Goal: Contribute content: Contribute content

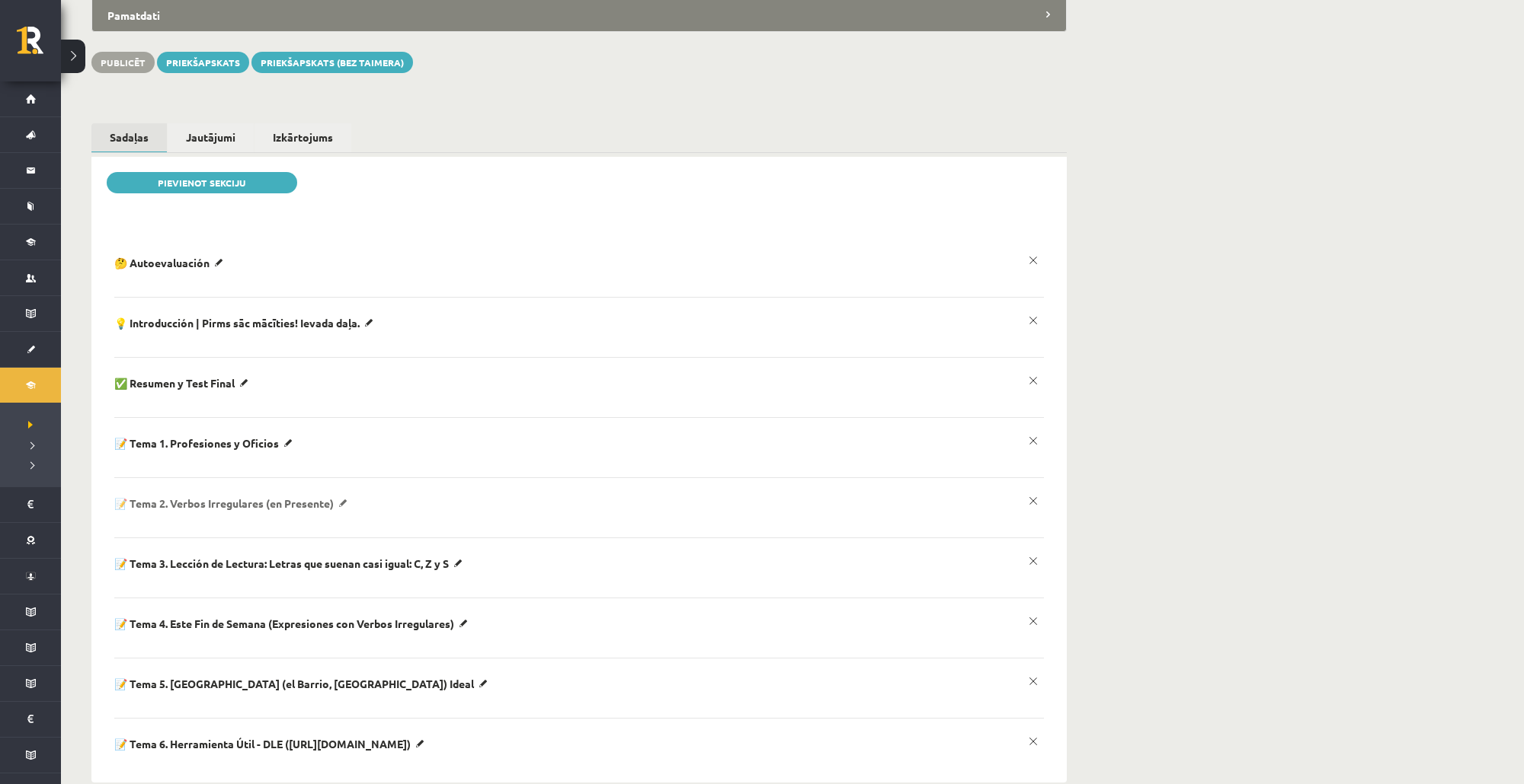
click at [348, 497] on p "📝 Tema 2. Verbos Irregulares (en Presente)" at bounding box center [234, 504] width 239 height 14
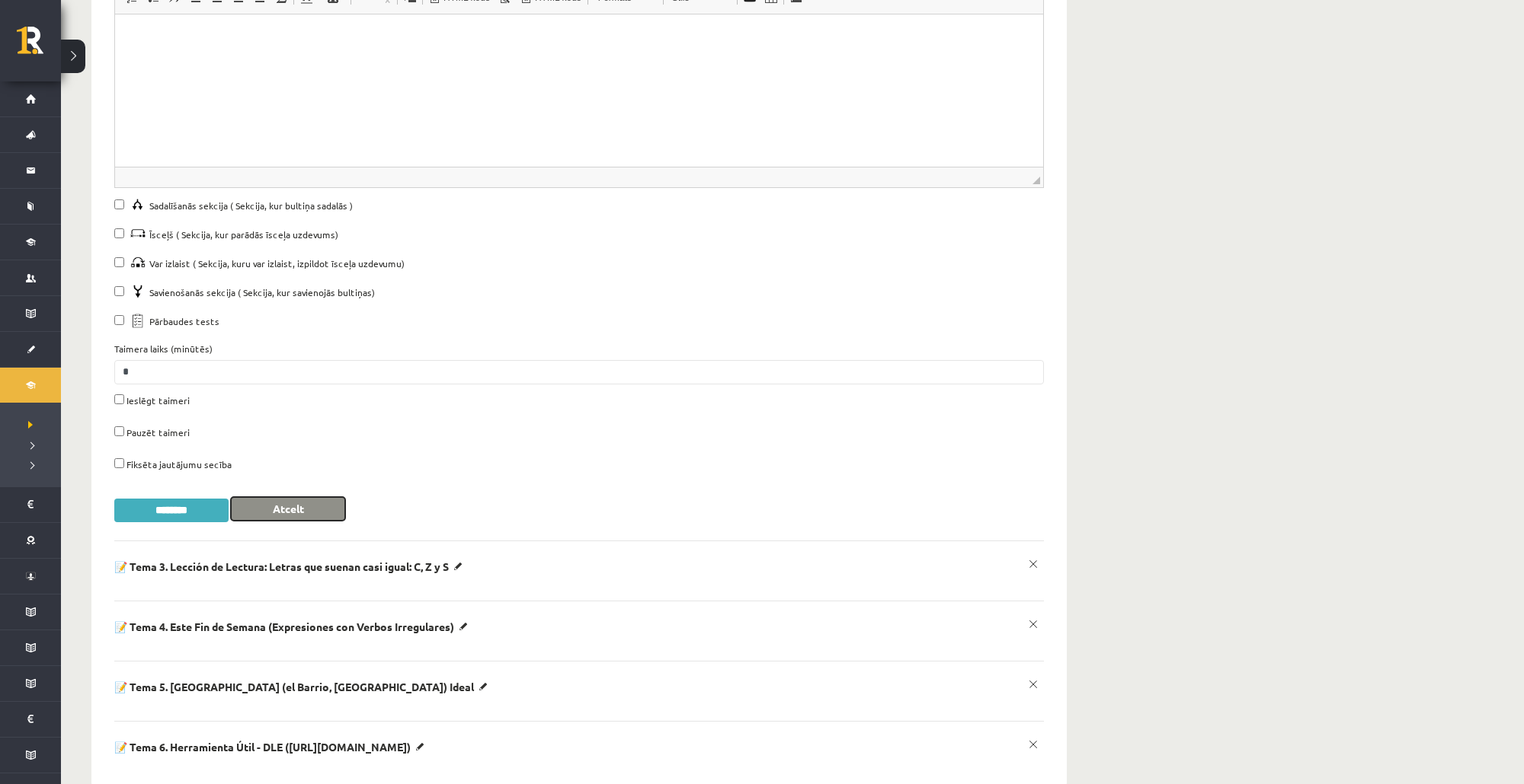
click at [312, 498] on button "Atcelt" at bounding box center [287, 510] width 115 height 24
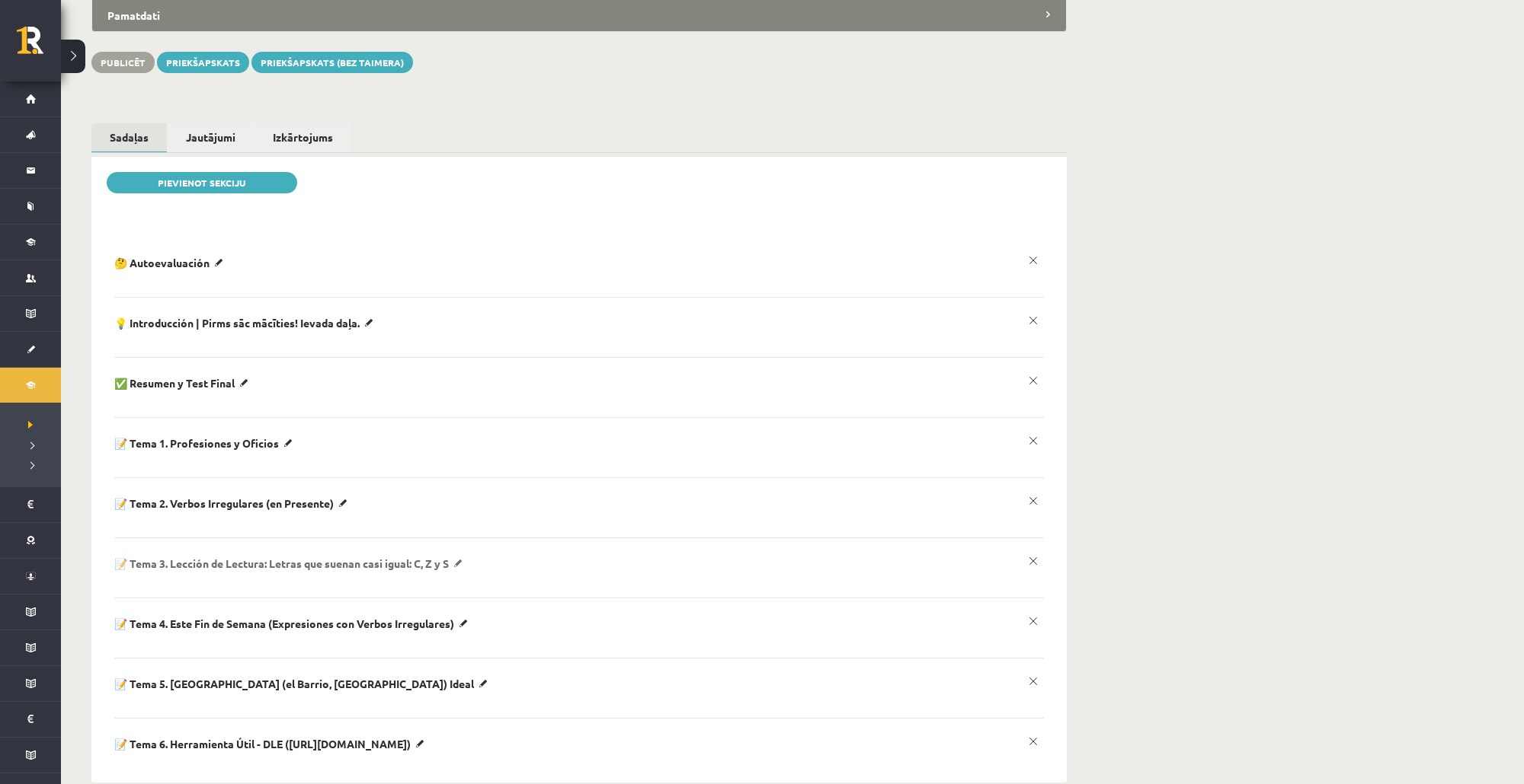
click at [314, 557] on p "📝 Tema 3. Lección de Lectura: Letras que suenan casi igual: C, Z y S" at bounding box center [291, 564] width 353 height 14
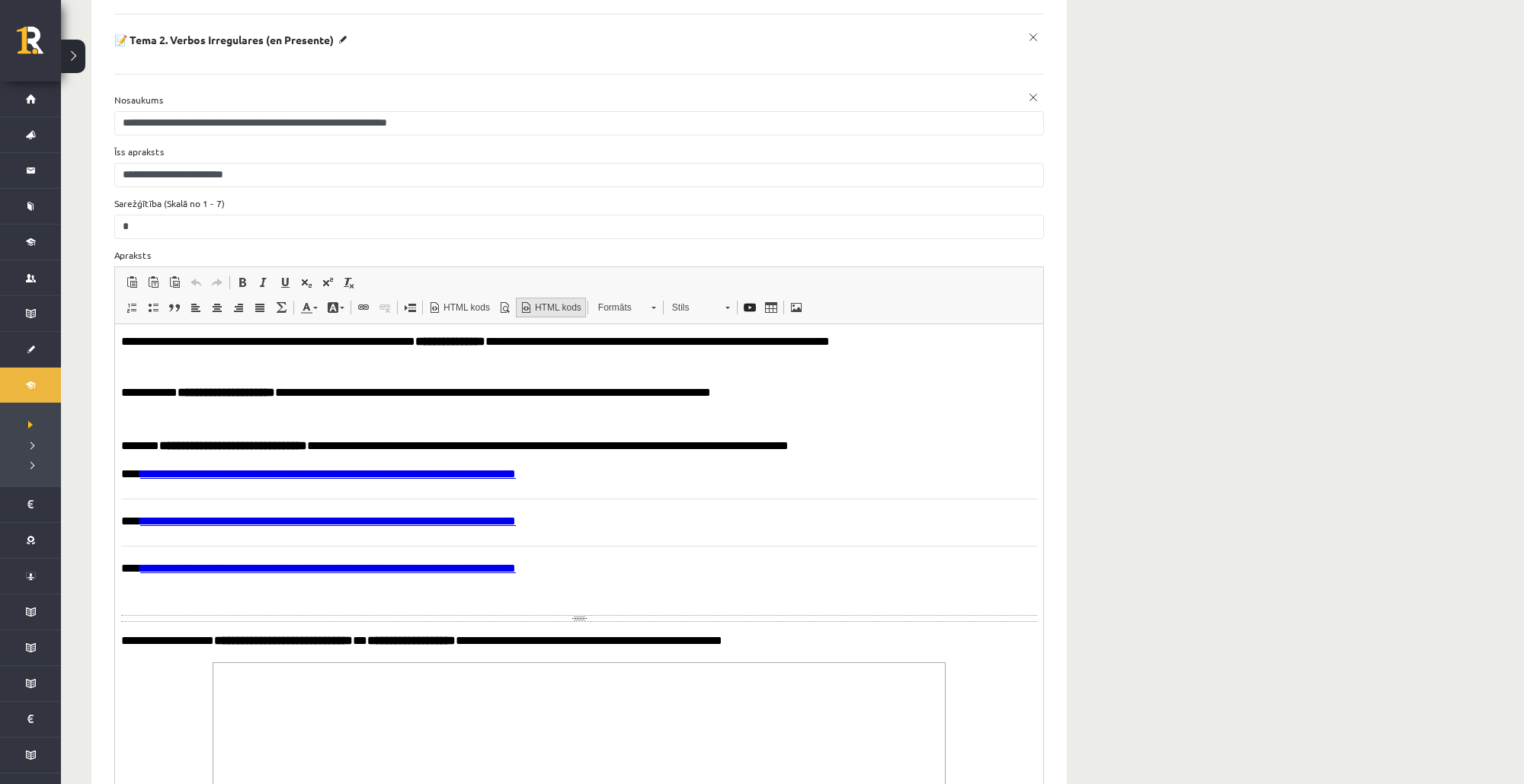
click at [553, 301] on span "HTML kods" at bounding box center [557, 307] width 49 height 13
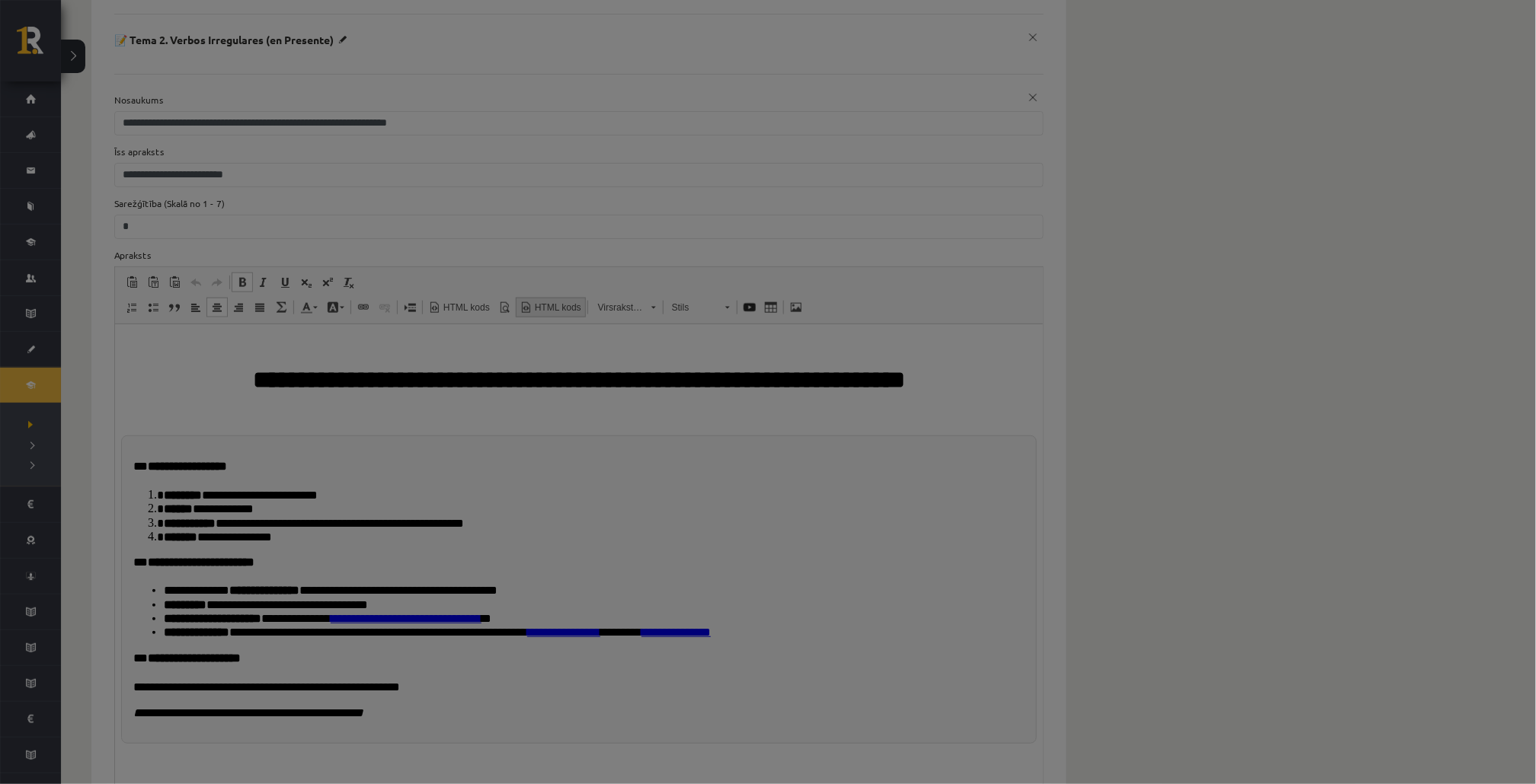
type textarea "**********"
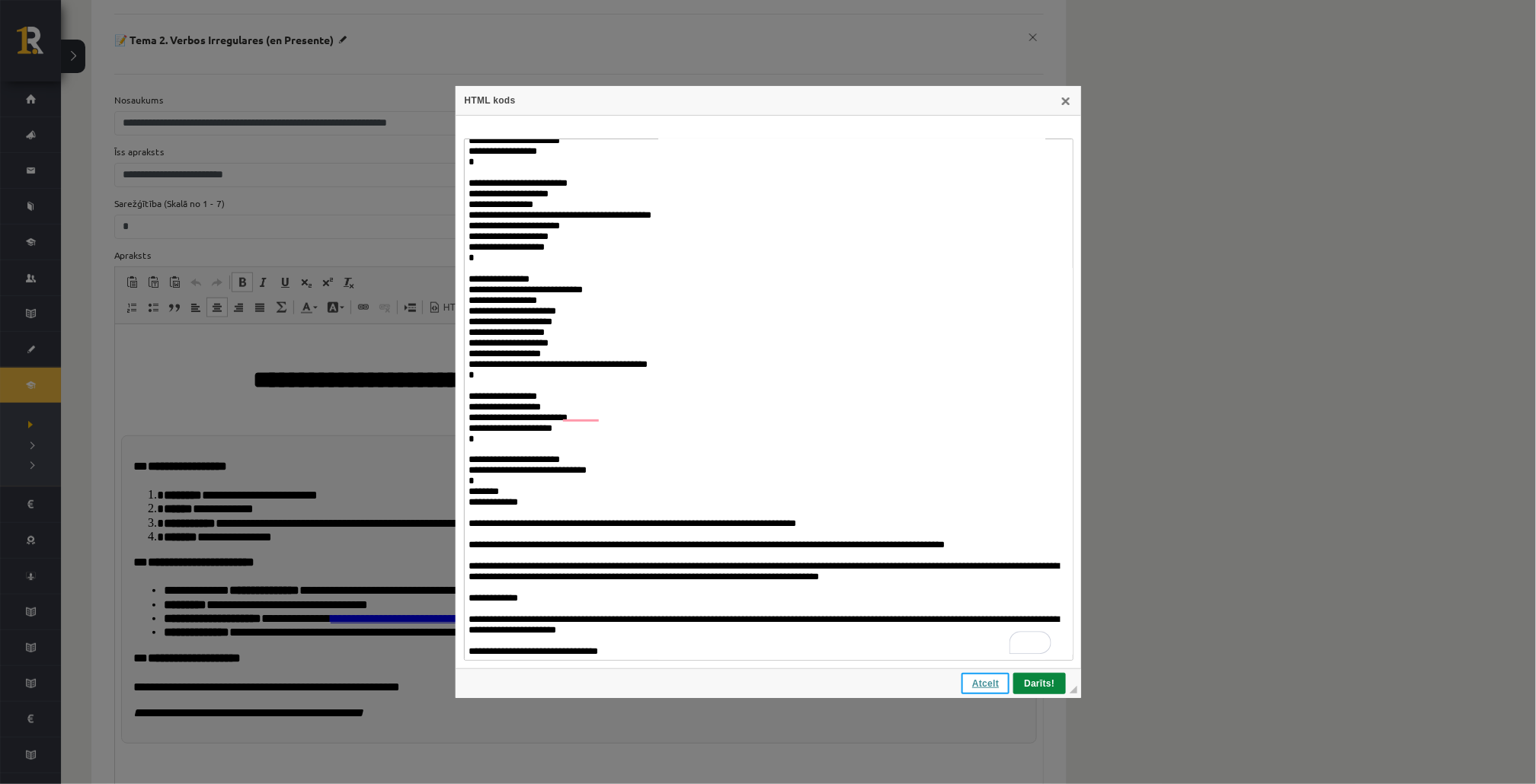
click at [974, 686] on span "Atcelt" at bounding box center [985, 683] width 45 height 11
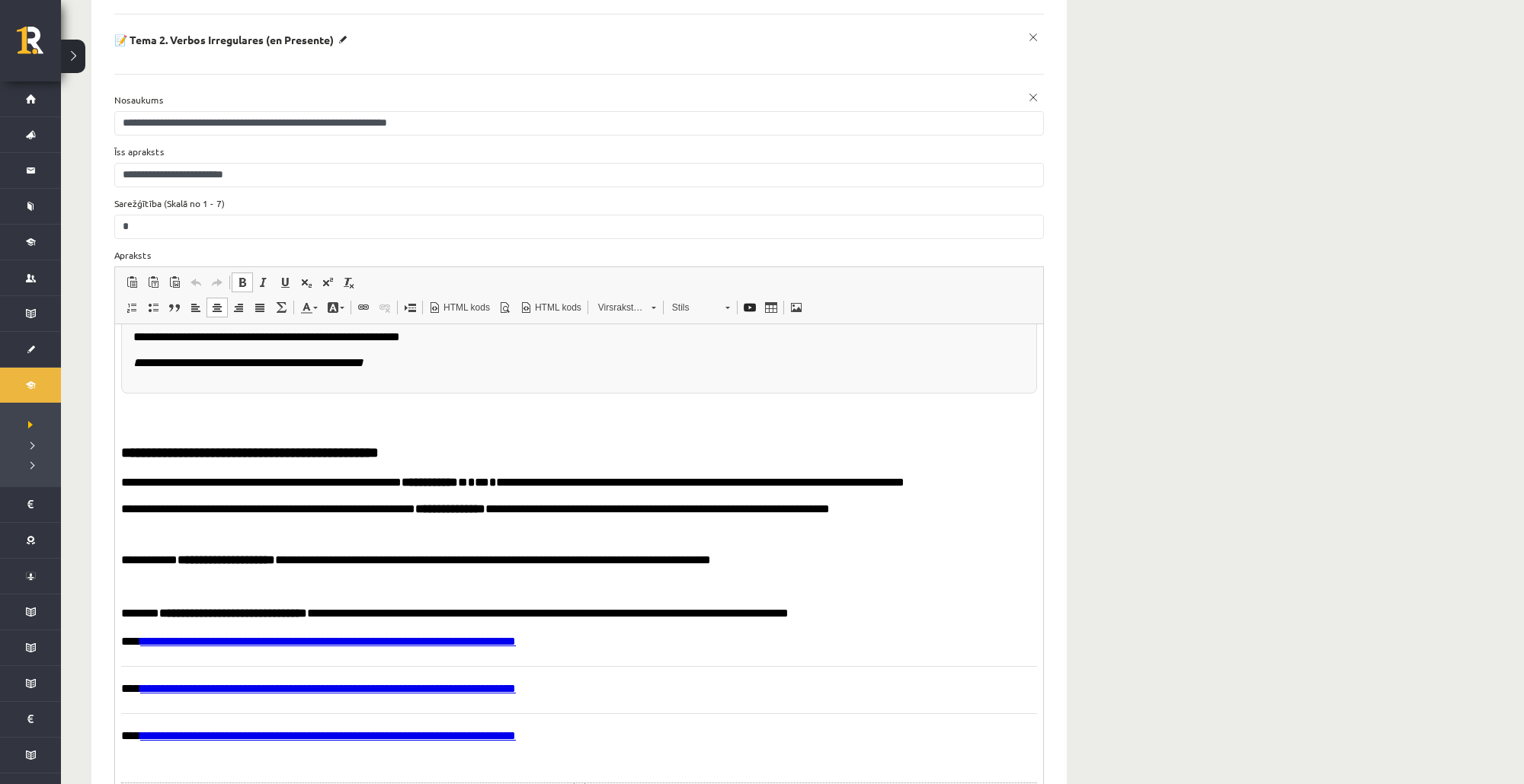
click at [541, 297] on span "HTML kods Priekšskatīt HTML kods" at bounding box center [507, 309] width 166 height 25
click at [541, 298] on link "HTML kods" at bounding box center [551, 308] width 70 height 20
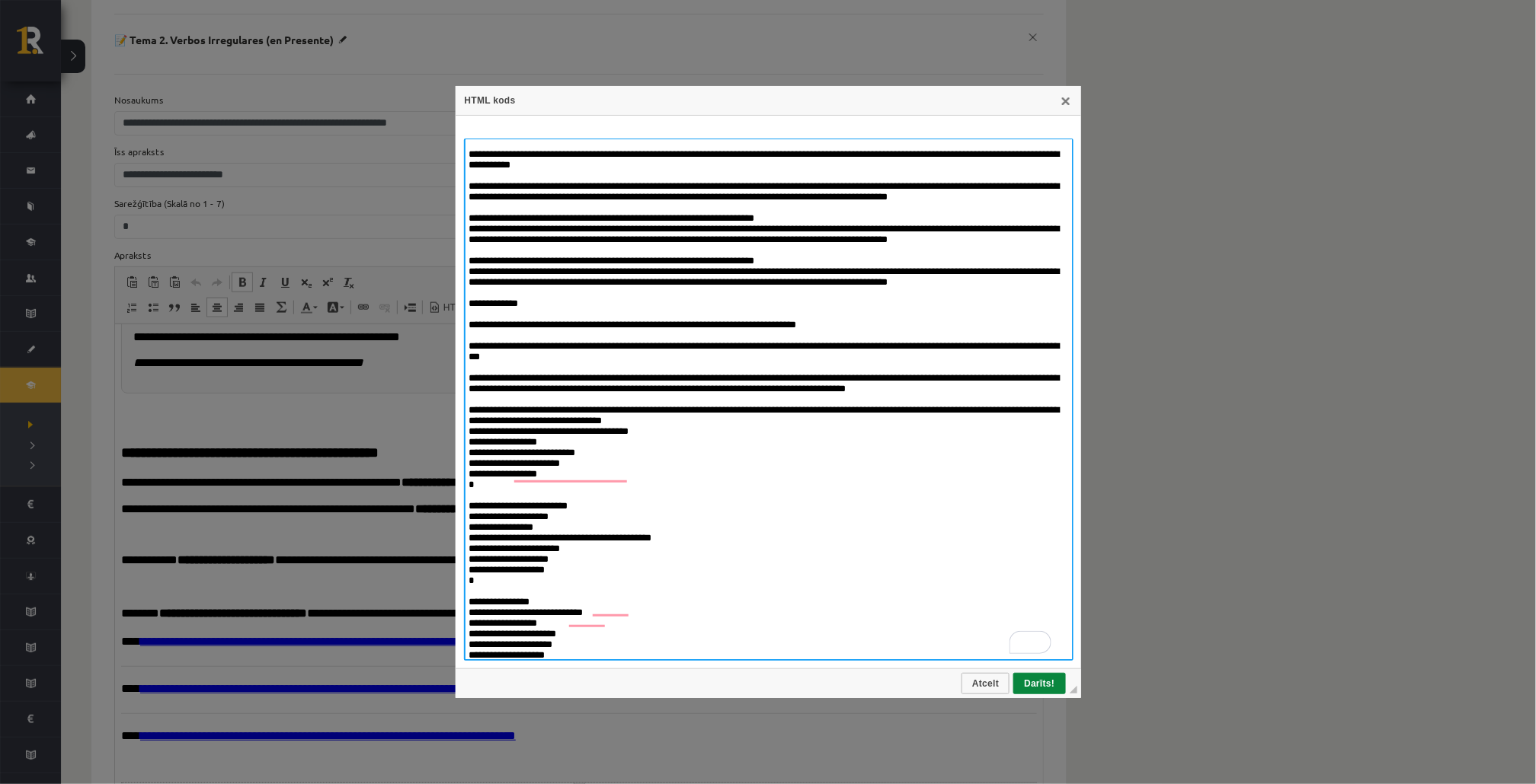
drag, startPoint x: 504, startPoint y: 386, endPoint x: 910, endPoint y: 404, distance: 406.4
click at [910, 404] on textarea "To enrich screen reader interactions, please activate Accessibility in Grammarl…" at bounding box center [768, 400] width 610 height 523
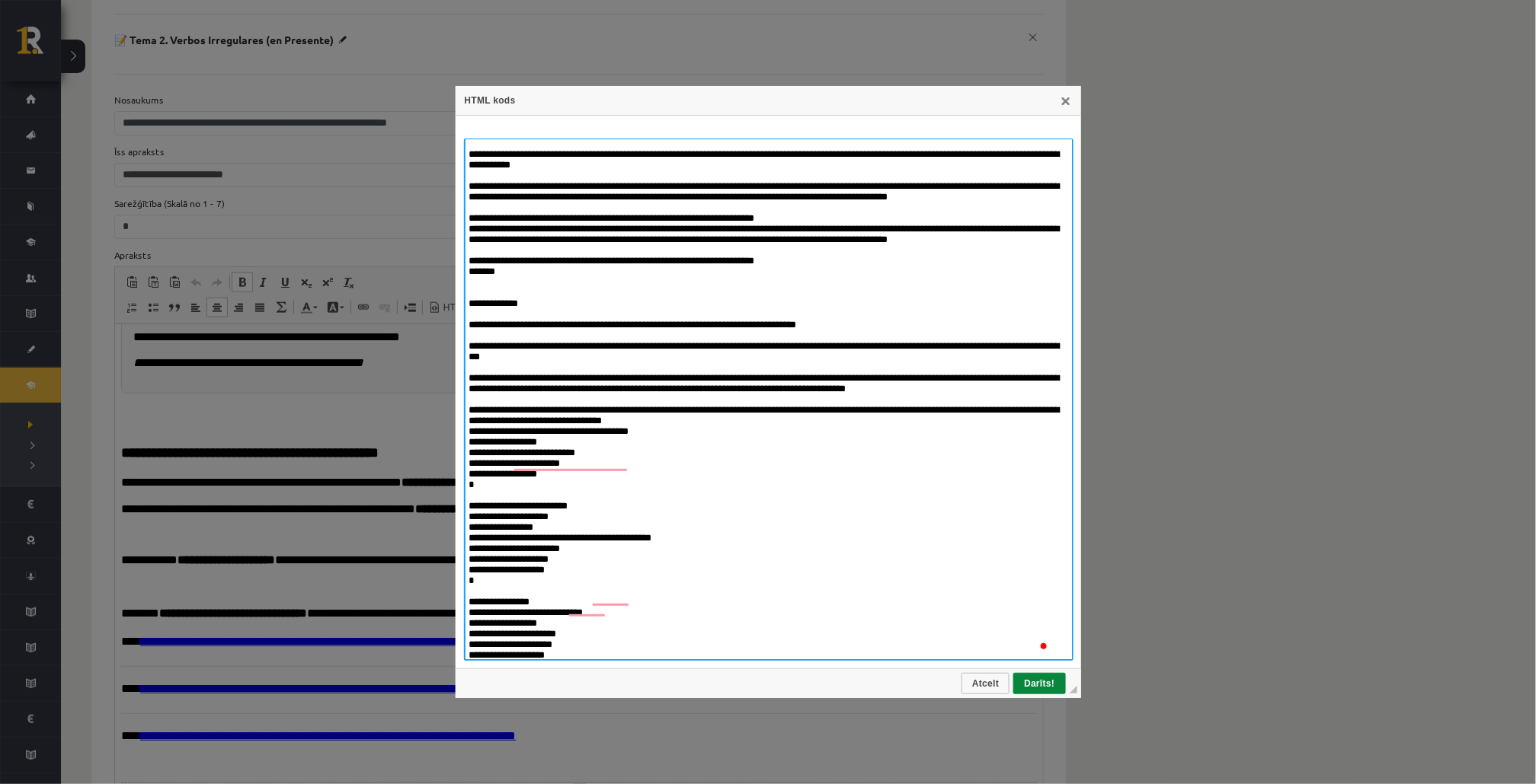
paste textarea "**********"
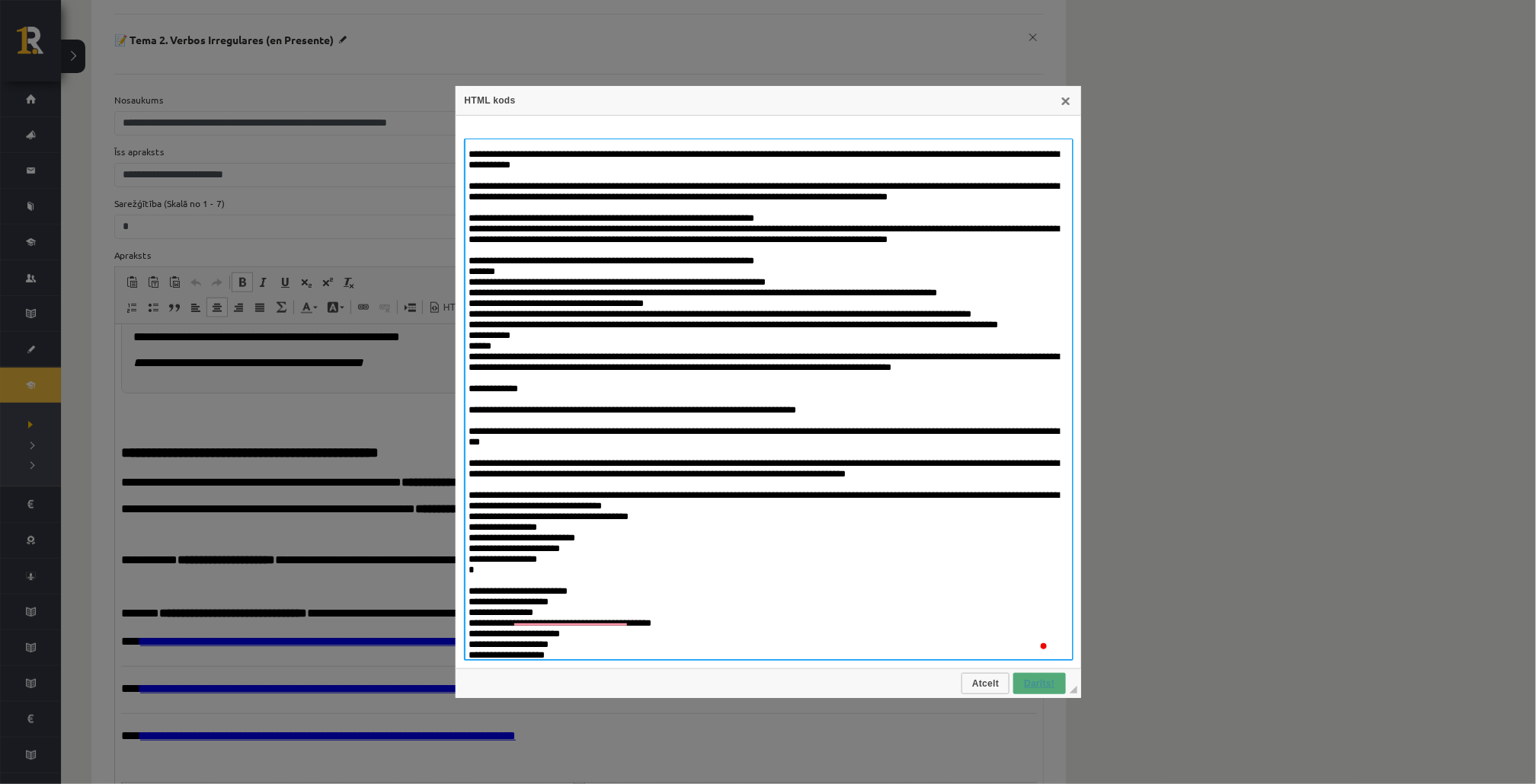
type textarea "**********"
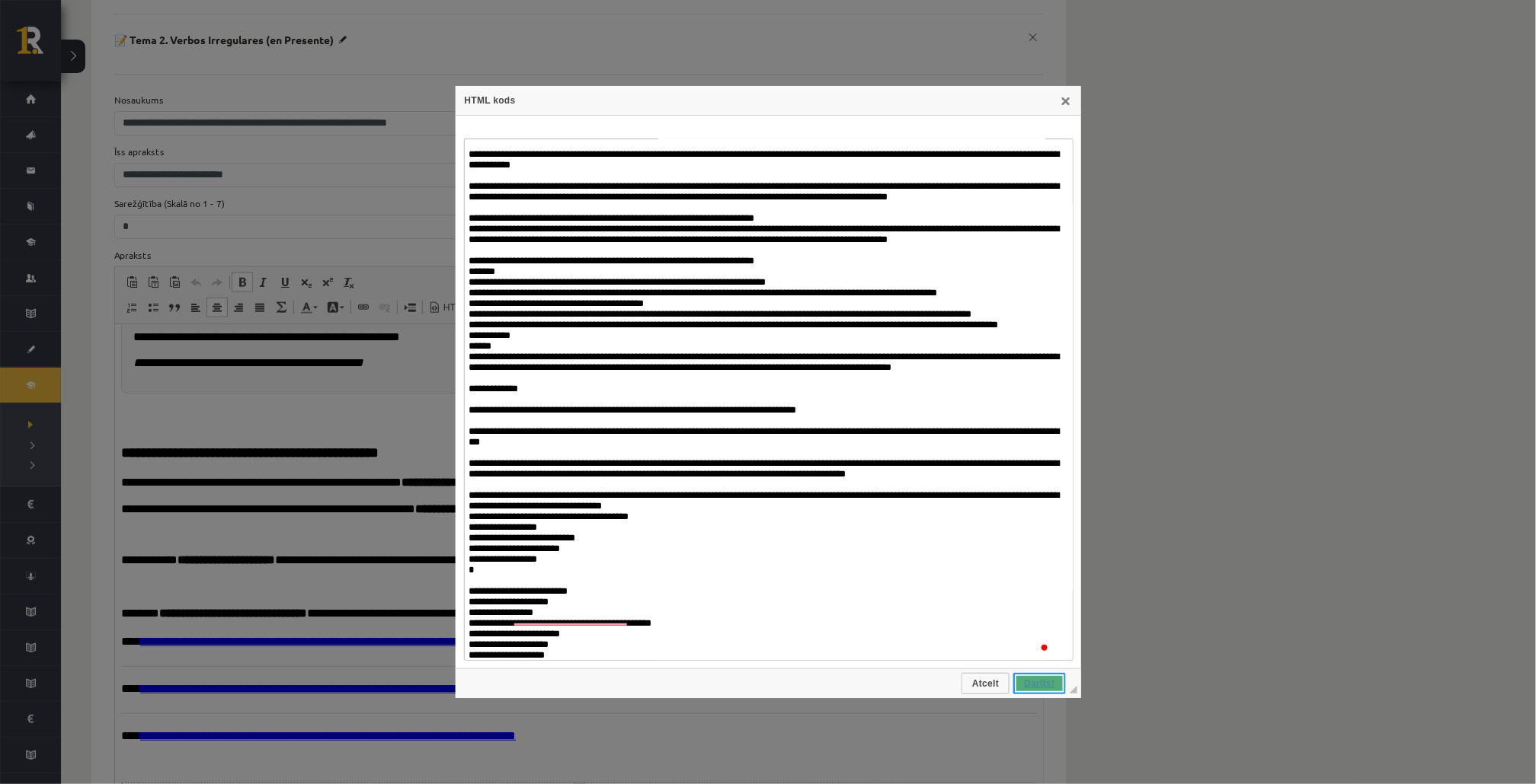
click at [1053, 681] on span "Darīts!" at bounding box center [1039, 683] width 49 height 11
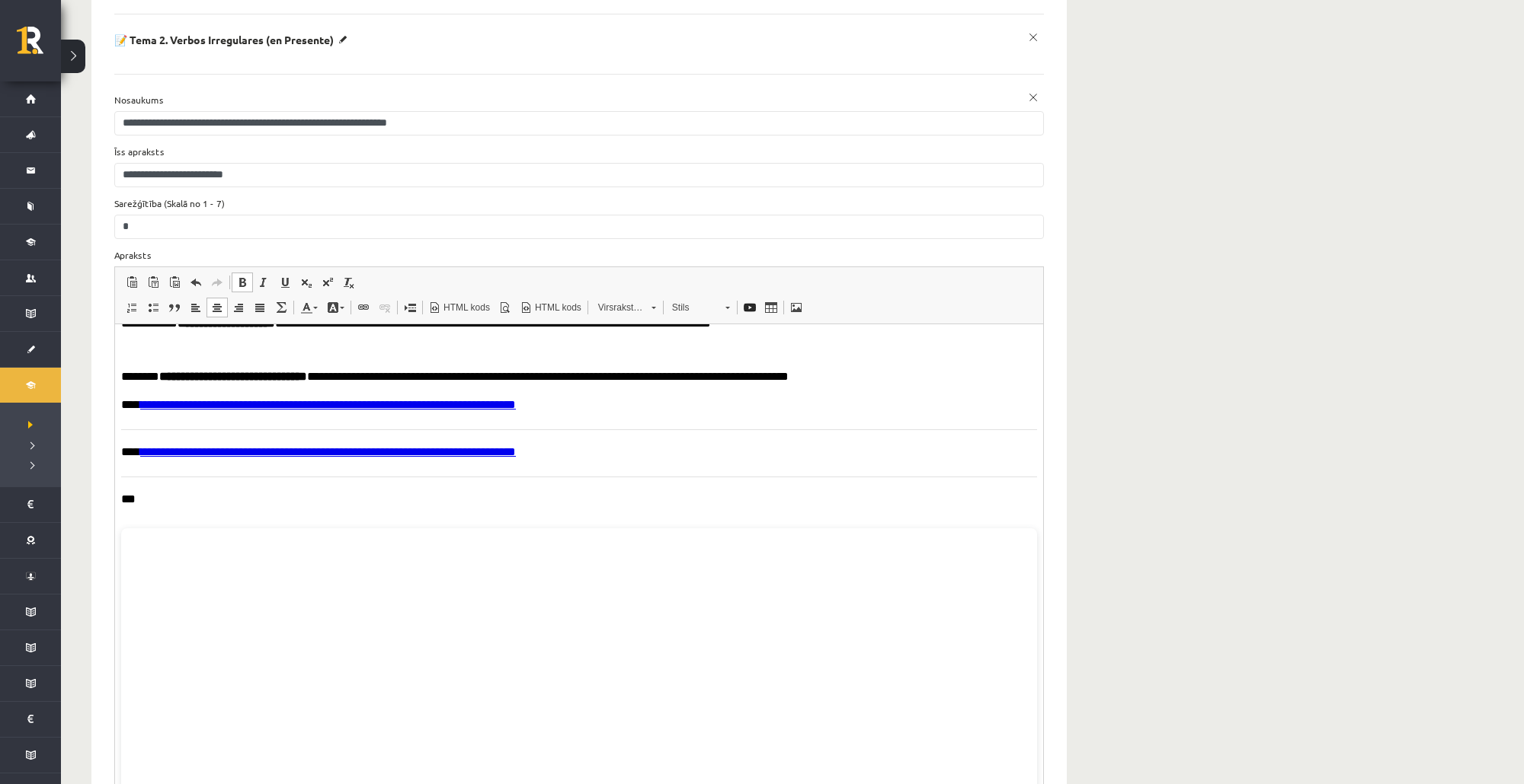
click at [221, 508] on p "***" at bounding box center [572, 500] width 903 height 16
click at [150, 276] on span at bounding box center [153, 282] width 12 height 12
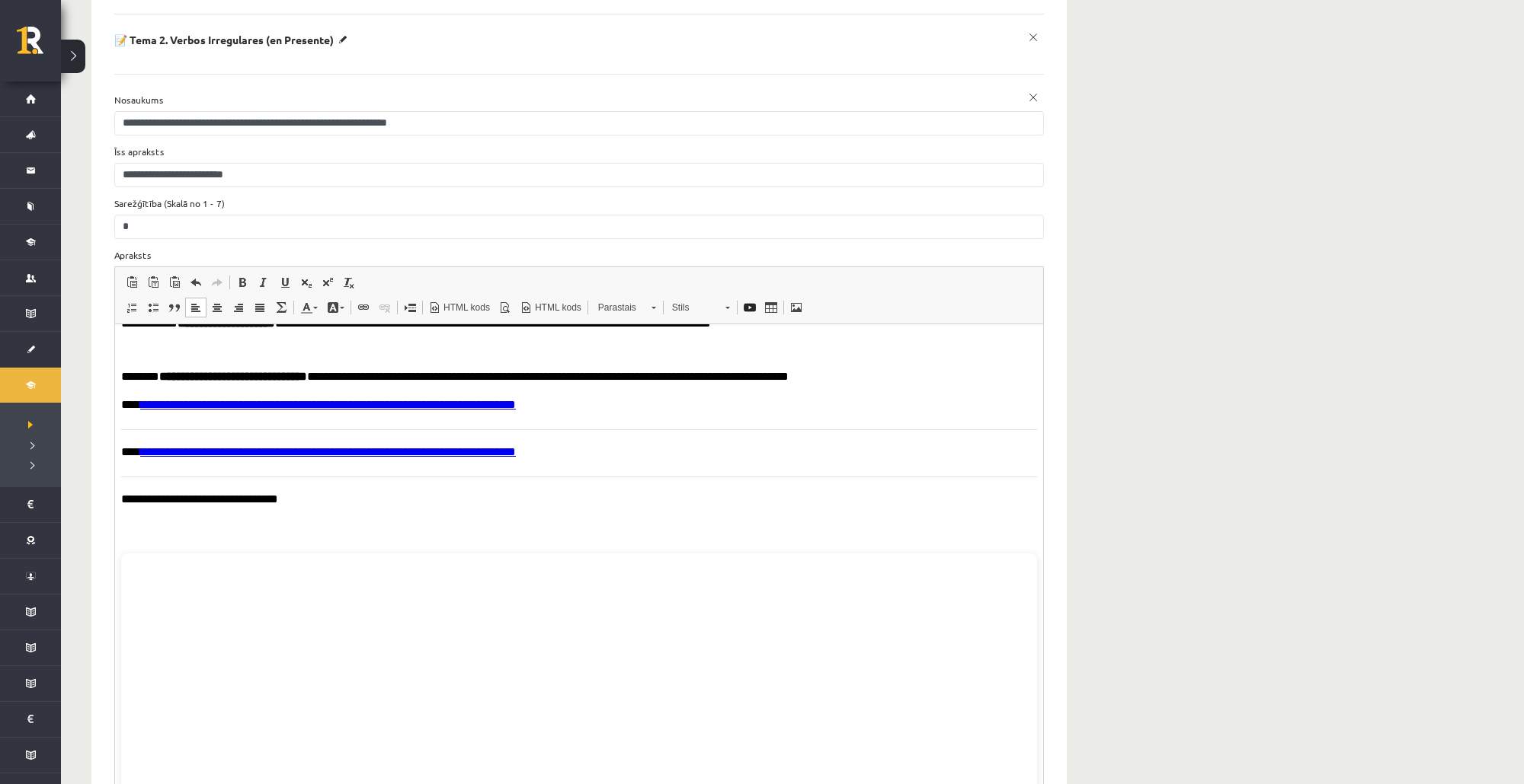
click at [356, 508] on p "**********" at bounding box center [572, 500] width 903 height 16
click at [154, 276] on span at bounding box center [153, 282] width 12 height 12
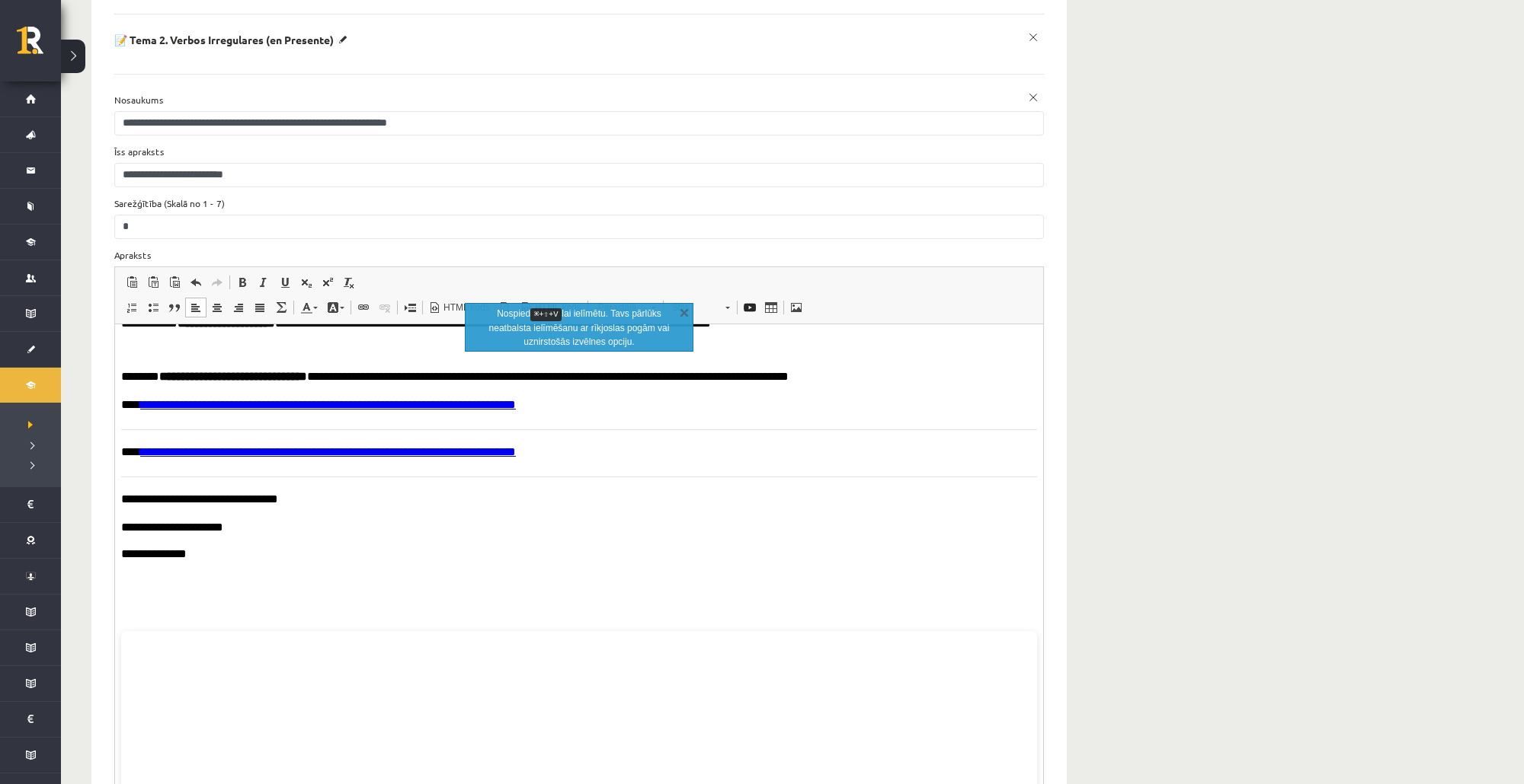
click at [127, 556] on p "Bagātinātā teksta redaktors, wiswyg-editor-3620" at bounding box center [579, 552] width 916 height 13
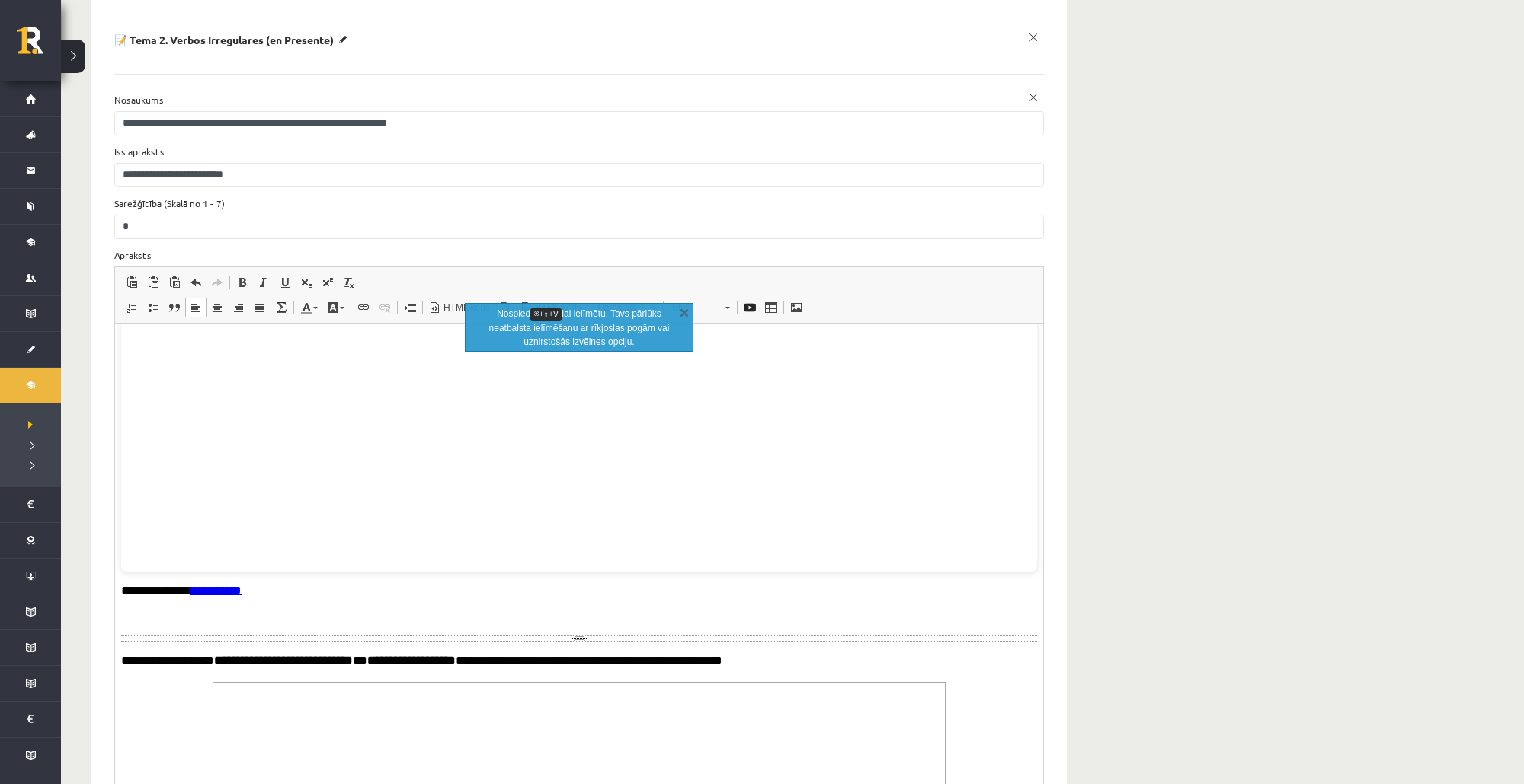
click at [163, 590] on p "**********" at bounding box center [572, 590] width 903 height 14
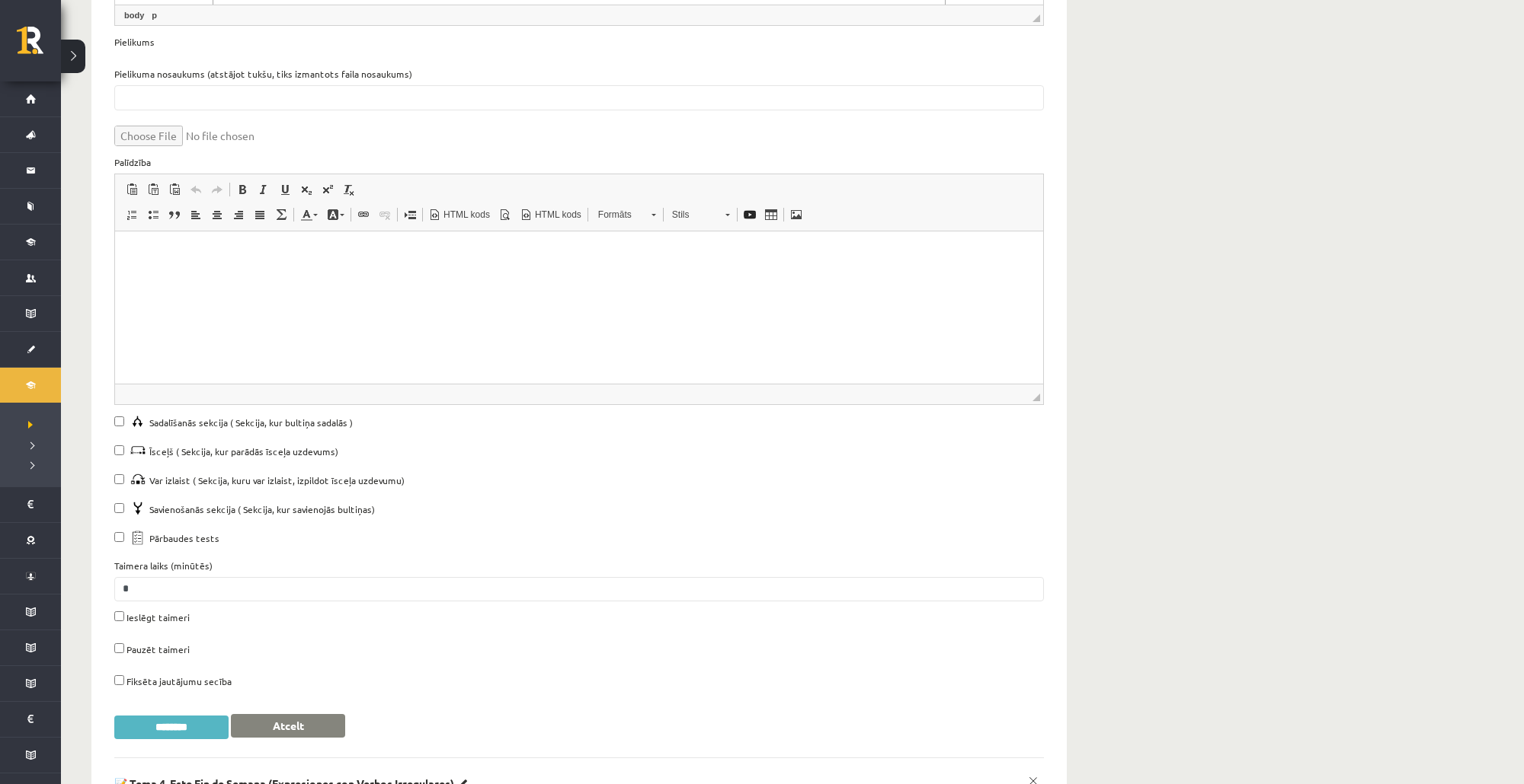
click at [200, 716] on input "********" at bounding box center [172, 728] width 115 height 24
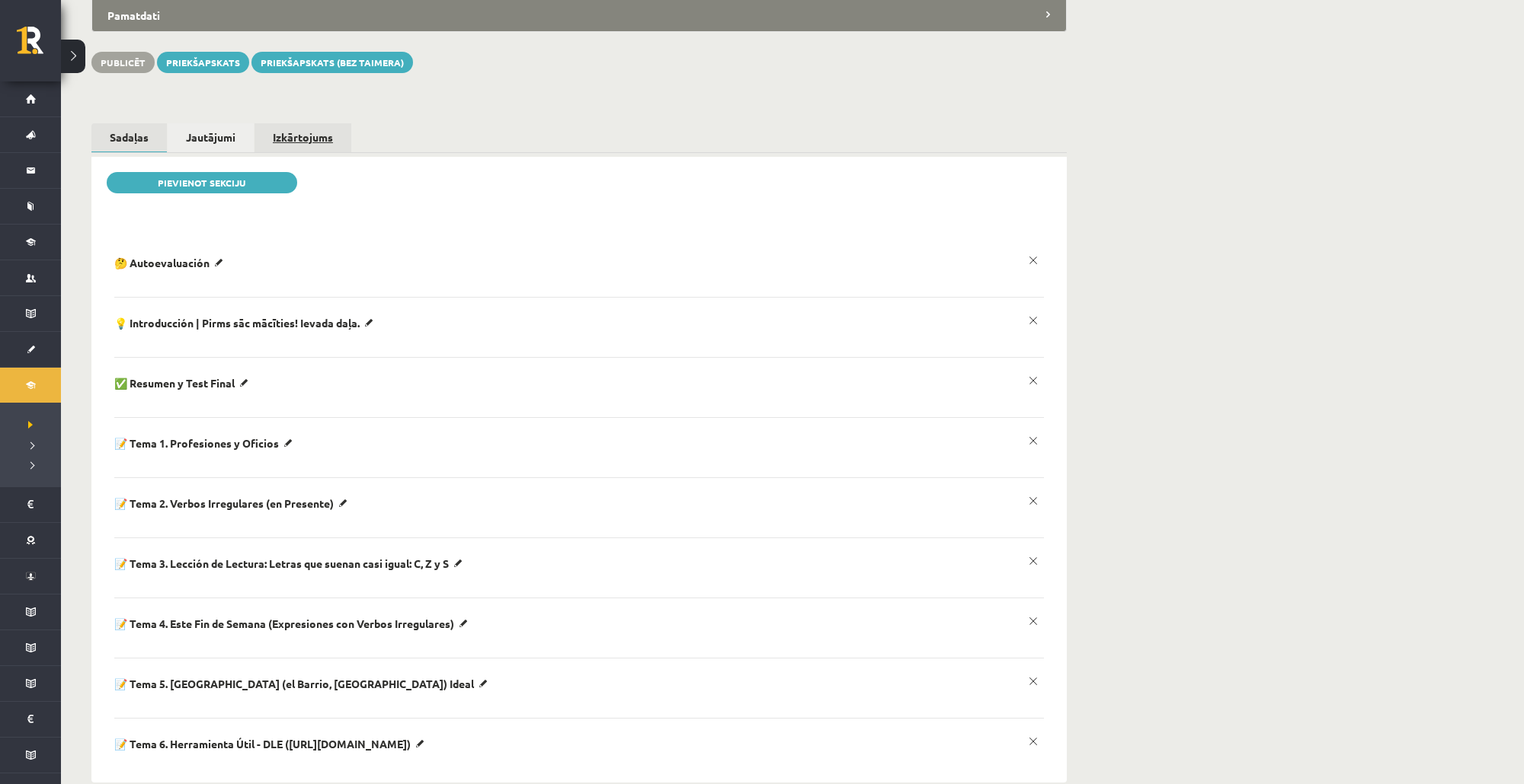
click at [315, 124] on link "Izkārtojums" at bounding box center [302, 138] width 97 height 28
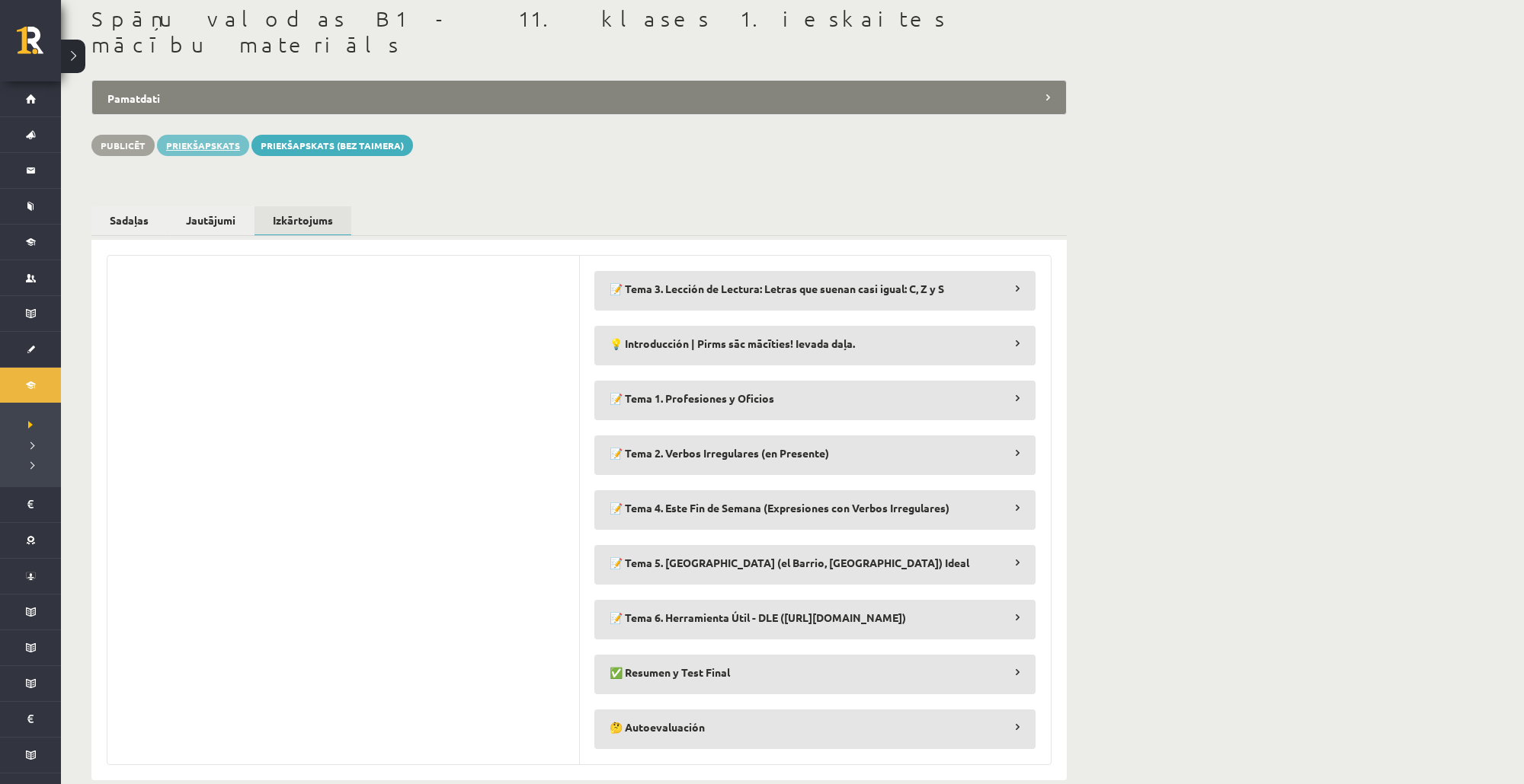
click at [223, 135] on link "Priekšapskats" at bounding box center [203, 145] width 92 height 21
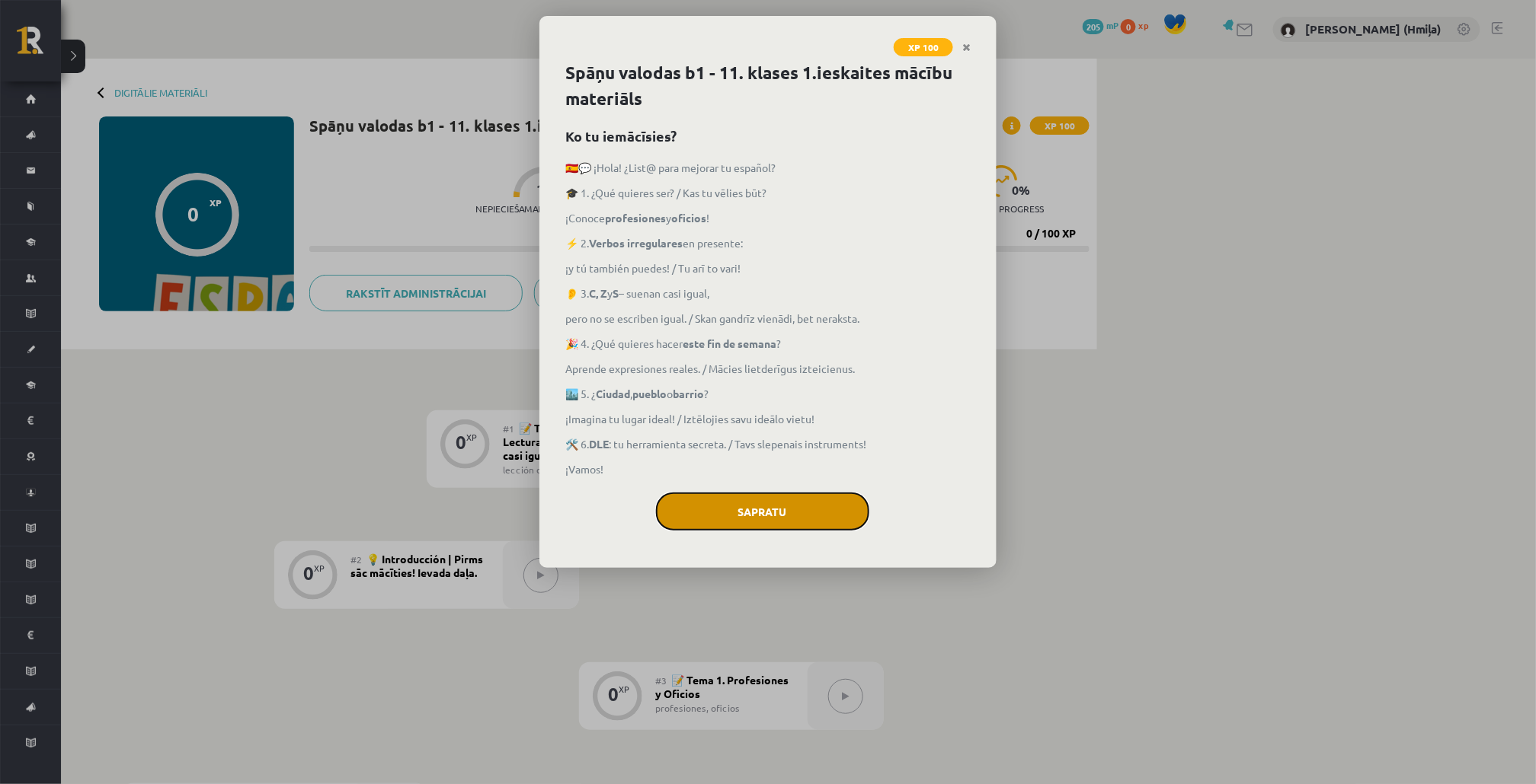
click at [830, 509] on button "Sapratu" at bounding box center [763, 512] width 214 height 38
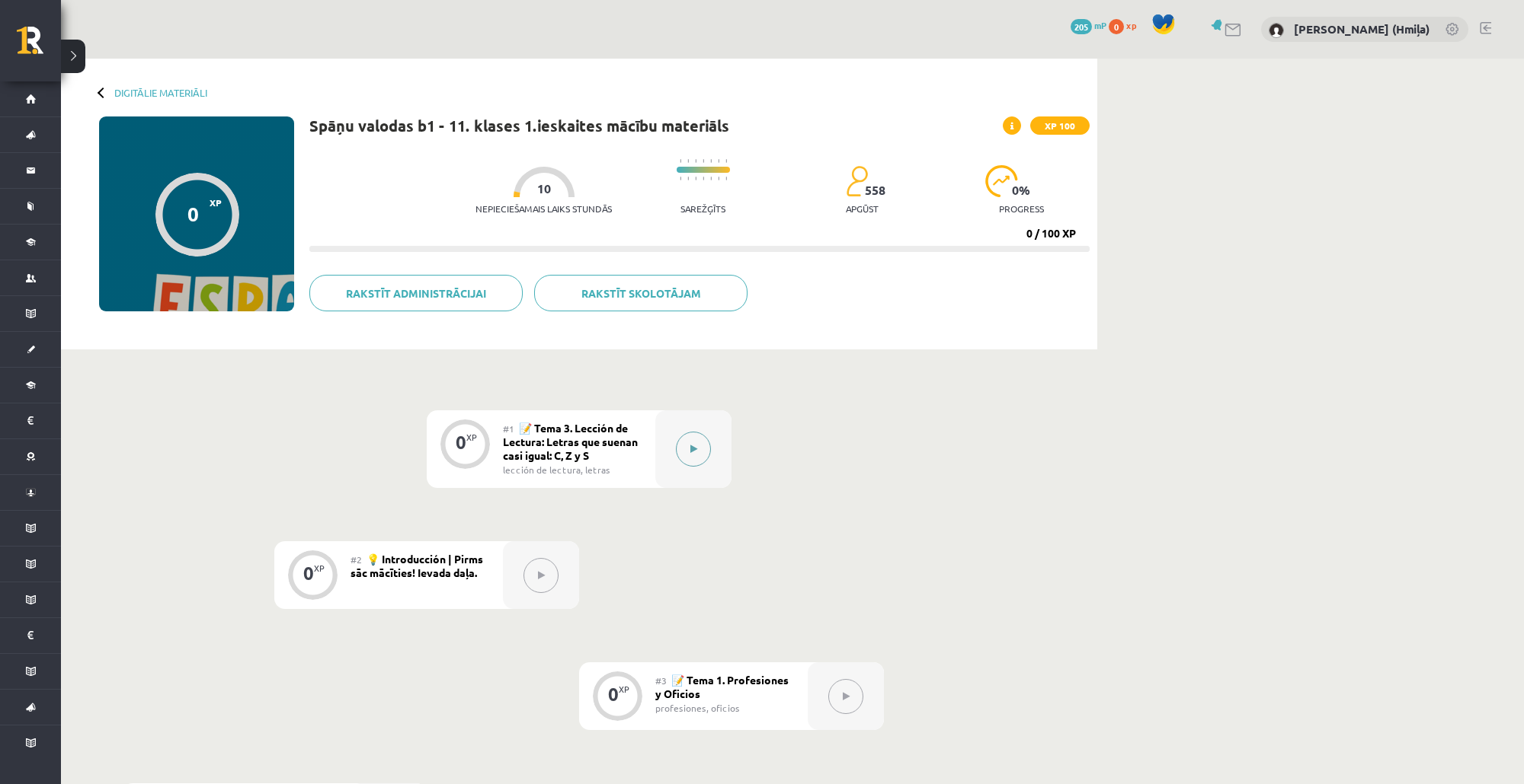
click at [703, 451] on button at bounding box center [693, 449] width 35 height 35
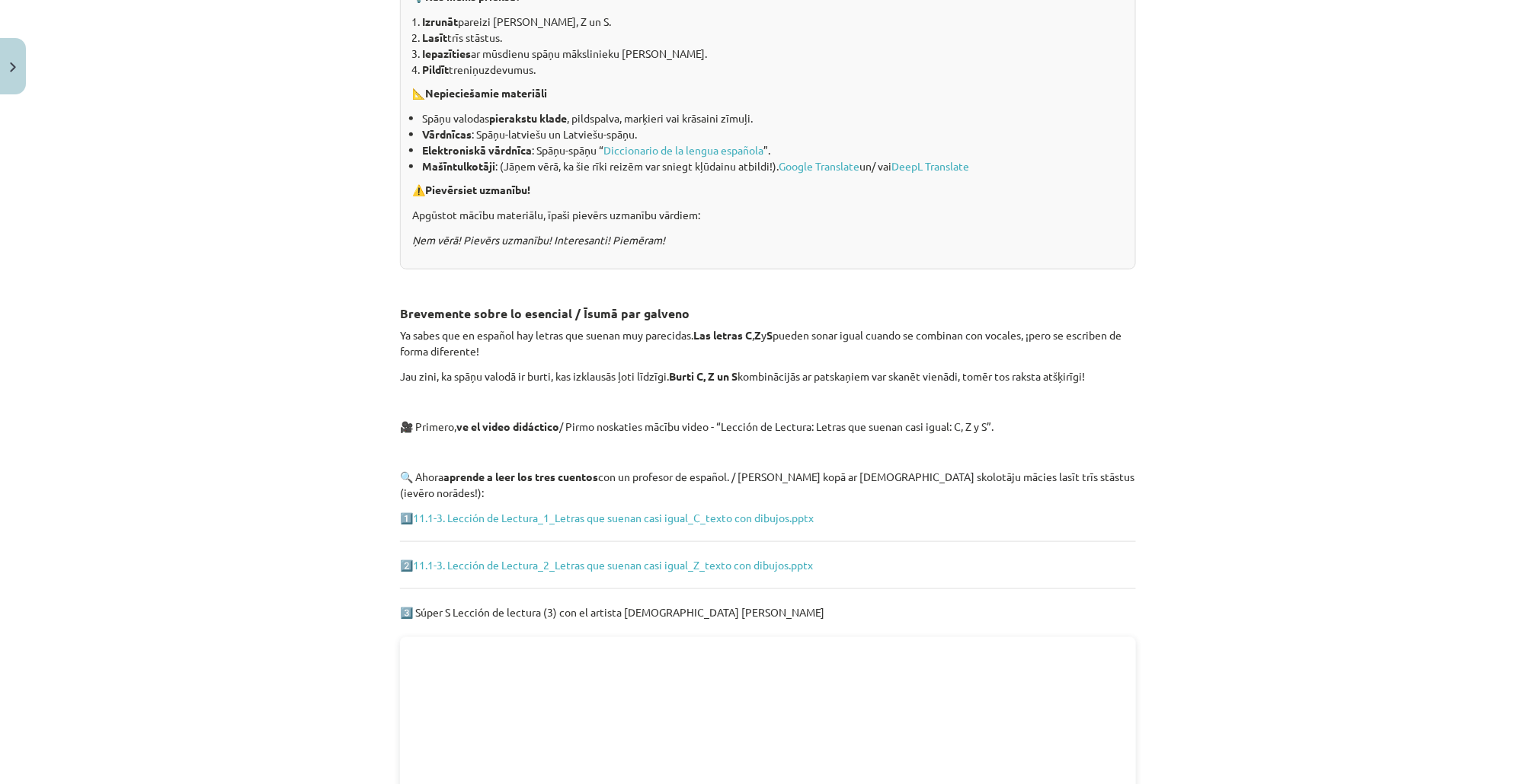
scroll to position [800, 0]
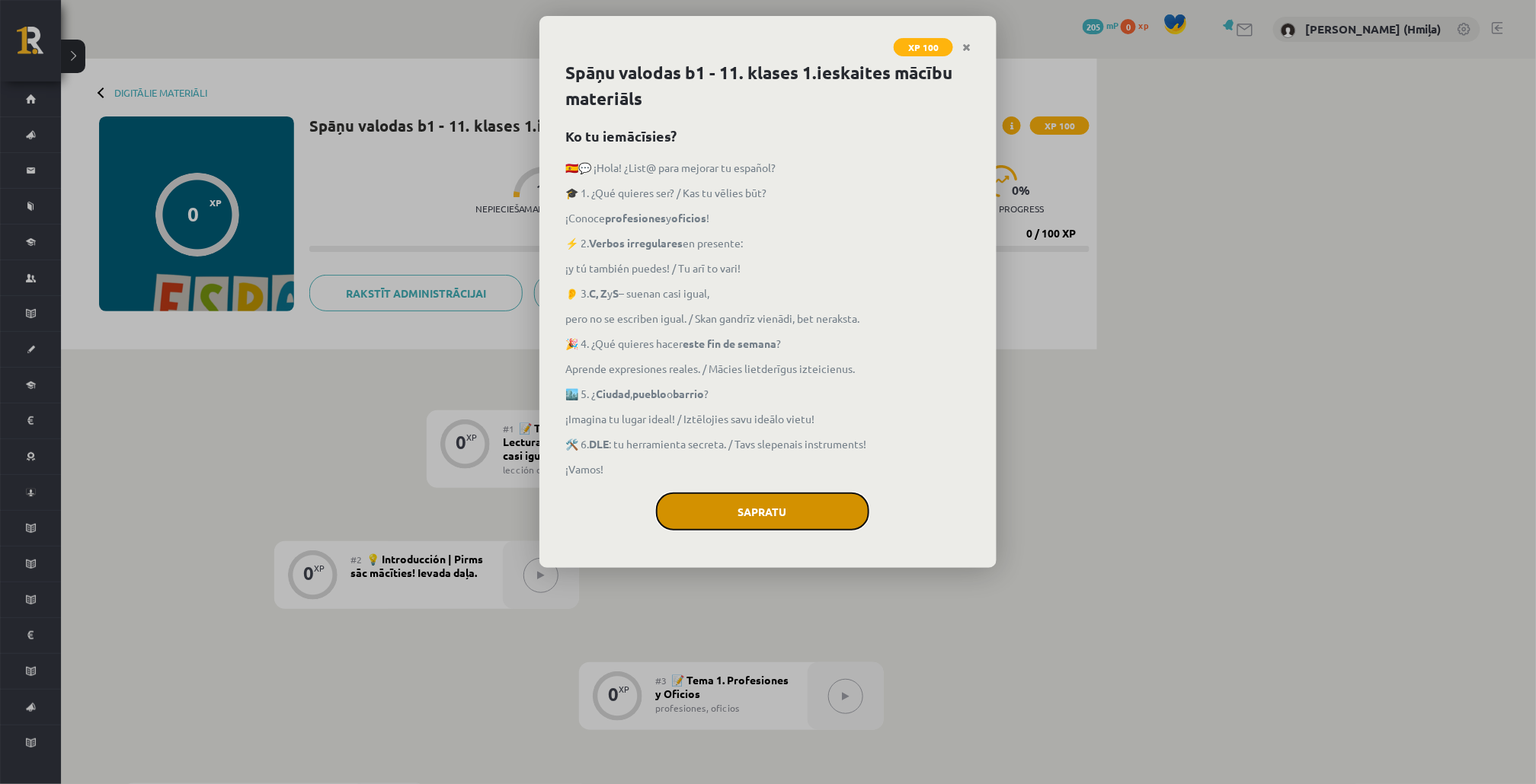
click at [808, 514] on button "Sapratu" at bounding box center [763, 512] width 214 height 38
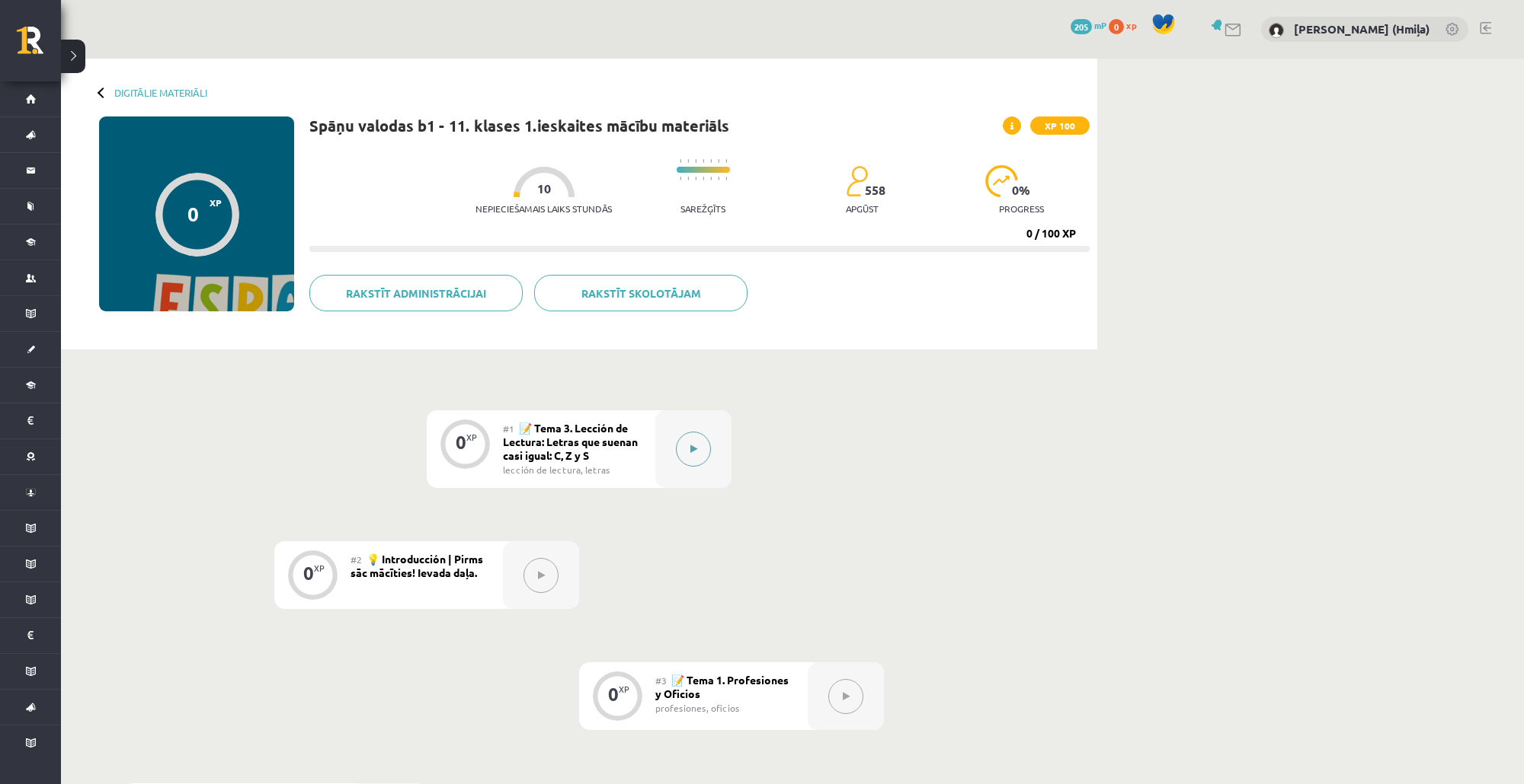
click at [688, 452] on button at bounding box center [693, 449] width 35 height 35
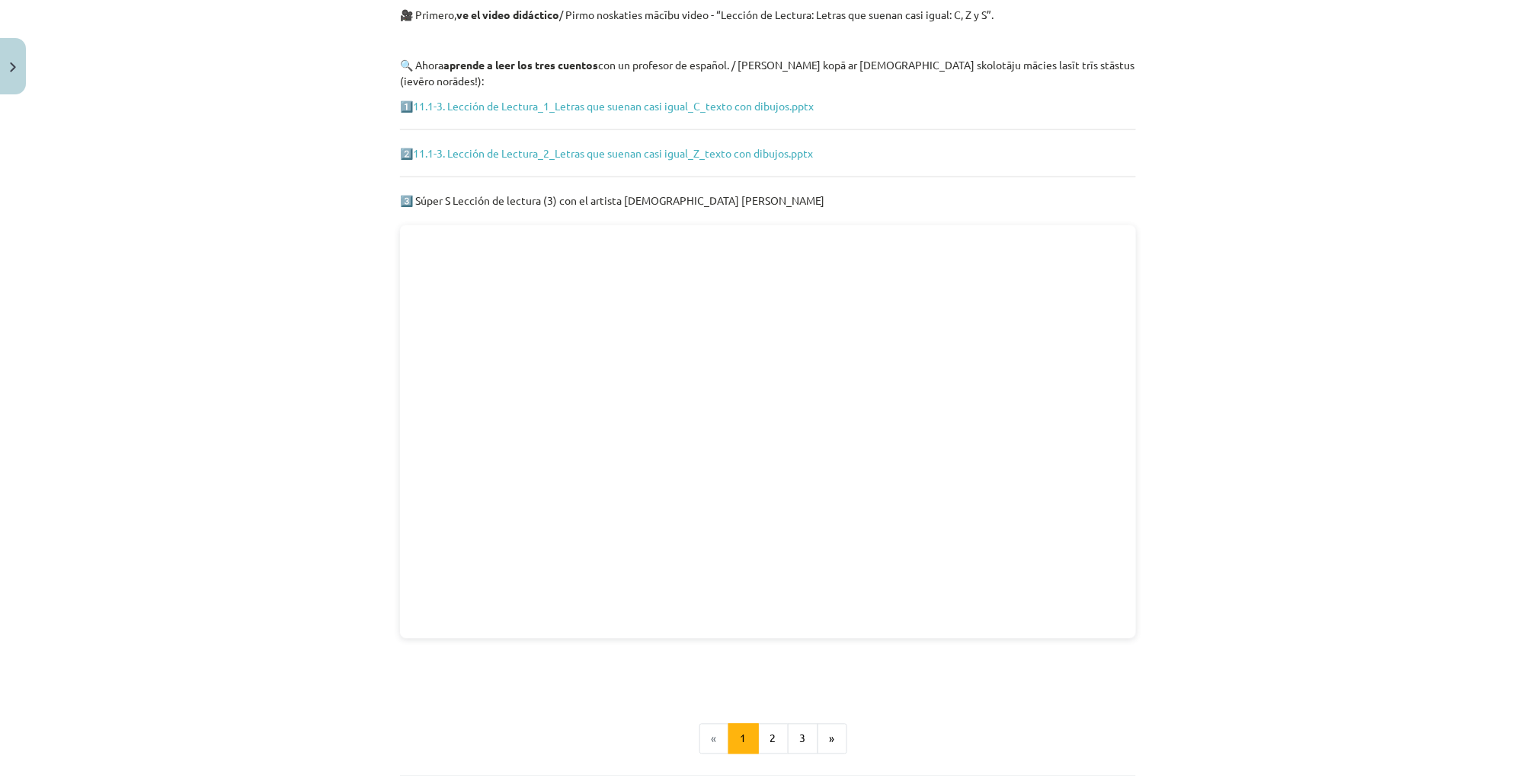
scroll to position [910, 0]
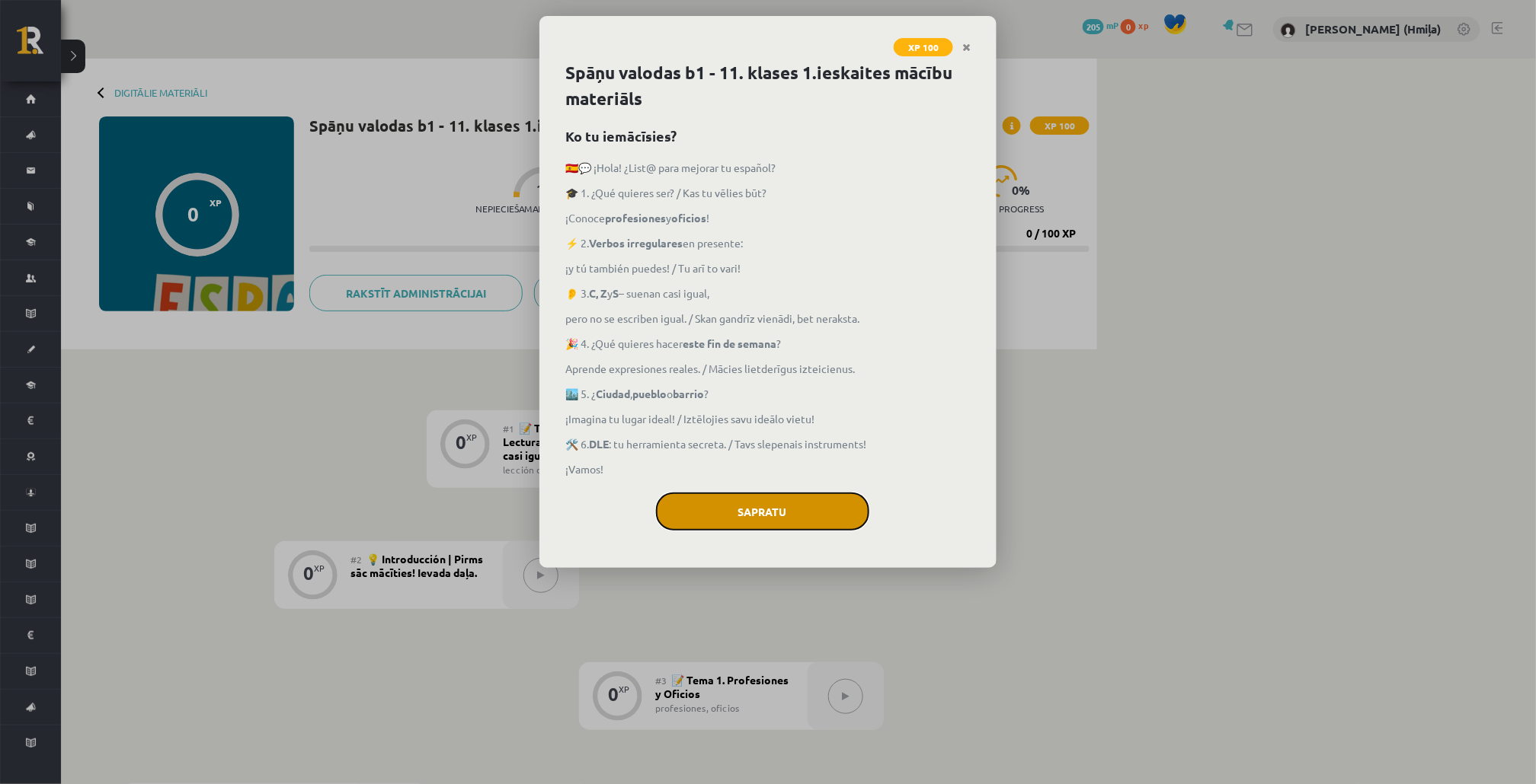
click at [826, 526] on button "Sapratu" at bounding box center [763, 512] width 214 height 38
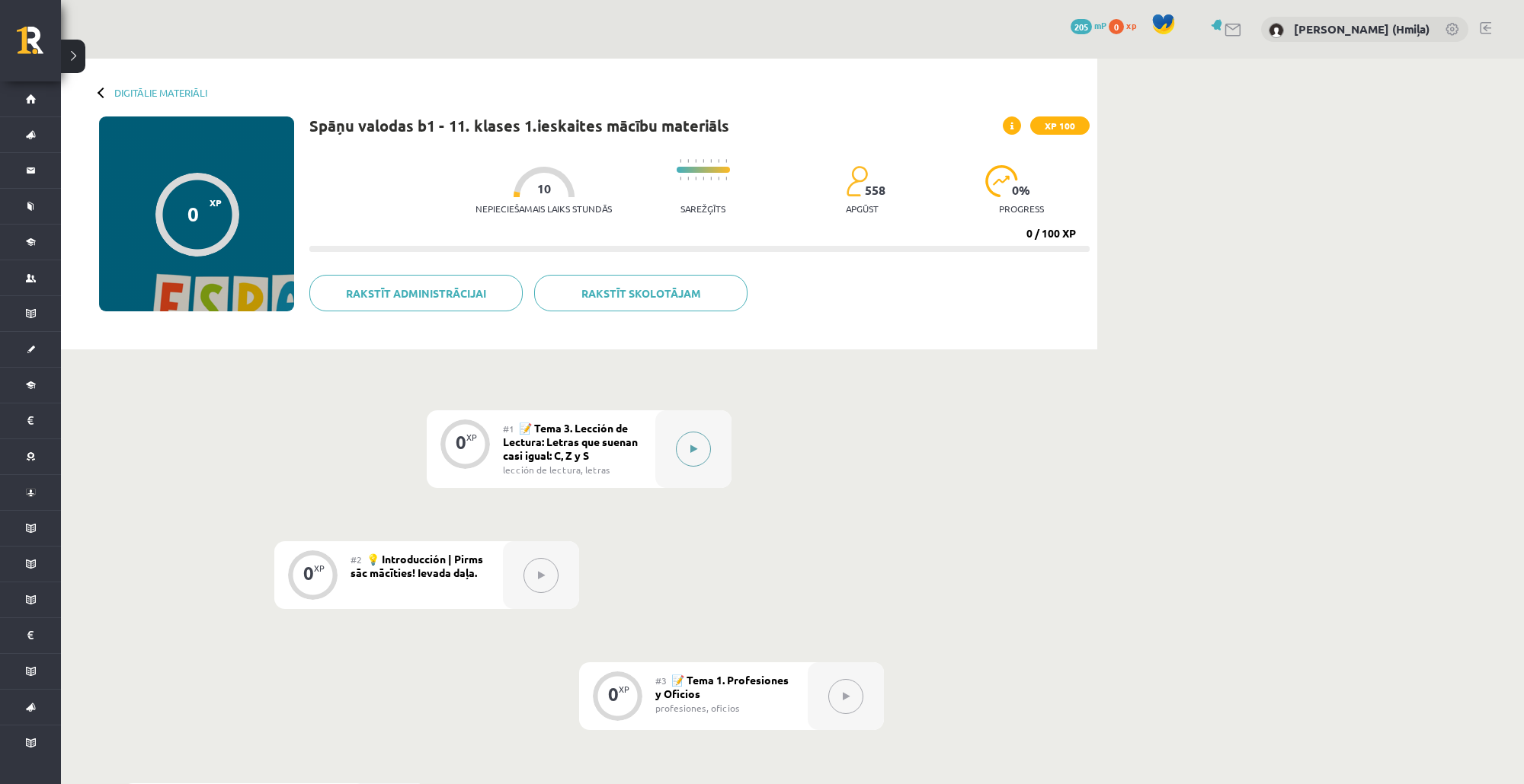
click at [711, 454] on div at bounding box center [694, 450] width 76 height 78
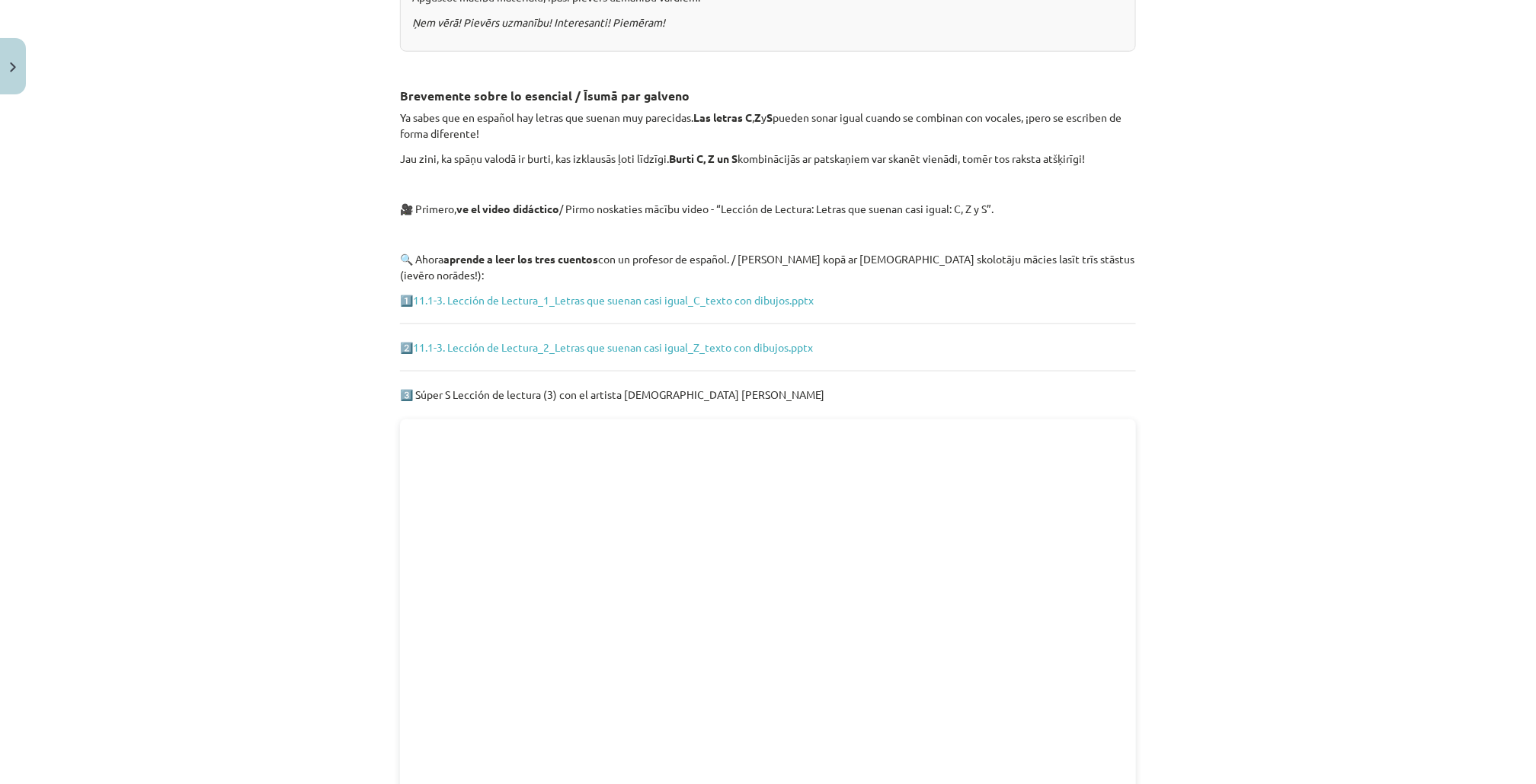
scroll to position [590, 0]
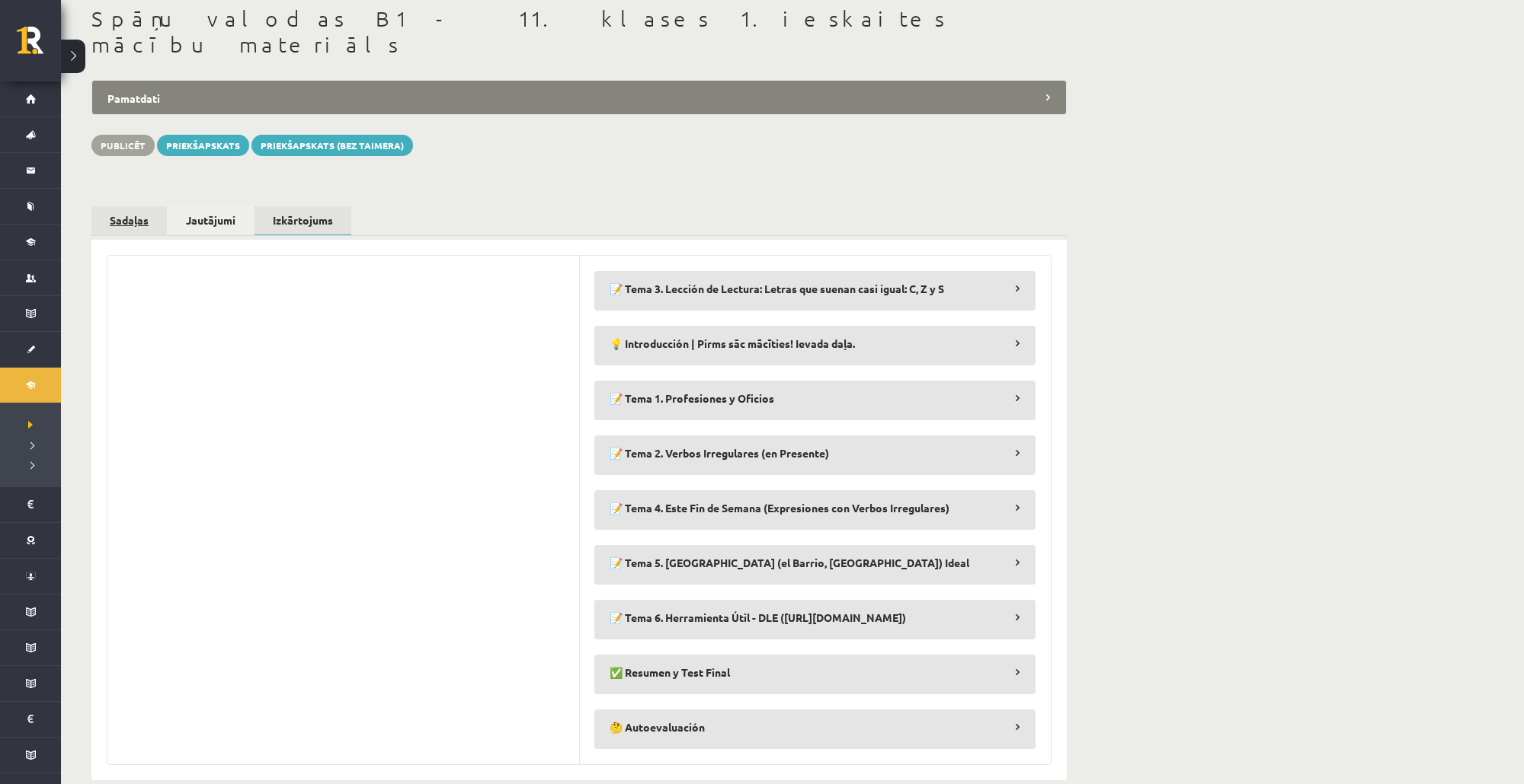
click at [164, 207] on link "Sadaļas" at bounding box center [130, 220] width 76 height 28
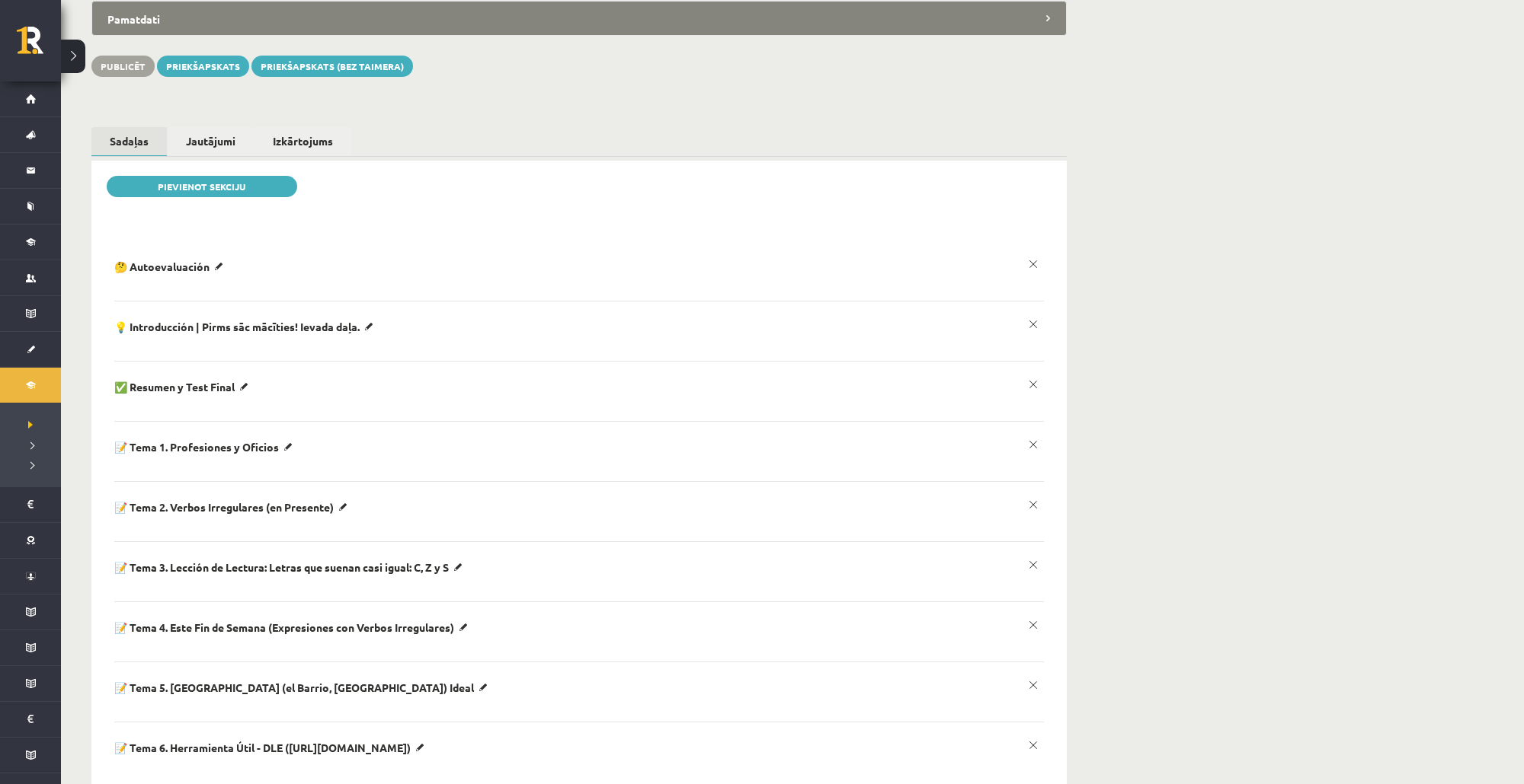
scroll to position [166, 0]
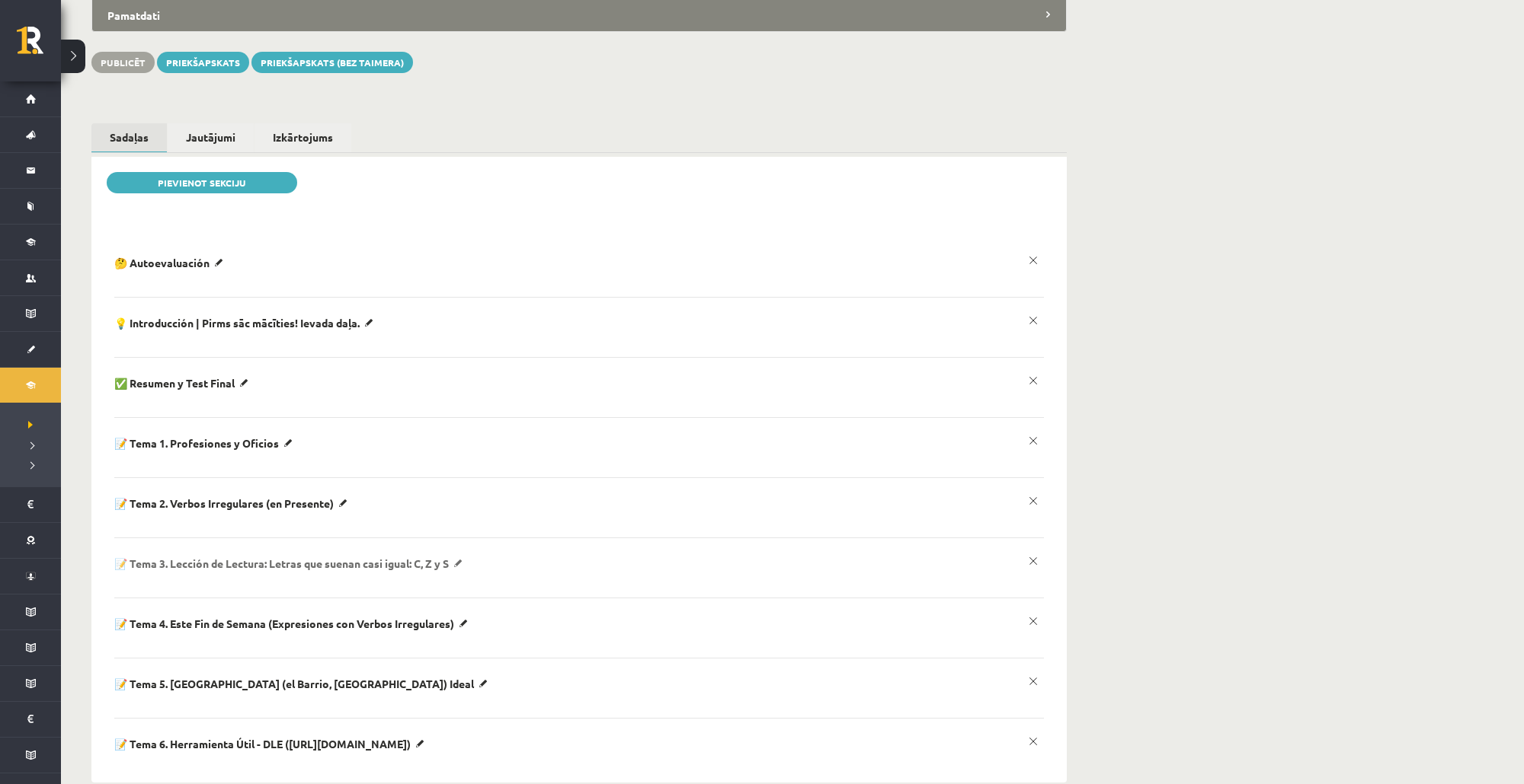
click at [468, 557] on p "📝 Tema 3. Lección de Lectura: Letras que suenan casi igual: C, Z y S" at bounding box center [291, 564] width 353 height 14
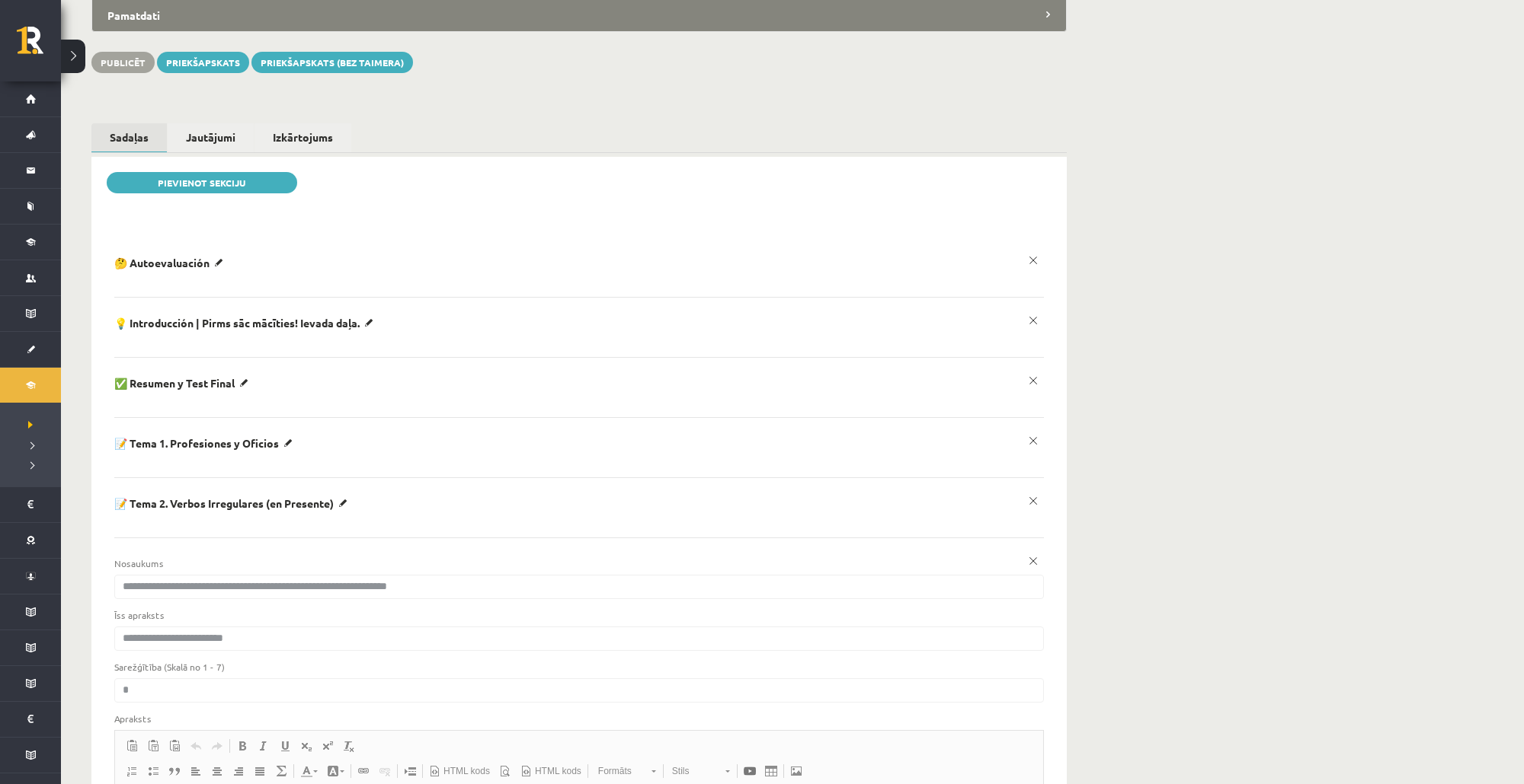
scroll to position [0, 0]
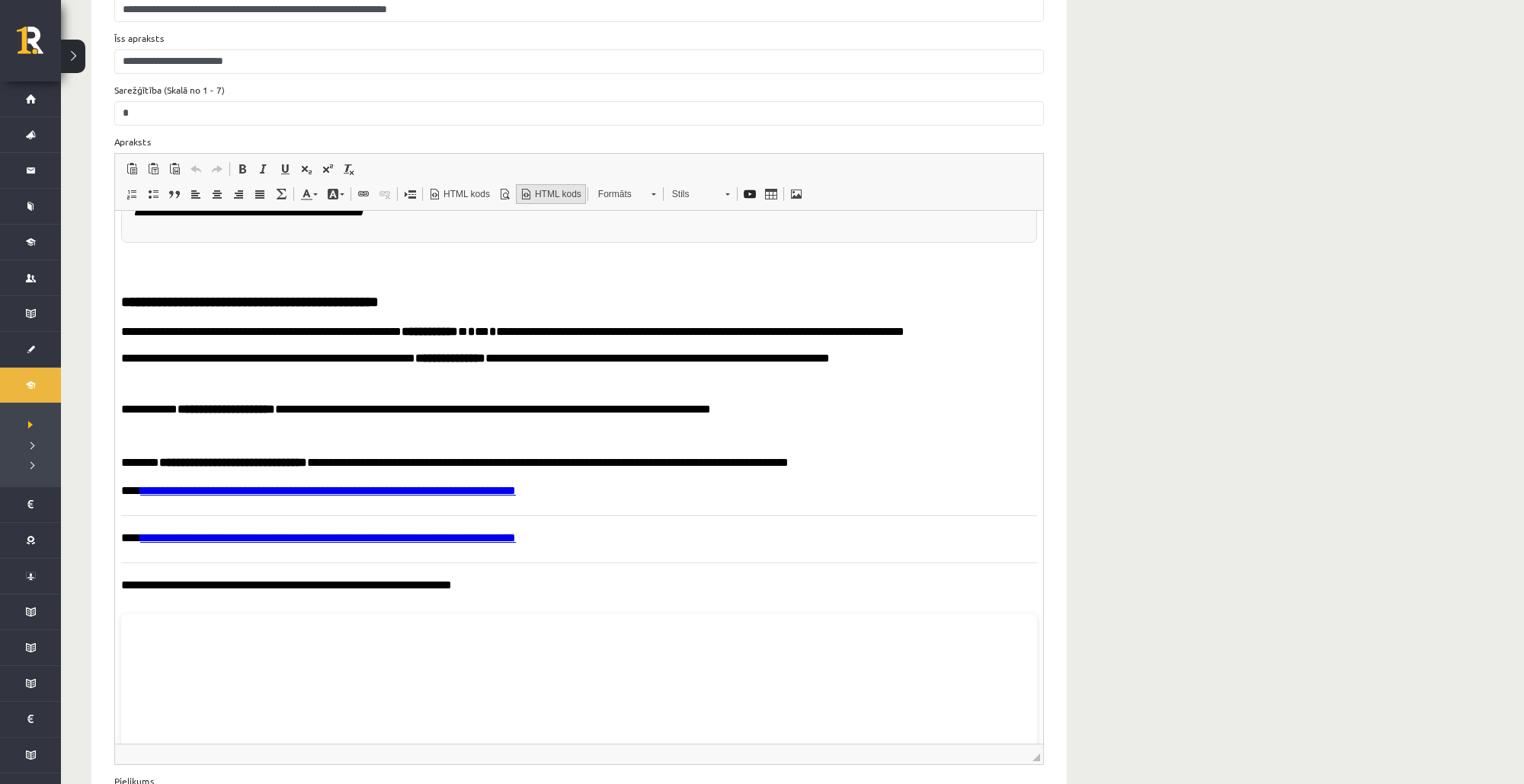
click at [543, 189] on span "HTML kods" at bounding box center [557, 195] width 49 height 13
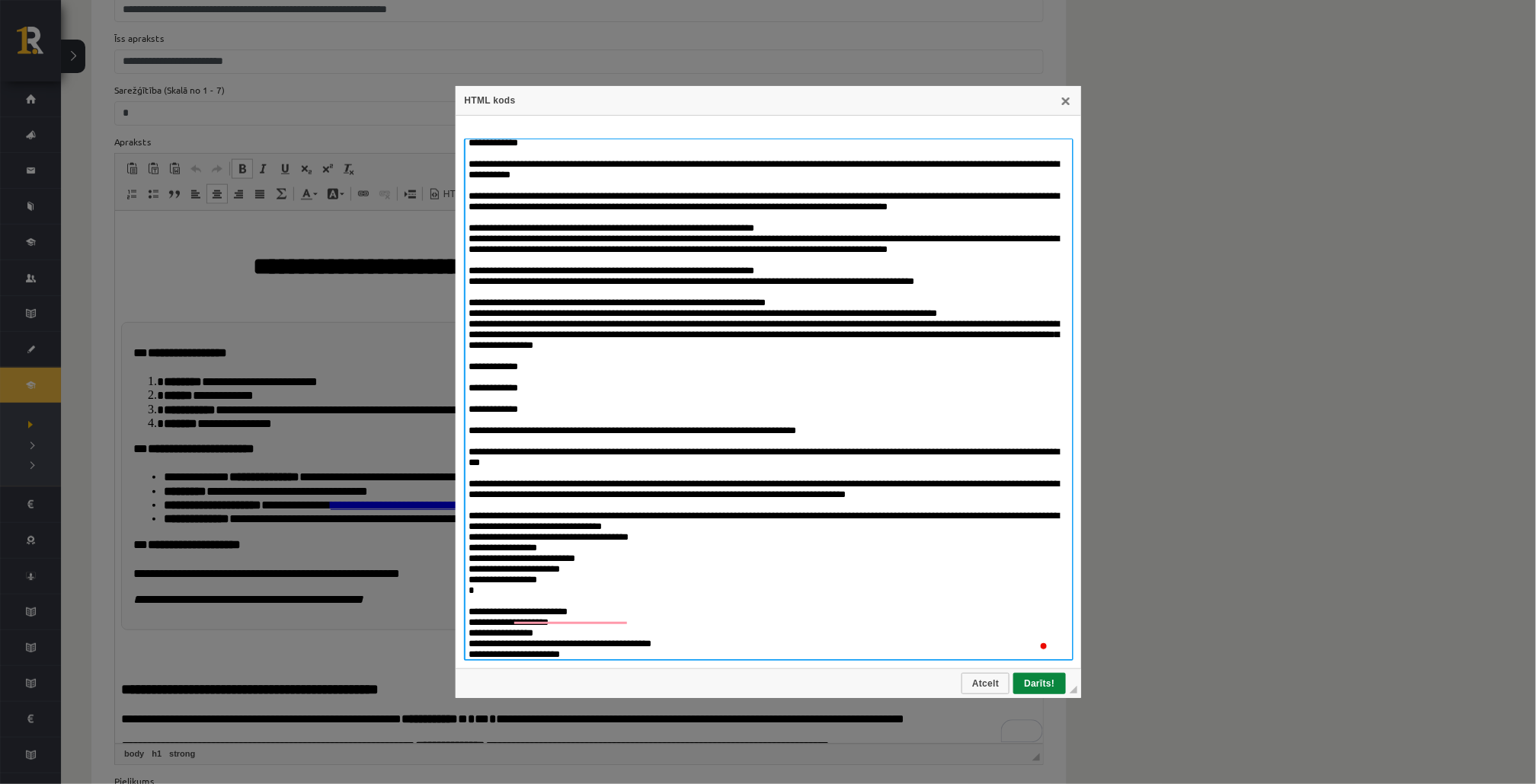
drag, startPoint x: 504, startPoint y: 281, endPoint x: 916, endPoint y: 300, distance: 412.4
click at [916, 300] on textarea "To enrich screen reader interactions, please activate Accessibility in Grammarl…" at bounding box center [768, 400] width 610 height 523
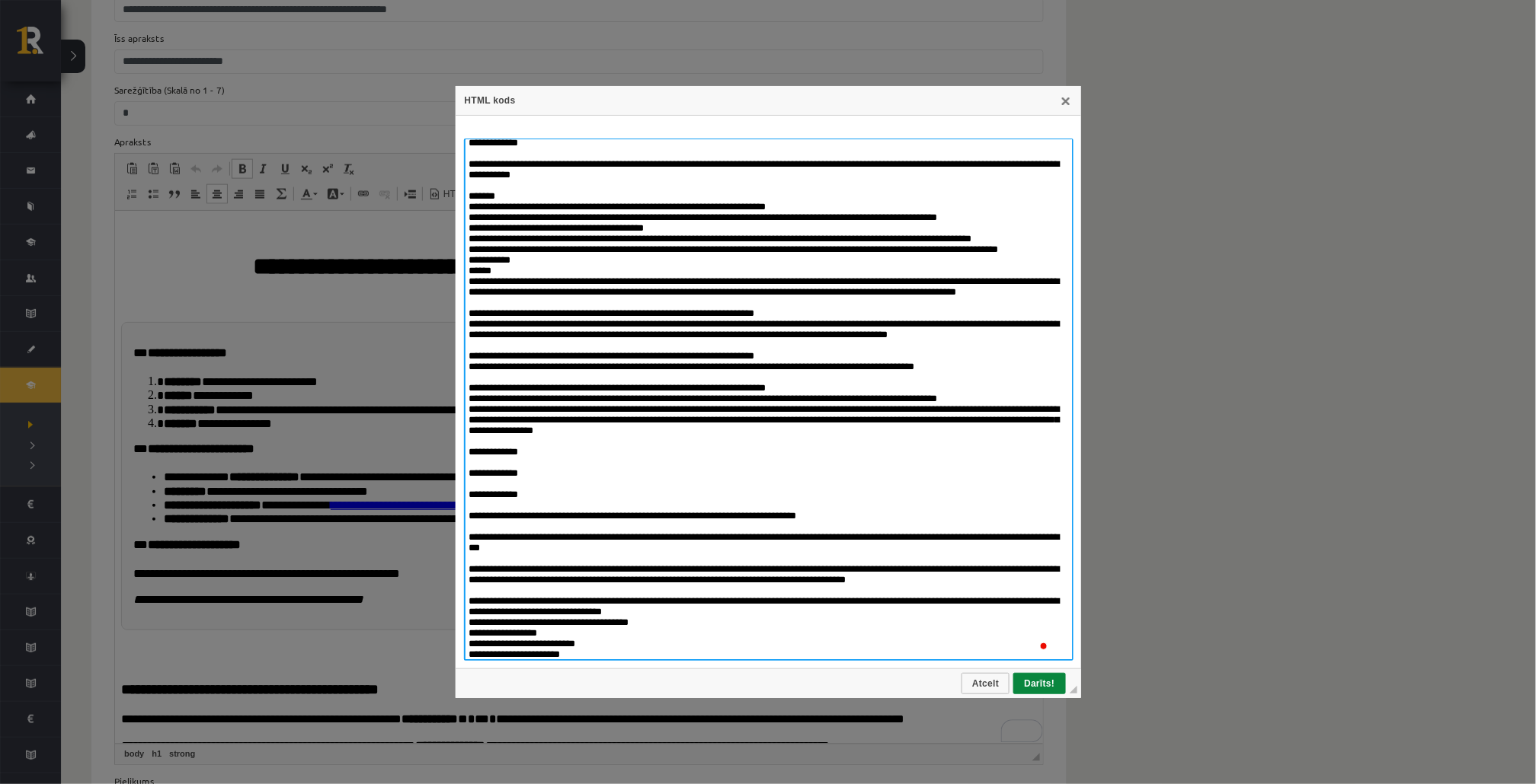
drag, startPoint x: 937, startPoint y: 448, endPoint x: 462, endPoint y: 403, distance: 477.1
click at [464, 404] on textarea "To enrich screen reader interactions, please activate Accessibility in Grammarl…" at bounding box center [768, 400] width 610 height 523
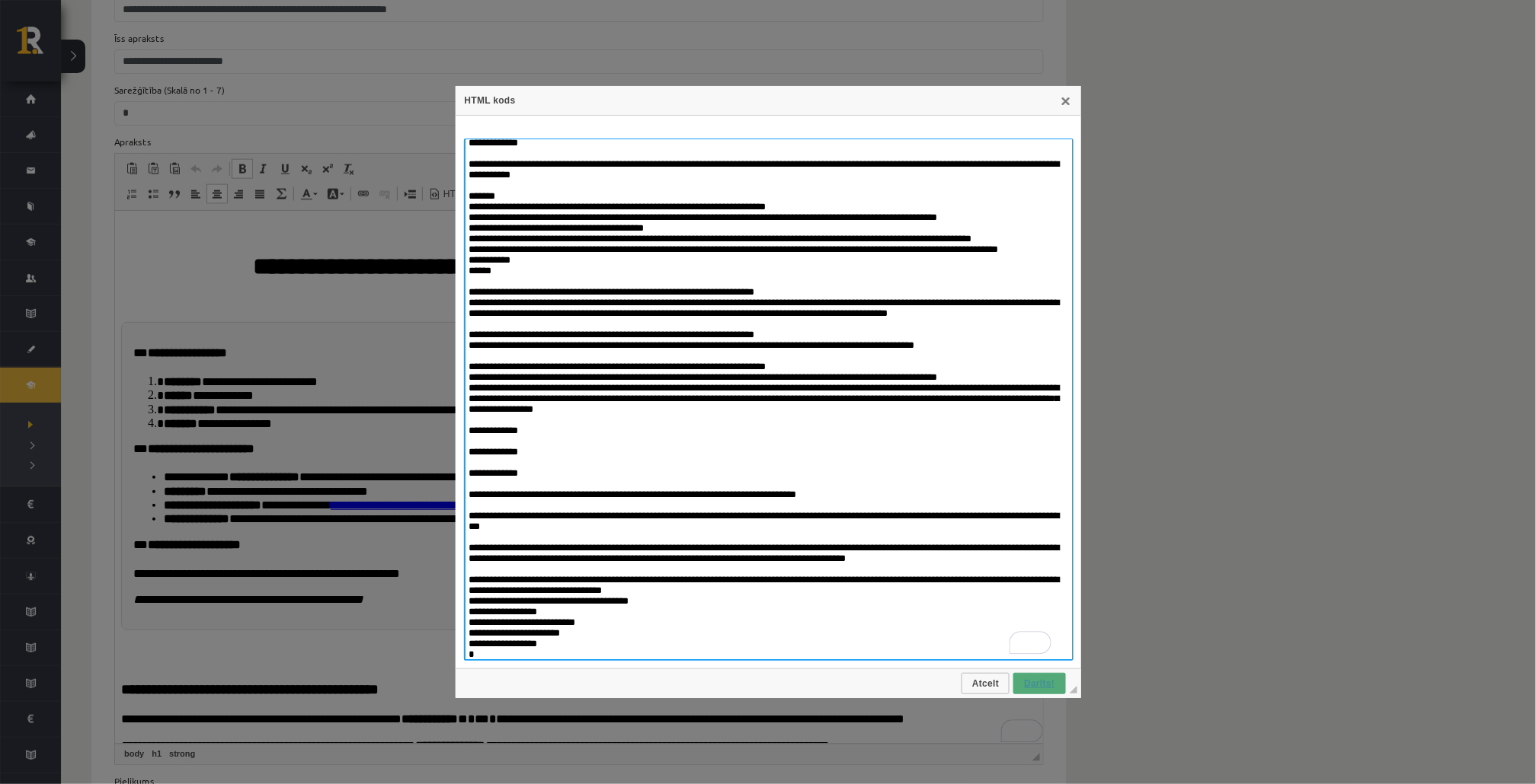
type textarea "**********"
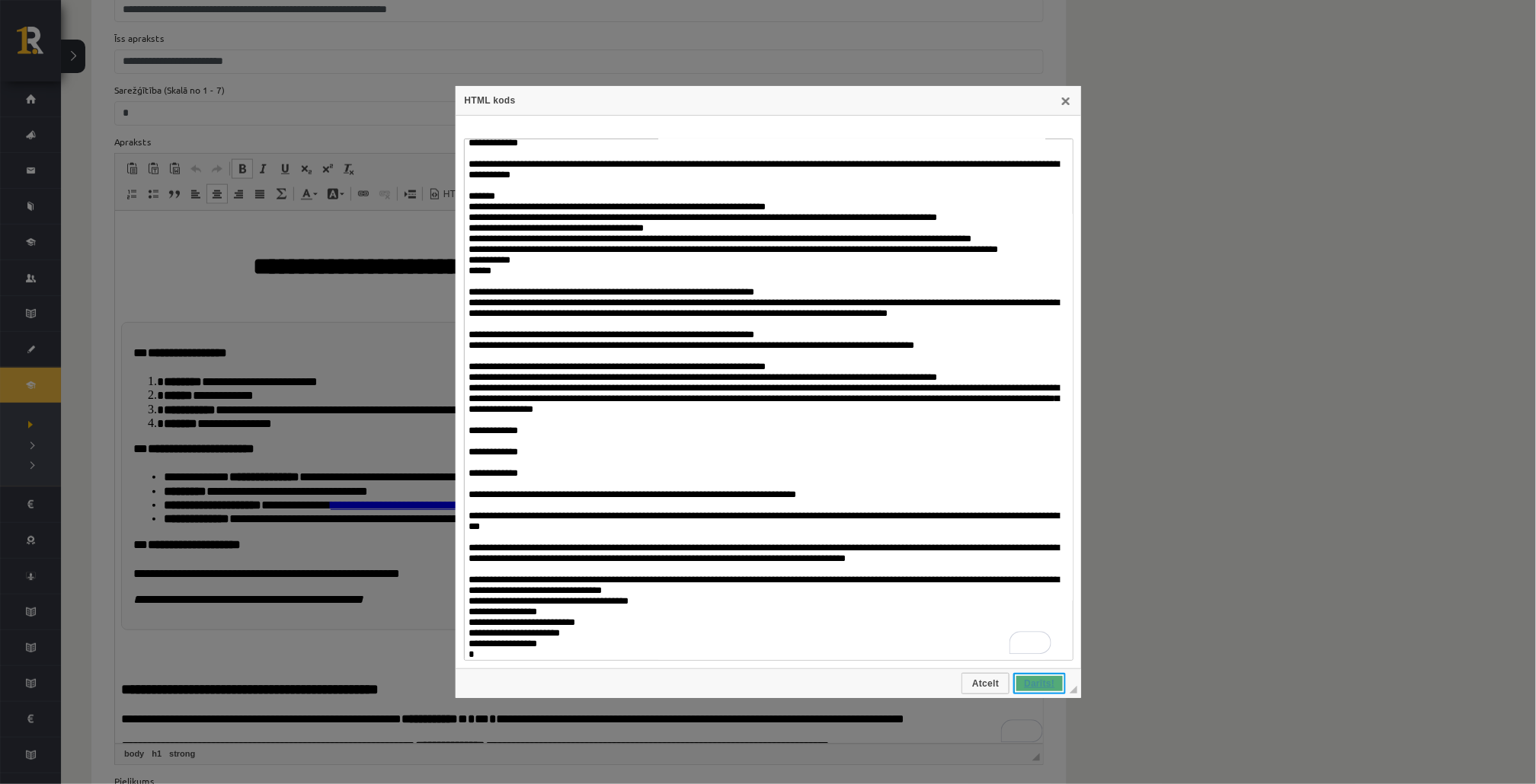
click at [1053, 681] on span "Darīts!" at bounding box center [1039, 683] width 49 height 11
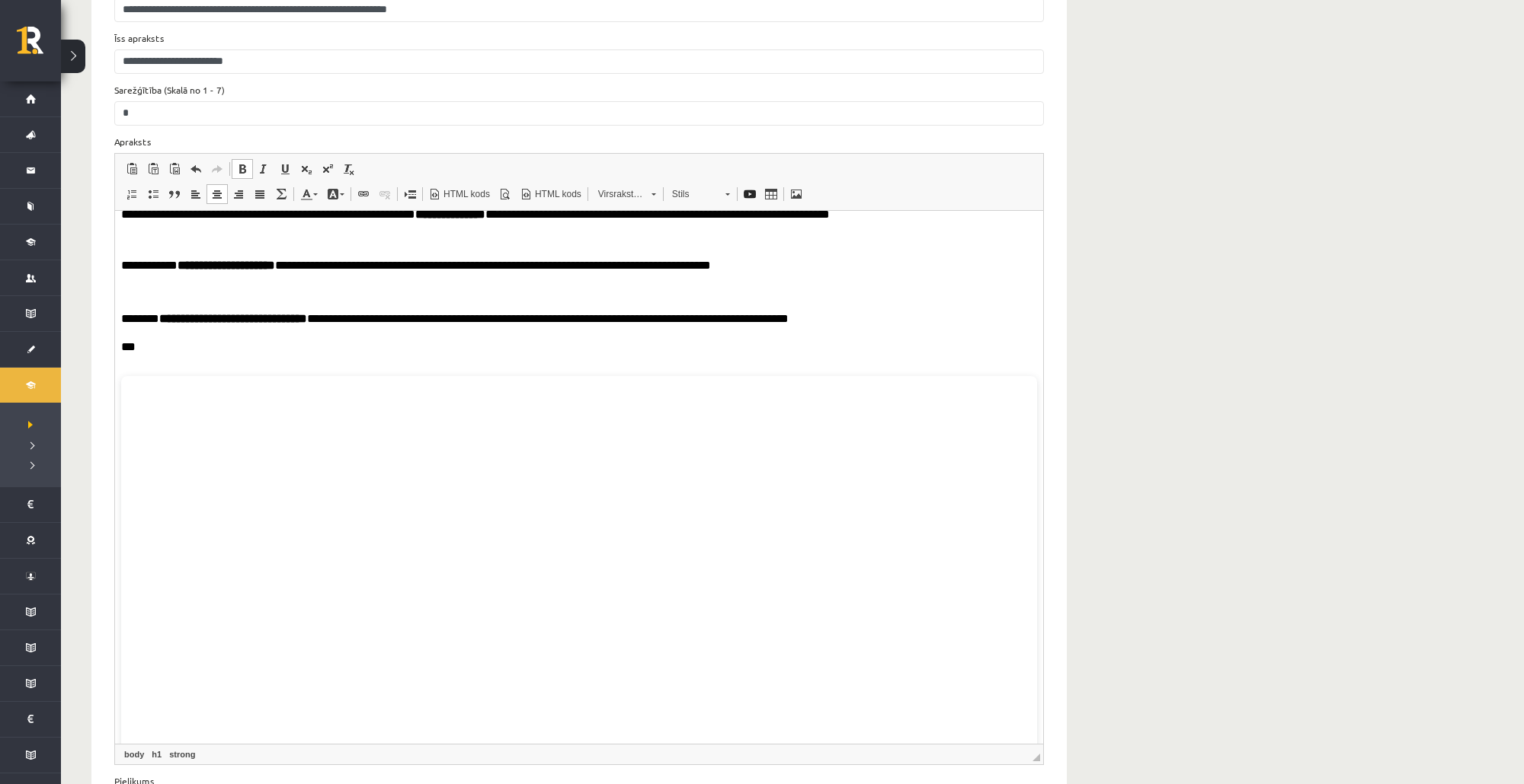
click at [181, 354] on p "***" at bounding box center [572, 348] width 903 height 16
click at [153, 163] on span at bounding box center [153, 169] width 12 height 12
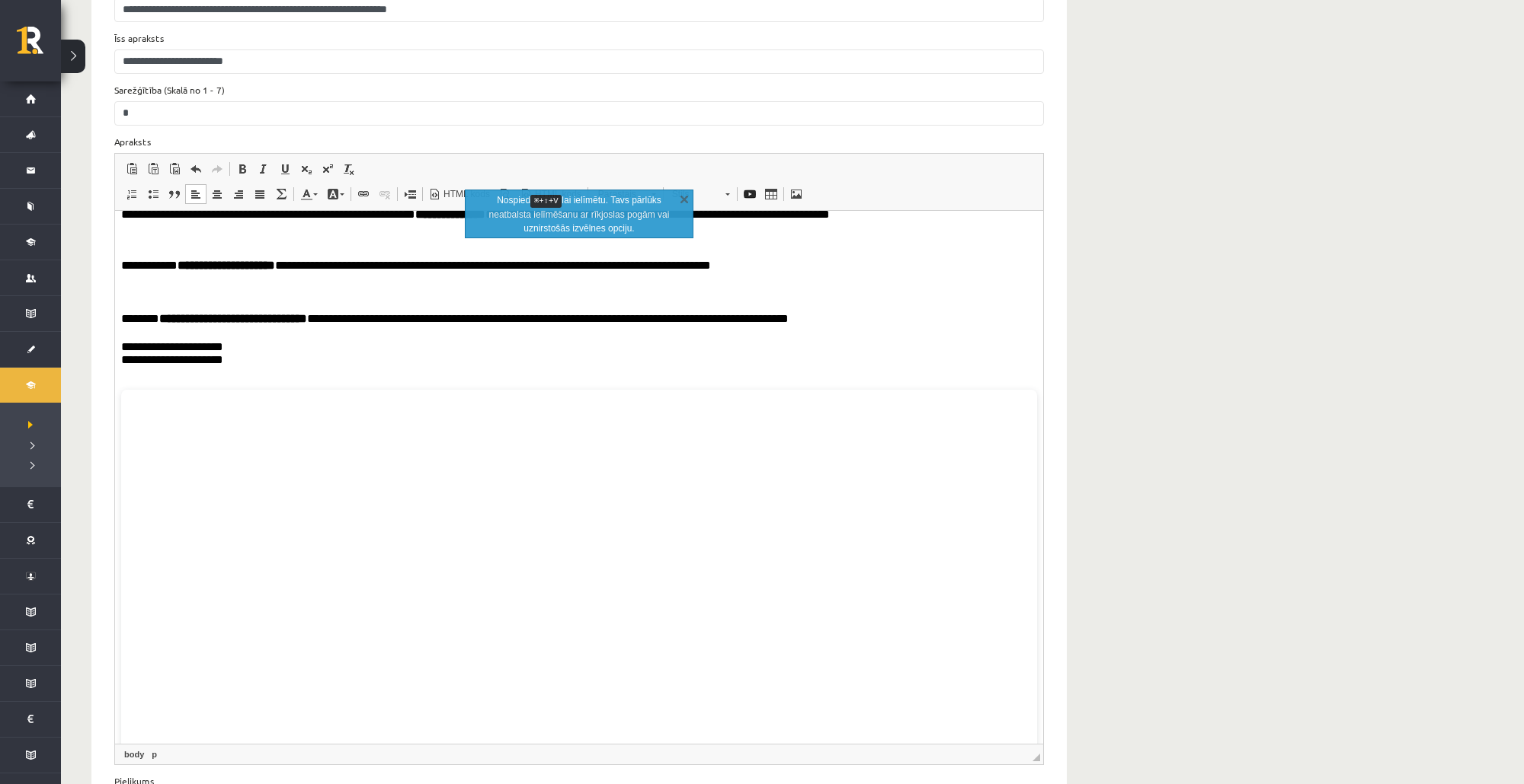
click at [368, 348] on p "**********" at bounding box center [572, 348] width 903 height 16
click at [154, 163] on span at bounding box center [153, 169] width 12 height 12
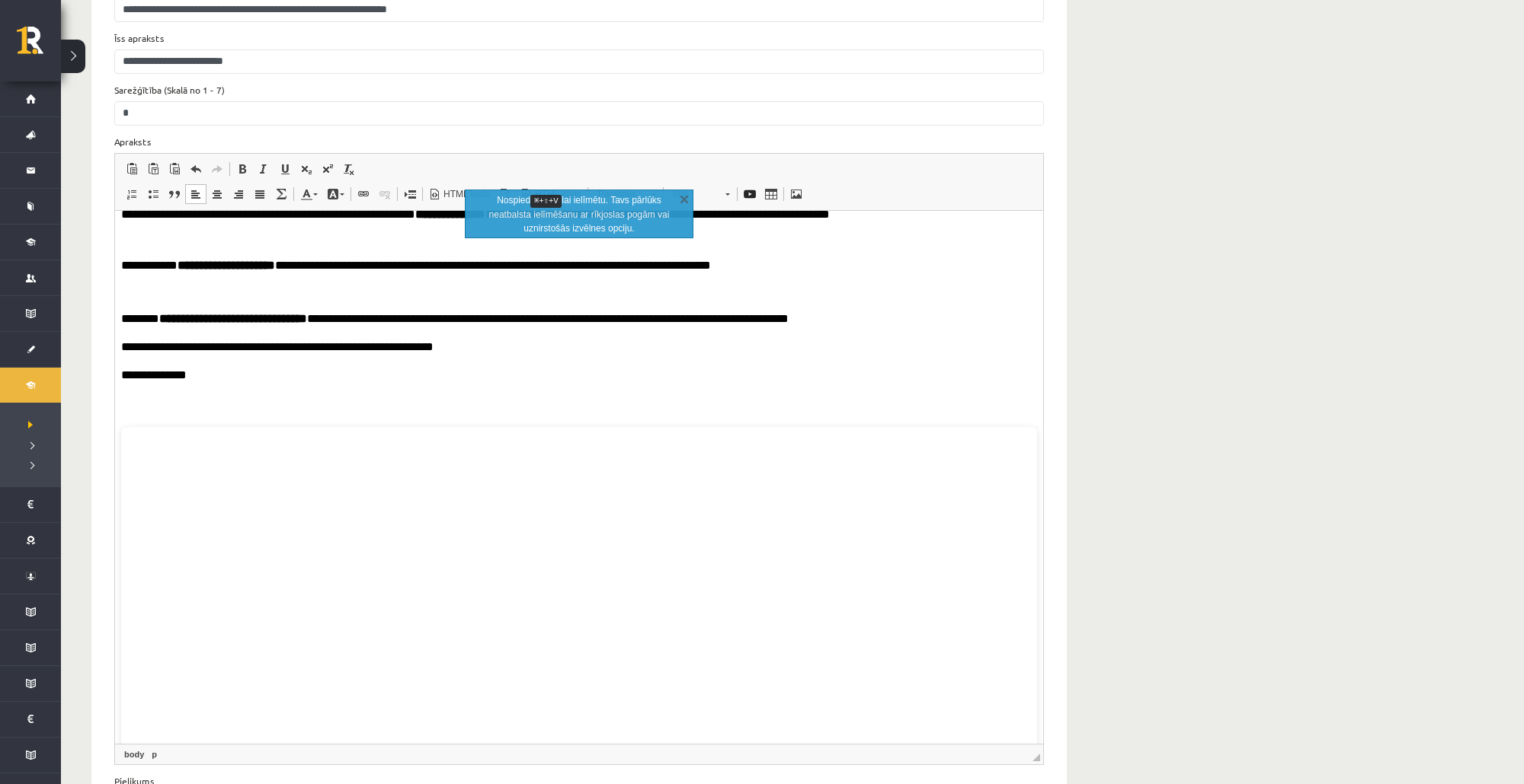
click at [130, 381] on p "Bagātinātā teksta redaktors, wiswyg-editor-3620" at bounding box center [579, 374] width 916 height 13
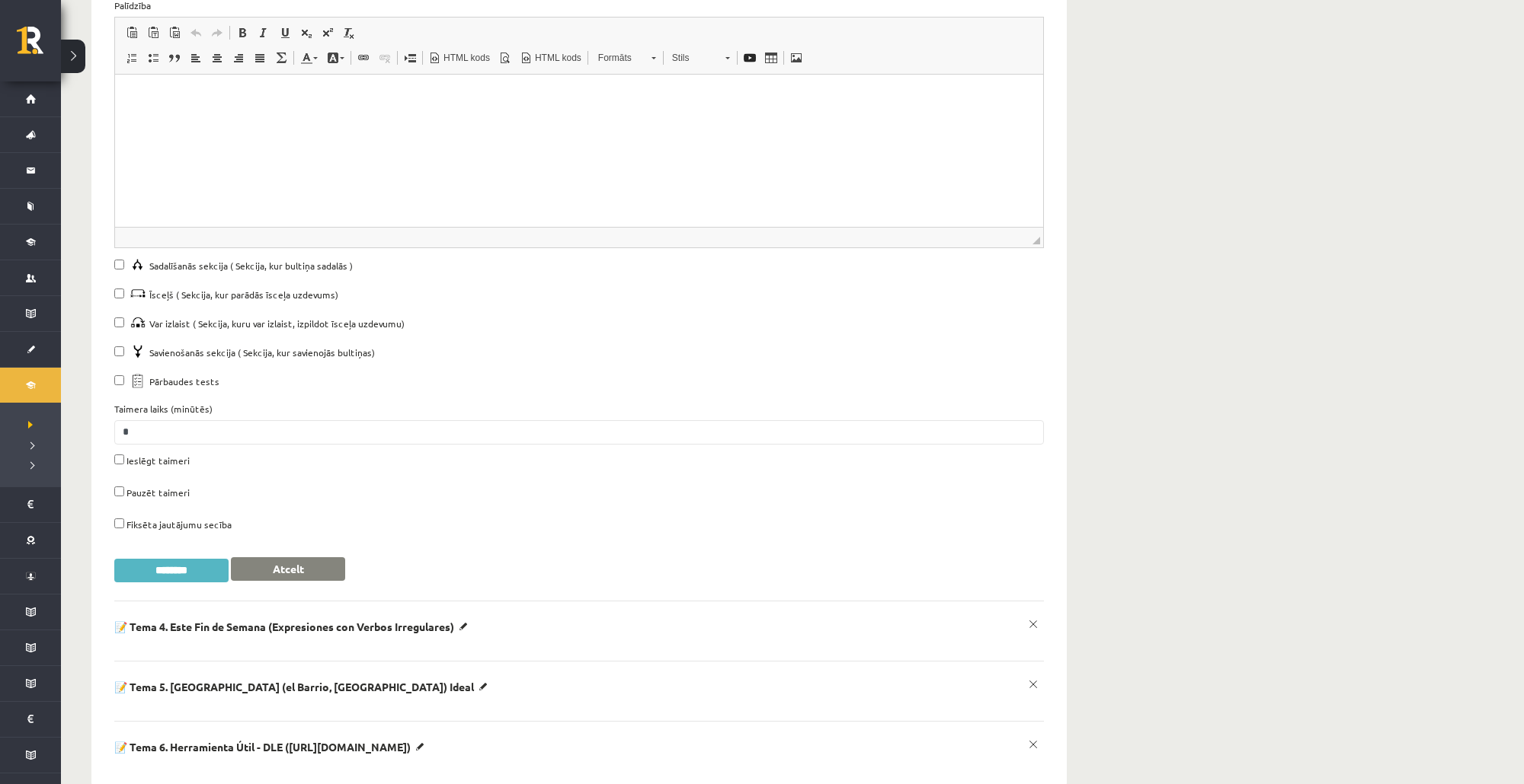
click at [183, 559] on input "********" at bounding box center [172, 571] width 115 height 24
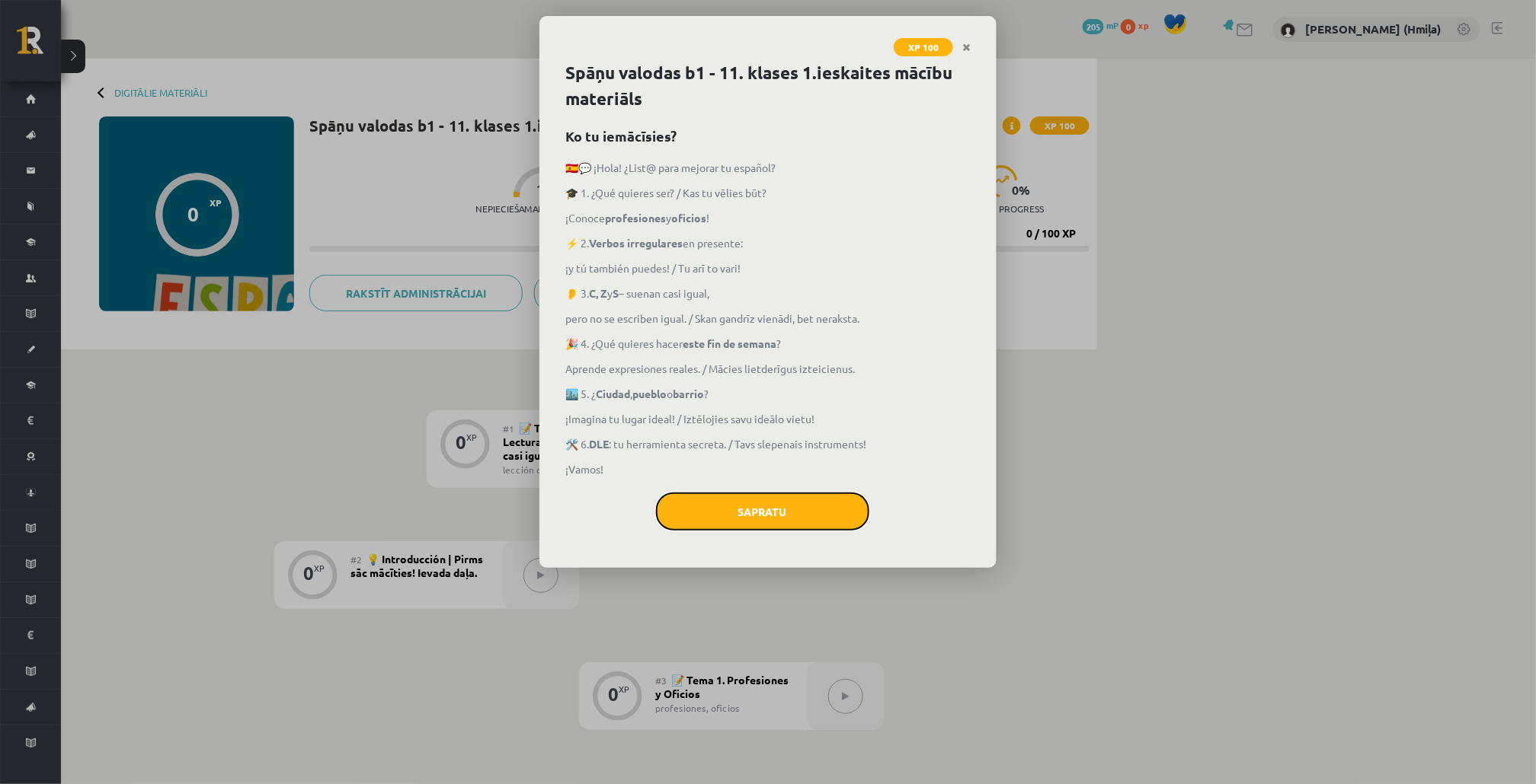
click at [766, 513] on button "Sapratu" at bounding box center [763, 512] width 214 height 38
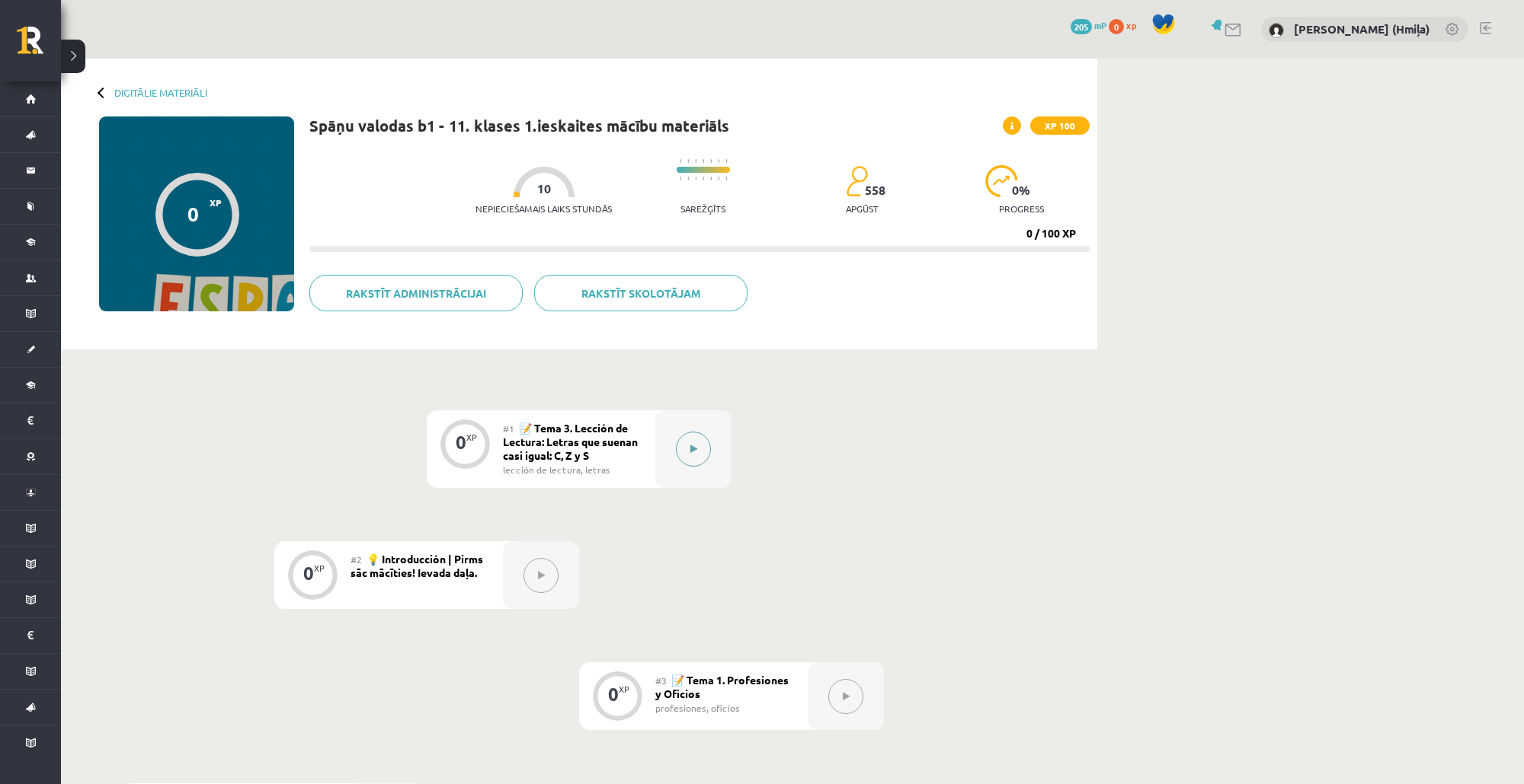
click at [691, 447] on icon at bounding box center [694, 449] width 7 height 9
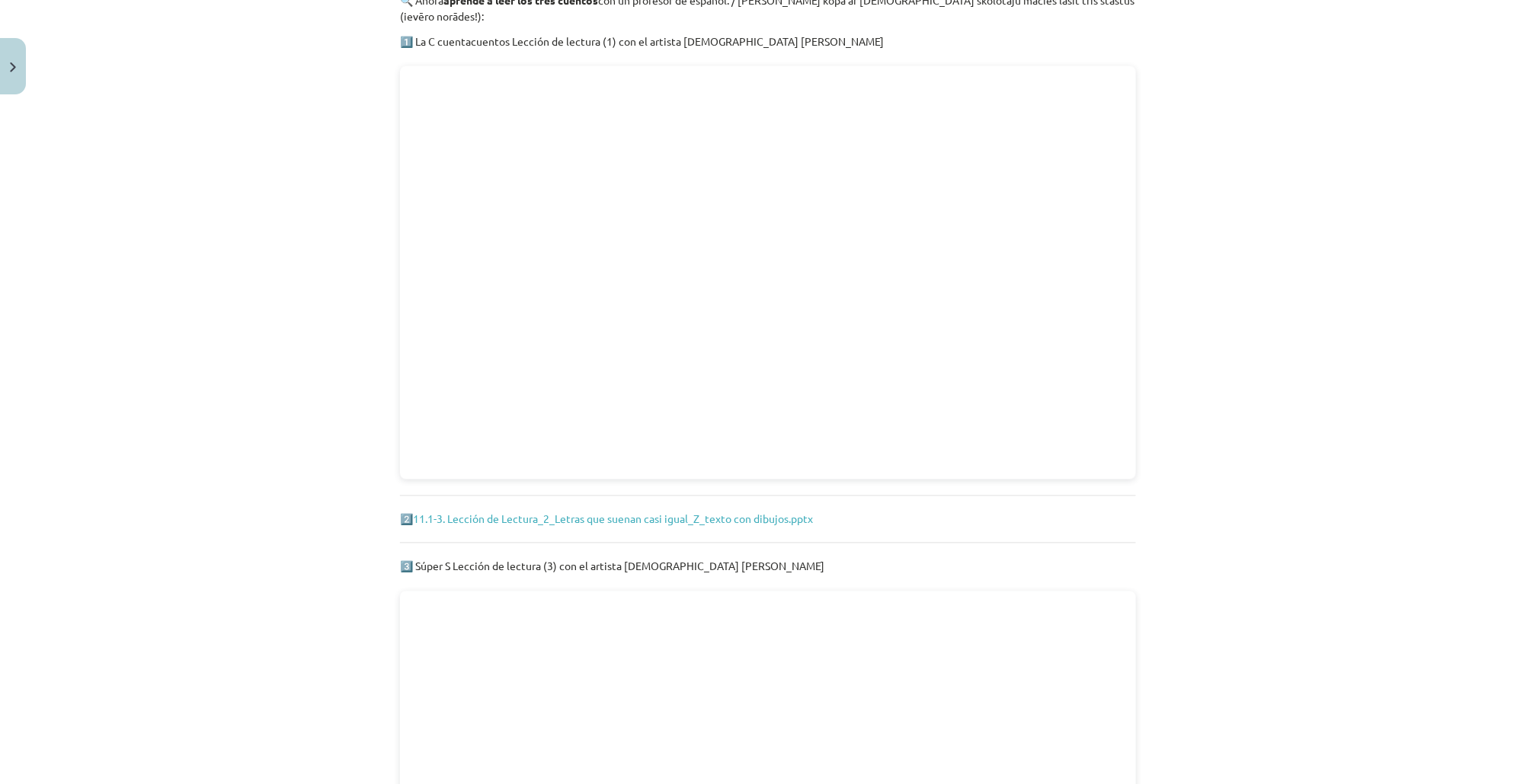
scroll to position [839, 0]
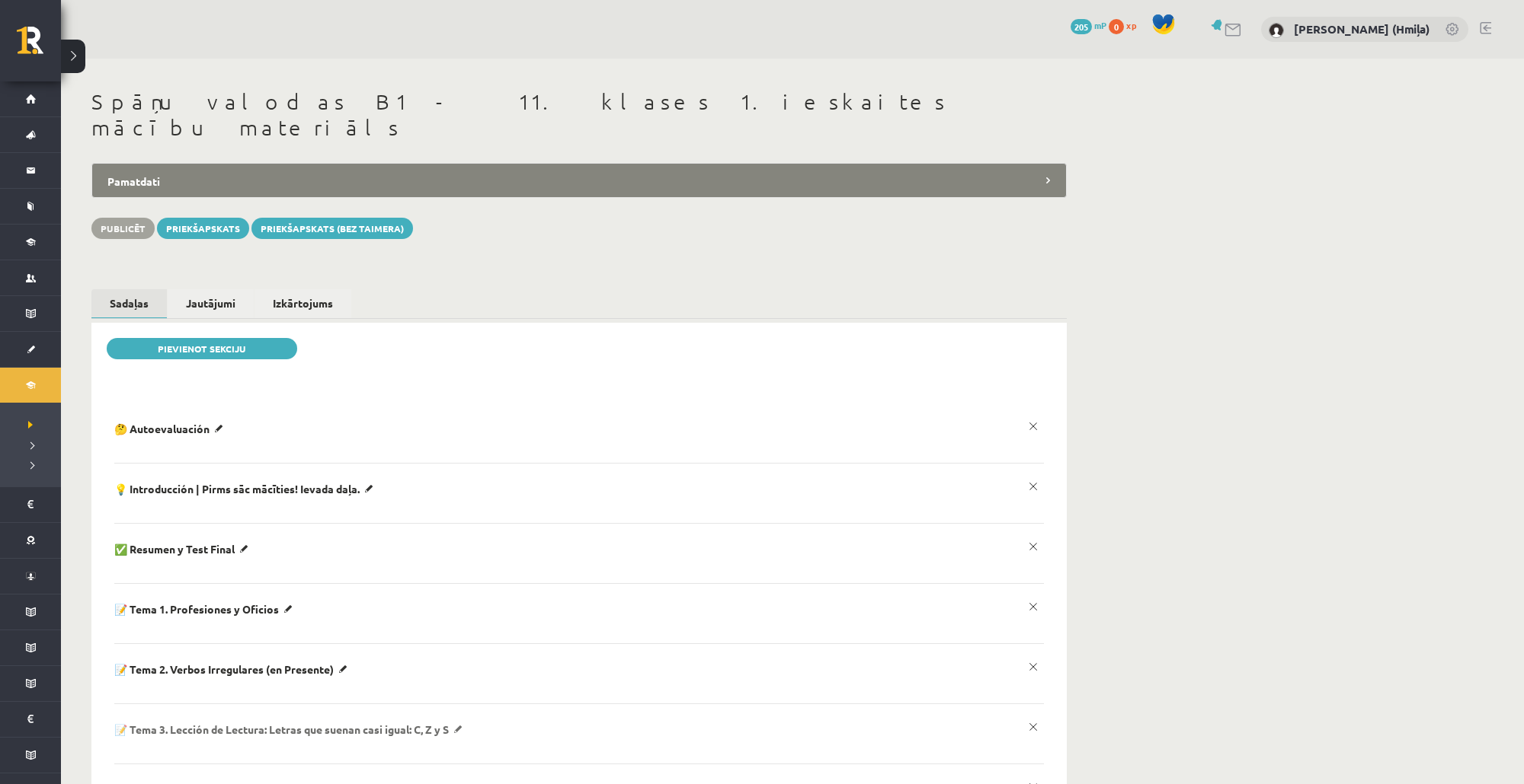
scroll to position [166, 0]
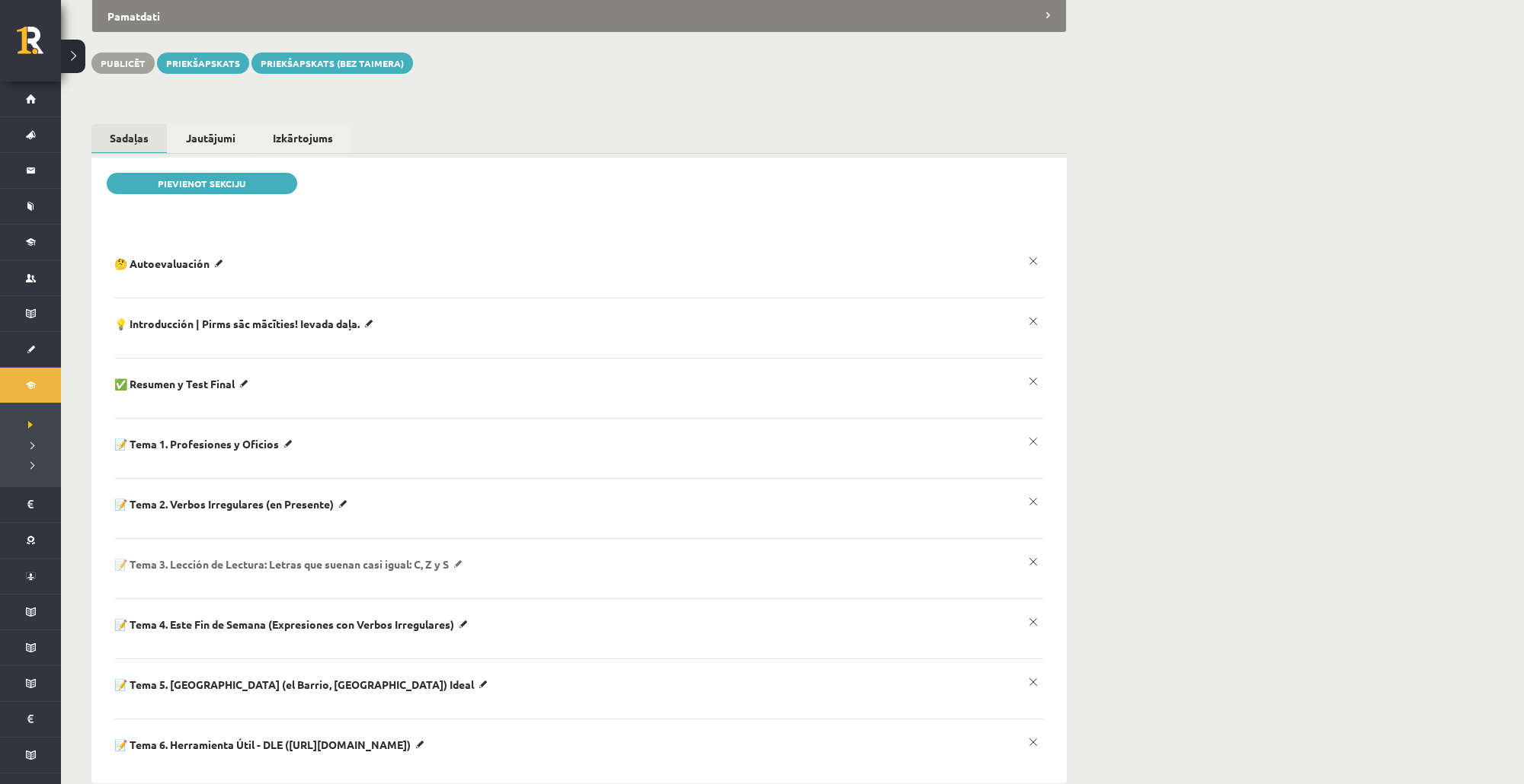
click at [462, 558] on p "📝 Tema 3. Lección de Lectura: Letras que suenan casi igual: C, Z y S" at bounding box center [291, 565] width 353 height 14
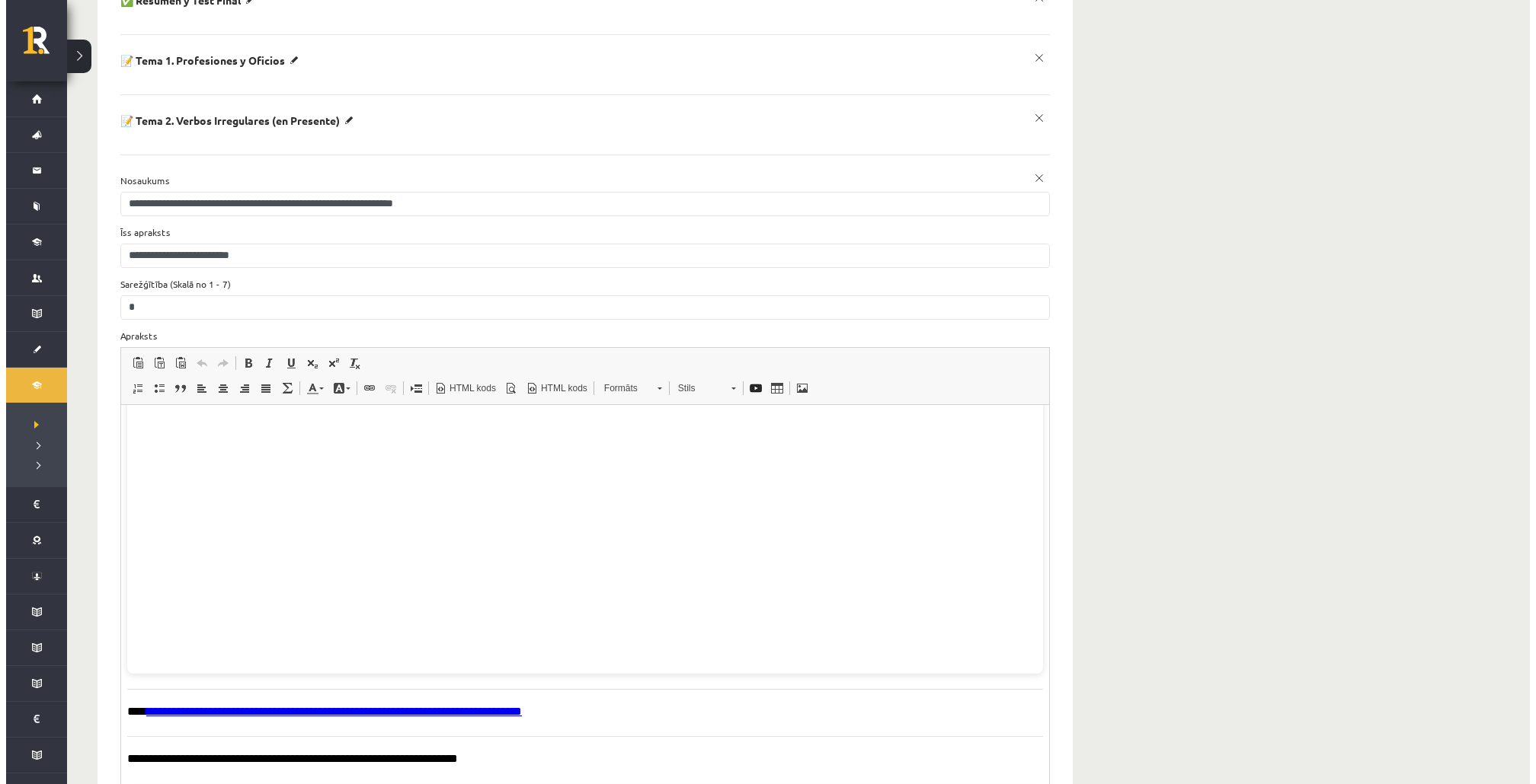
scroll to position [433, 0]
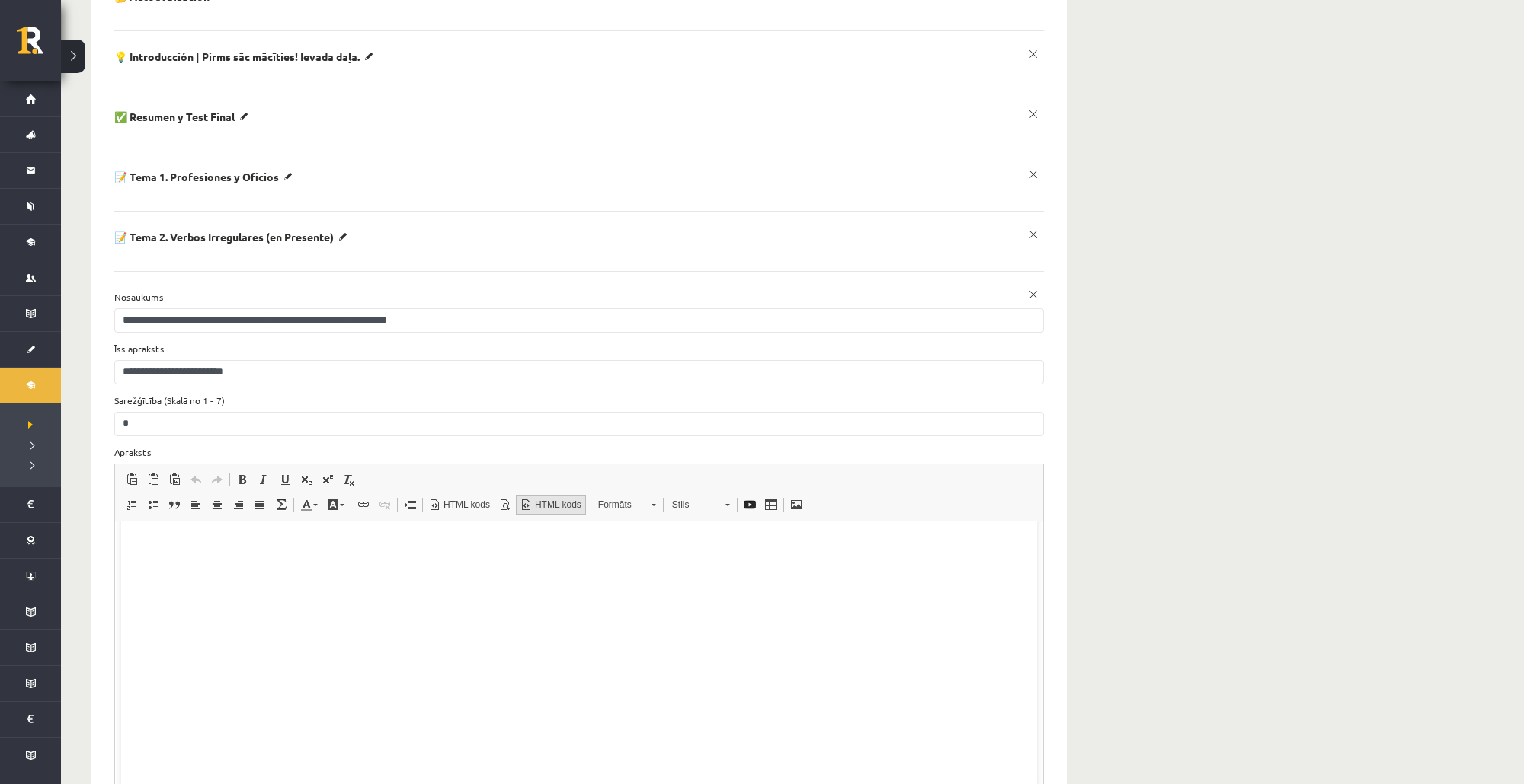
click at [543, 499] on span "HTML kods" at bounding box center [557, 505] width 49 height 13
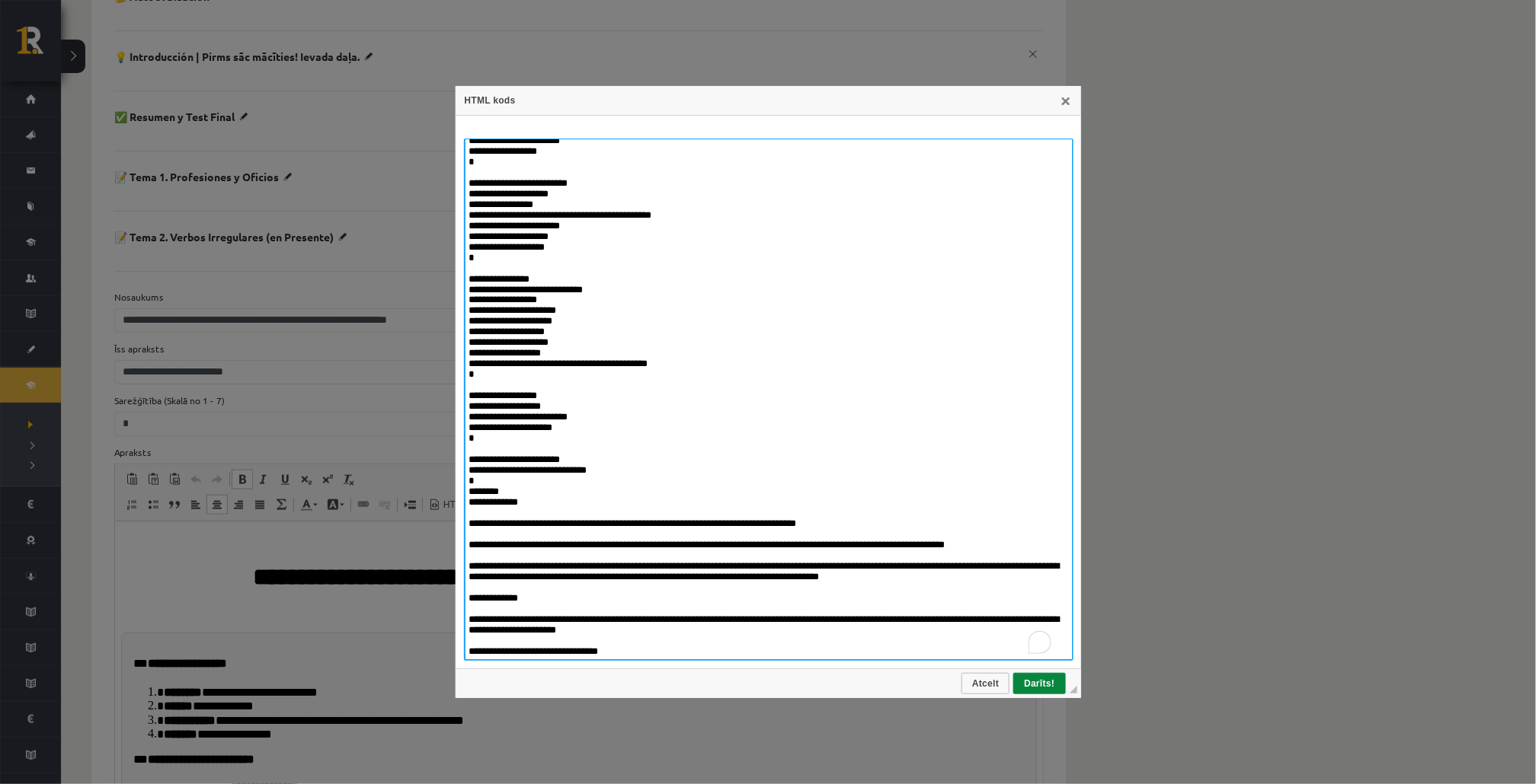
scroll to position [1272, 0]
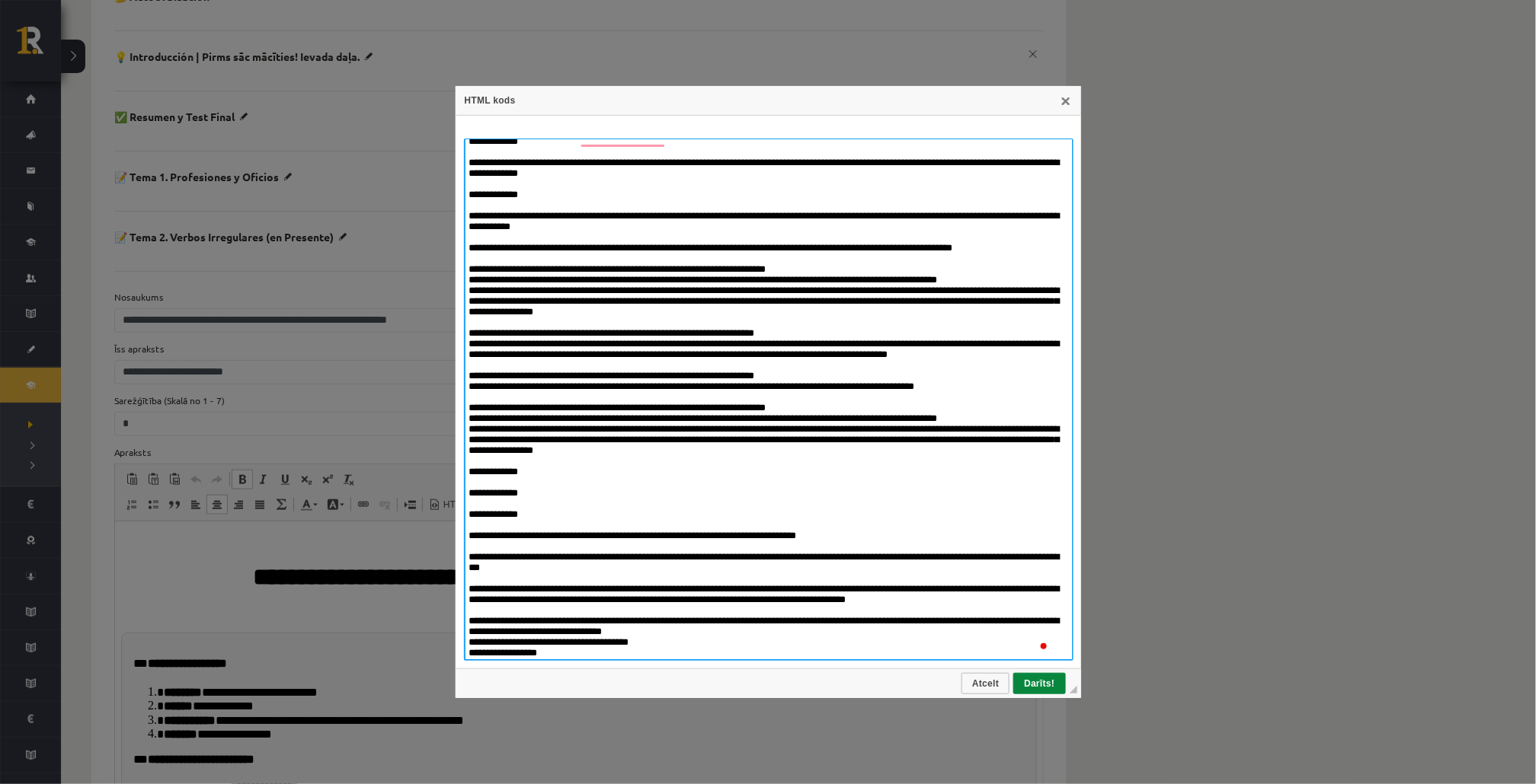
drag, startPoint x: 504, startPoint y: 478, endPoint x: 916, endPoint y: 498, distance: 412.5
click at [916, 498] on textarea "To enrich screen reader interactions, please activate Accessibility in Grammarl…" at bounding box center [768, 400] width 610 height 523
paste textarea "**********"
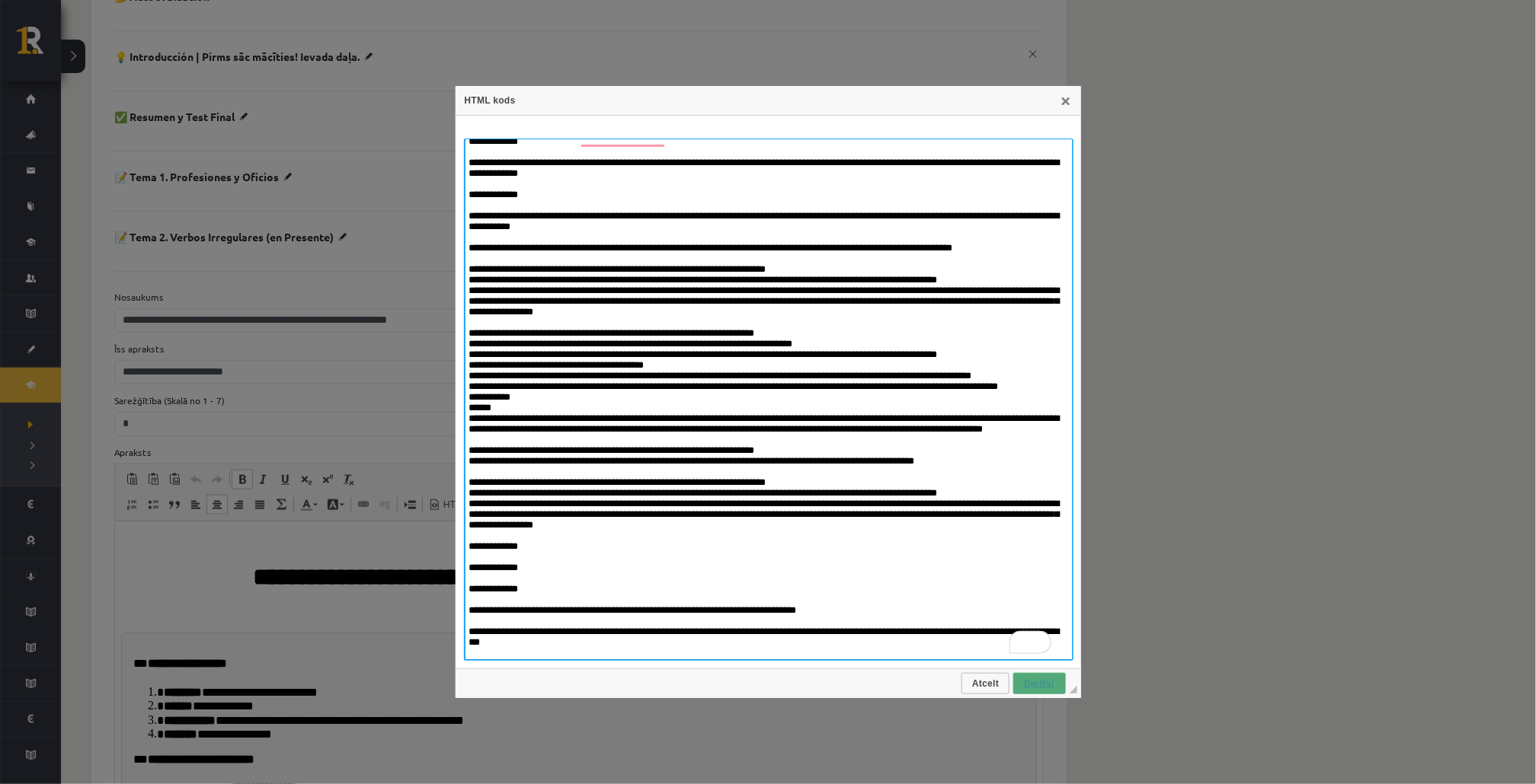
type textarea "**********"
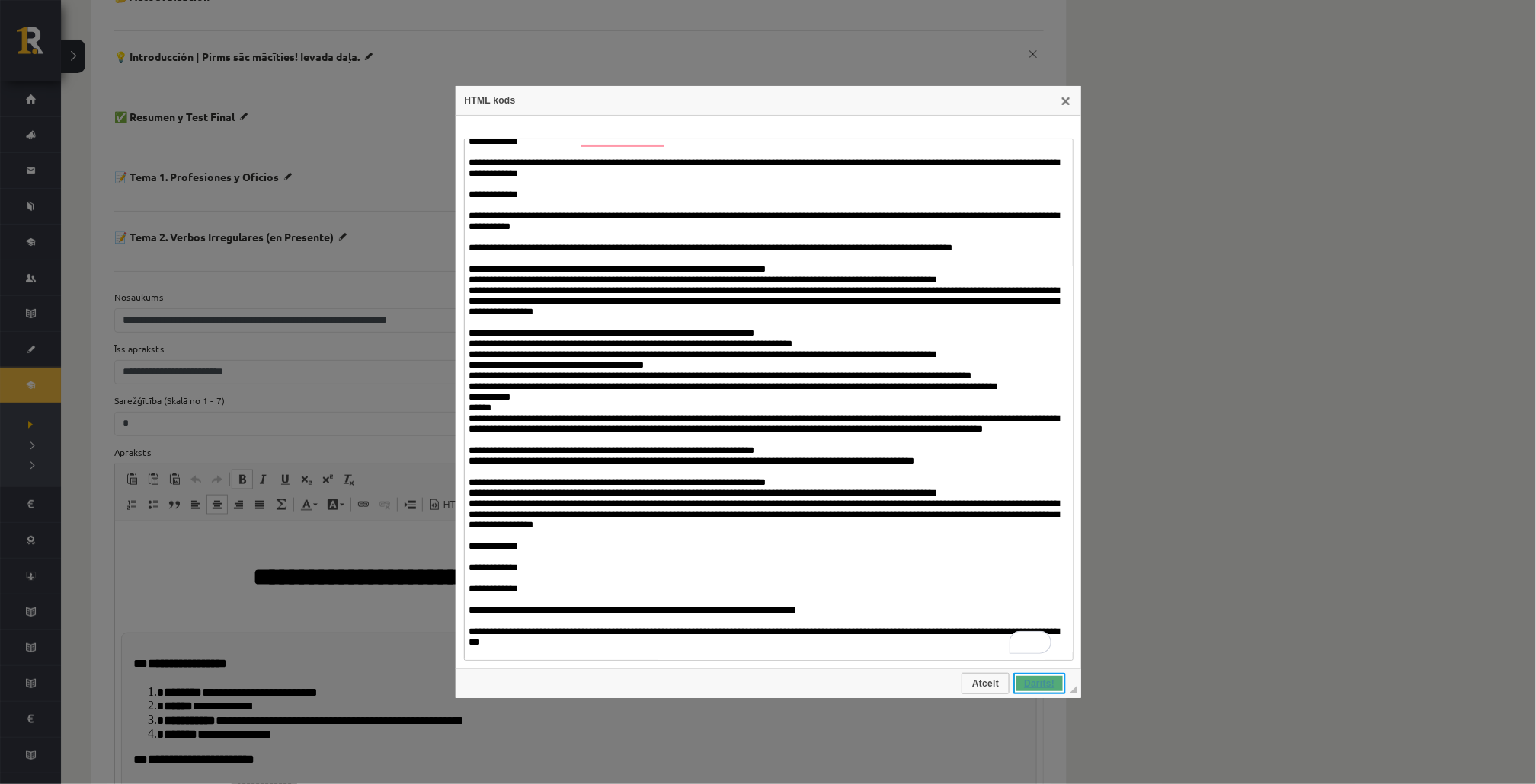
click at [1044, 685] on span "Darīts!" at bounding box center [1039, 683] width 49 height 11
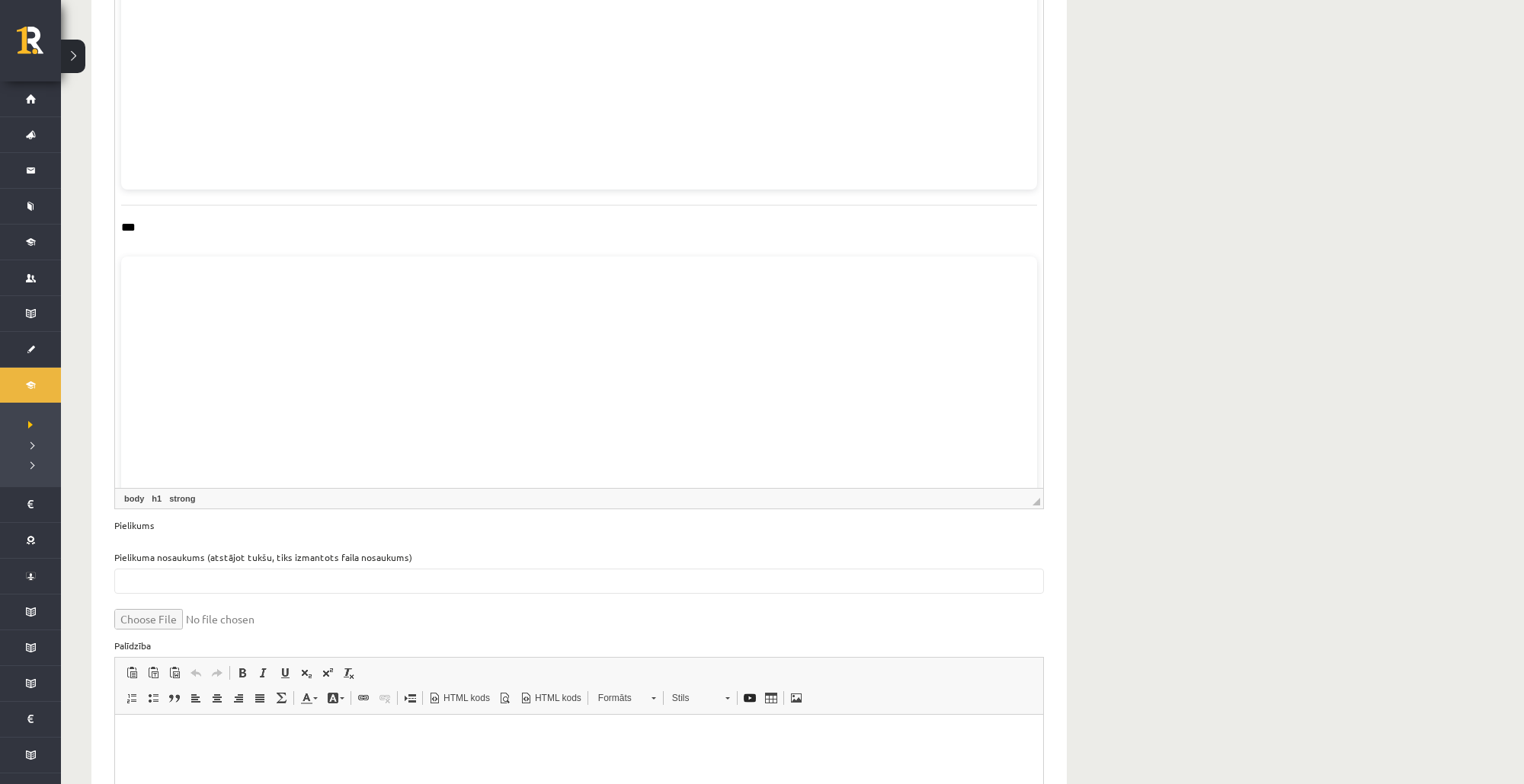
click at [404, 230] on p "***" at bounding box center [572, 228] width 903 height 16
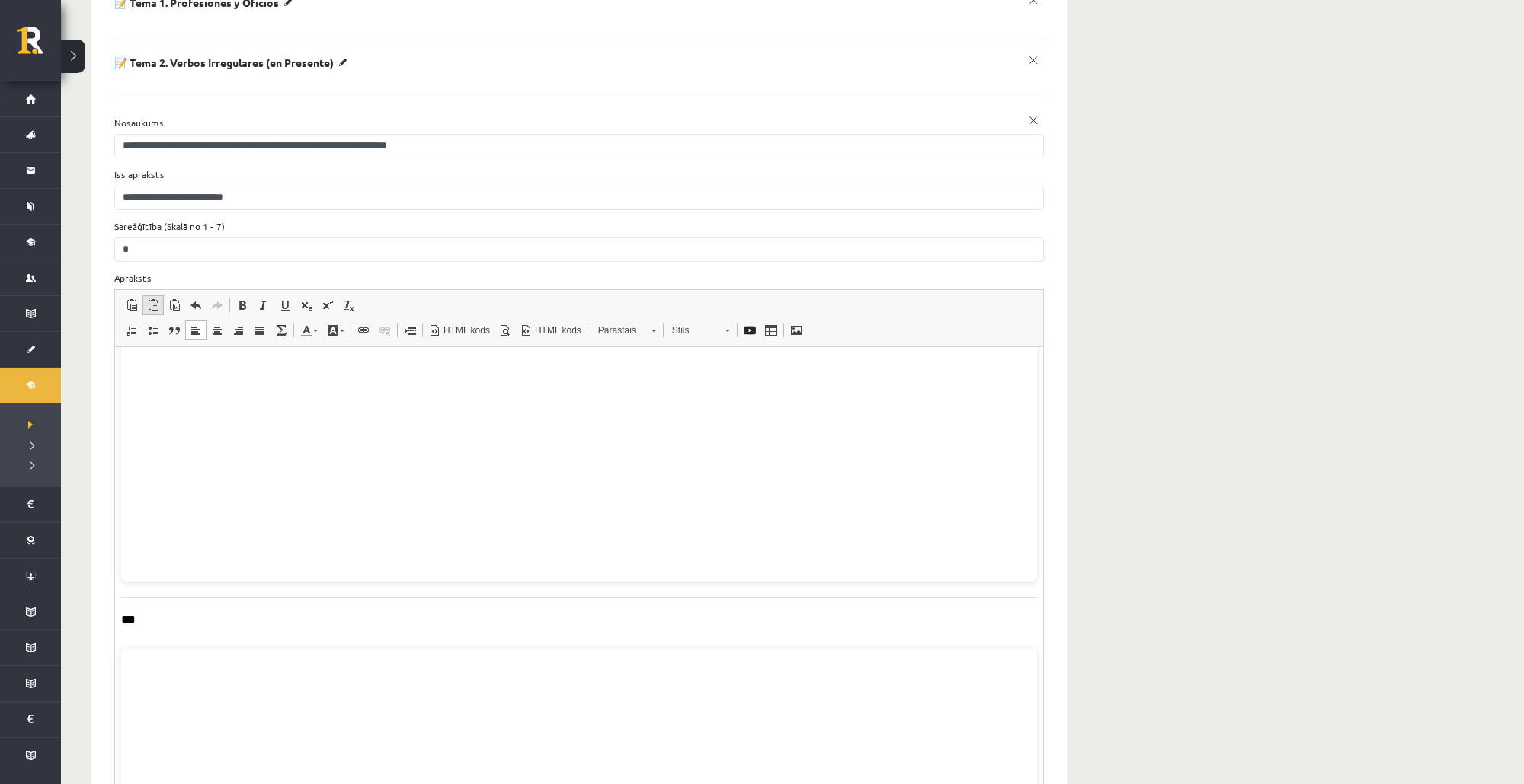
click at [157, 299] on span at bounding box center [153, 305] width 12 height 12
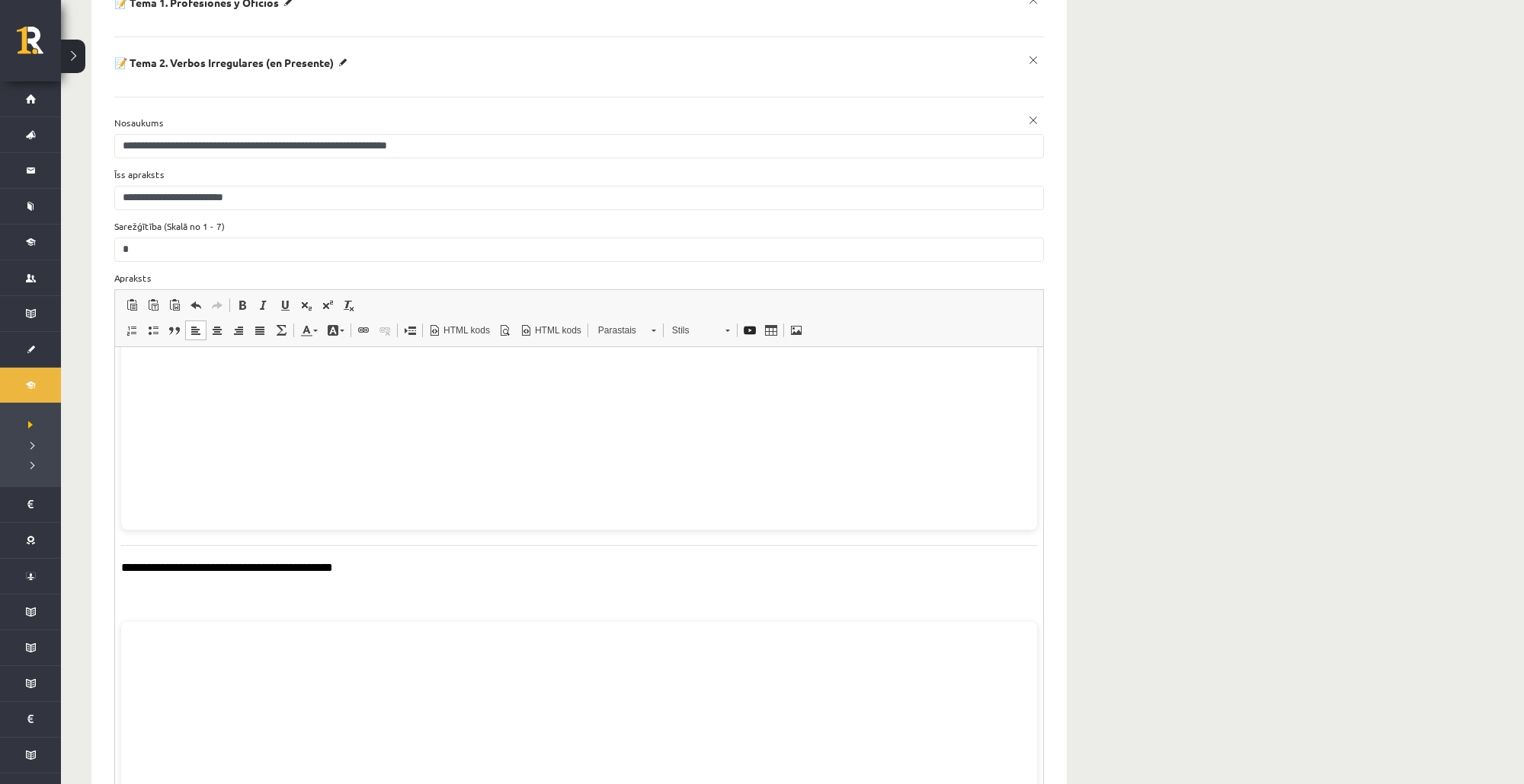
click at [373, 567] on p "**********" at bounding box center [572, 569] width 903 height 16
click at [153, 299] on span at bounding box center [153, 305] width 12 height 12
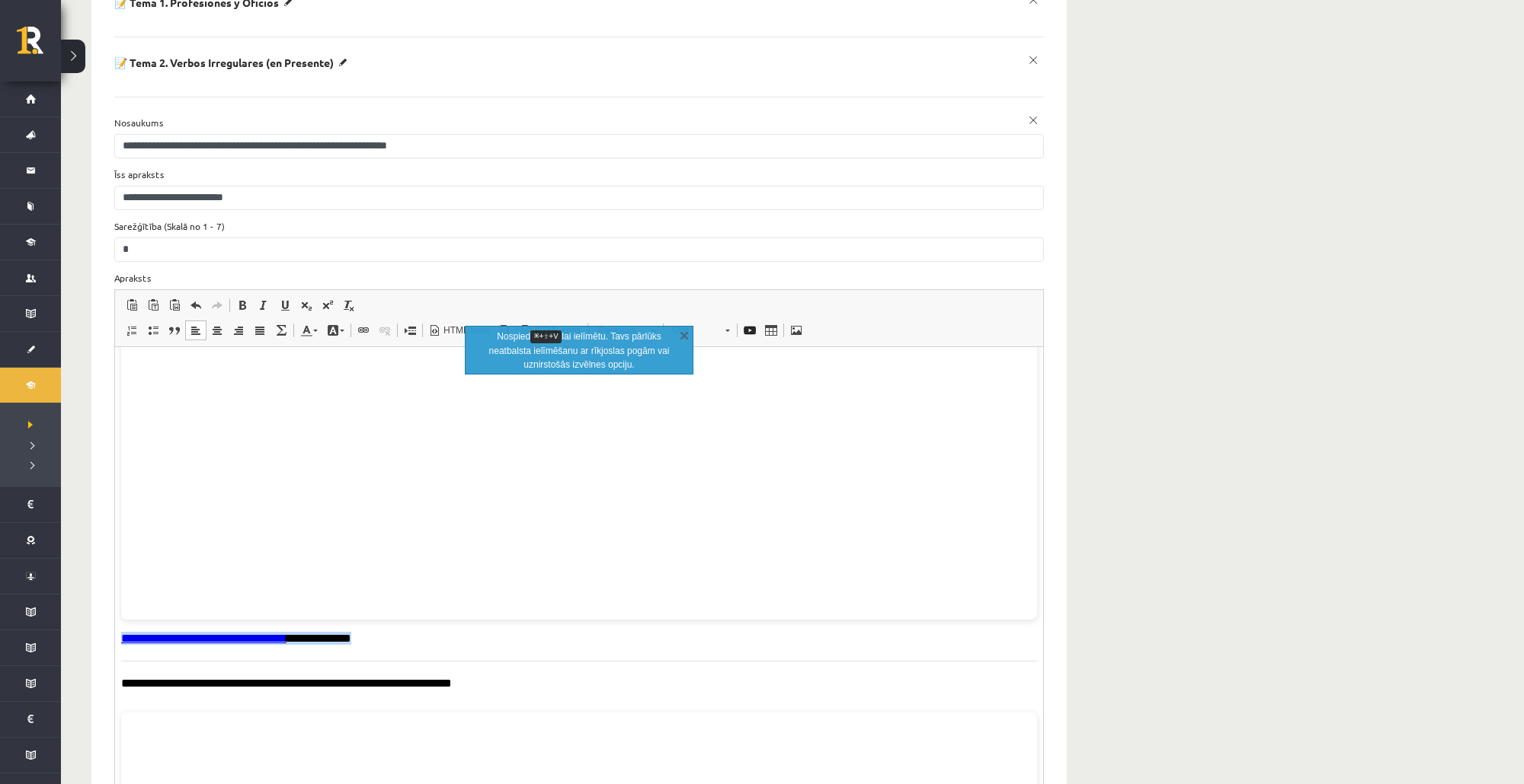
drag, startPoint x: 365, startPoint y: 632, endPoint x: 102, endPoint y: 629, distance: 263.0
click at [115, 629] on html "**********" at bounding box center [579, 770] width 928 height 3888
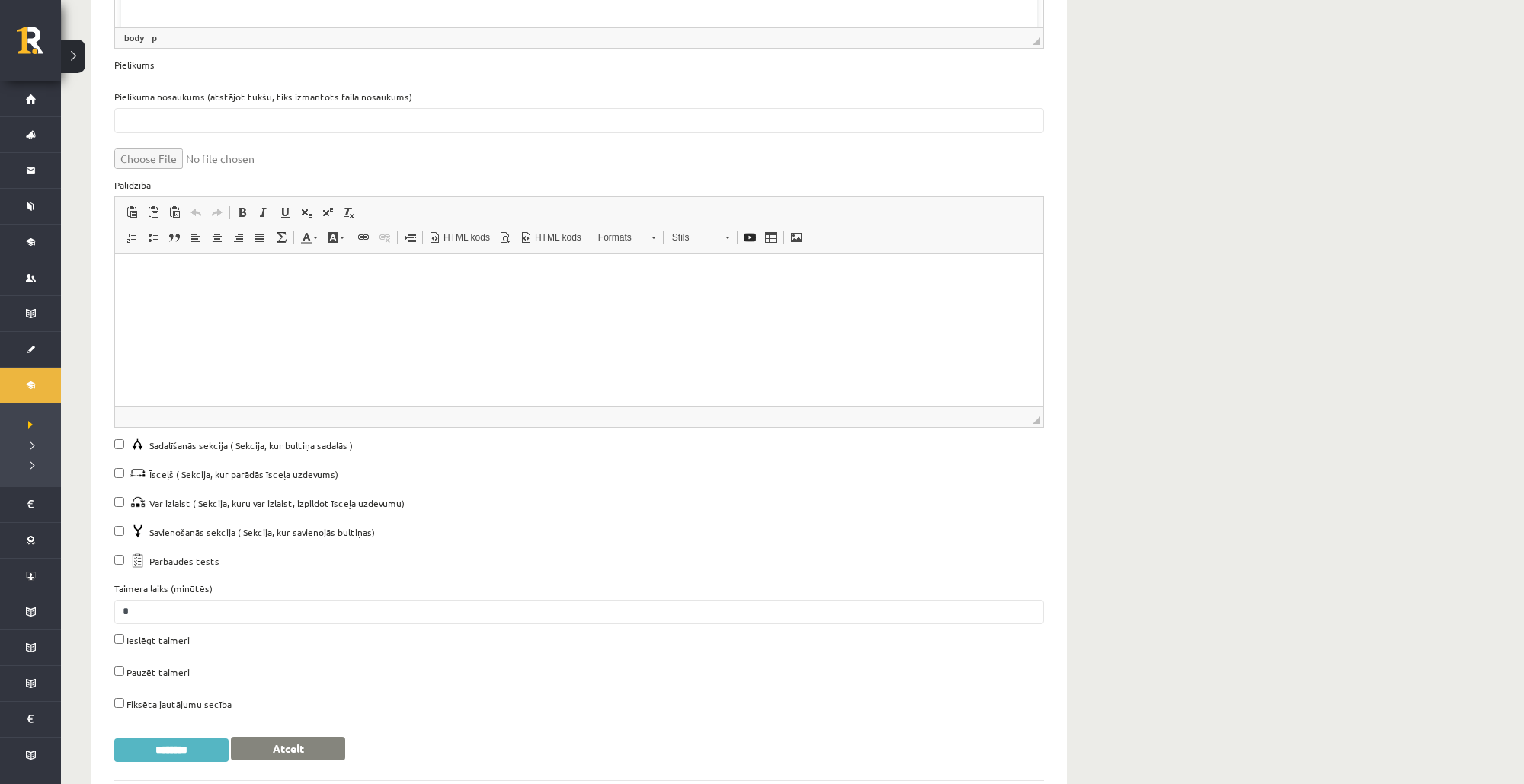
click at [186, 739] on input "********" at bounding box center [172, 751] width 115 height 24
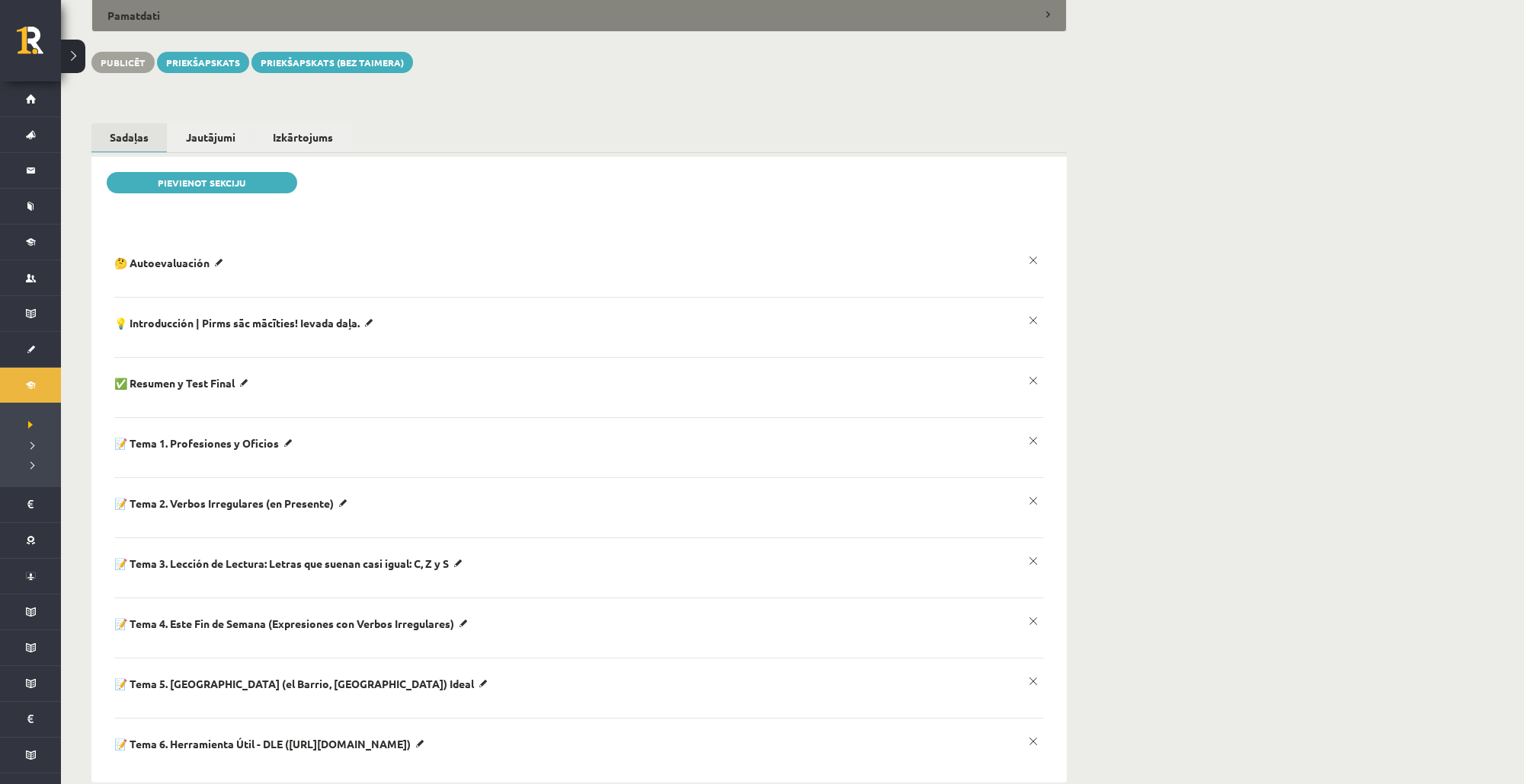
scroll to position [0, 0]
click at [463, 557] on p "📝 Tema 3. Lección de Lectura: Letras que suenan casi igual: C, Z y S" at bounding box center [291, 564] width 353 height 14
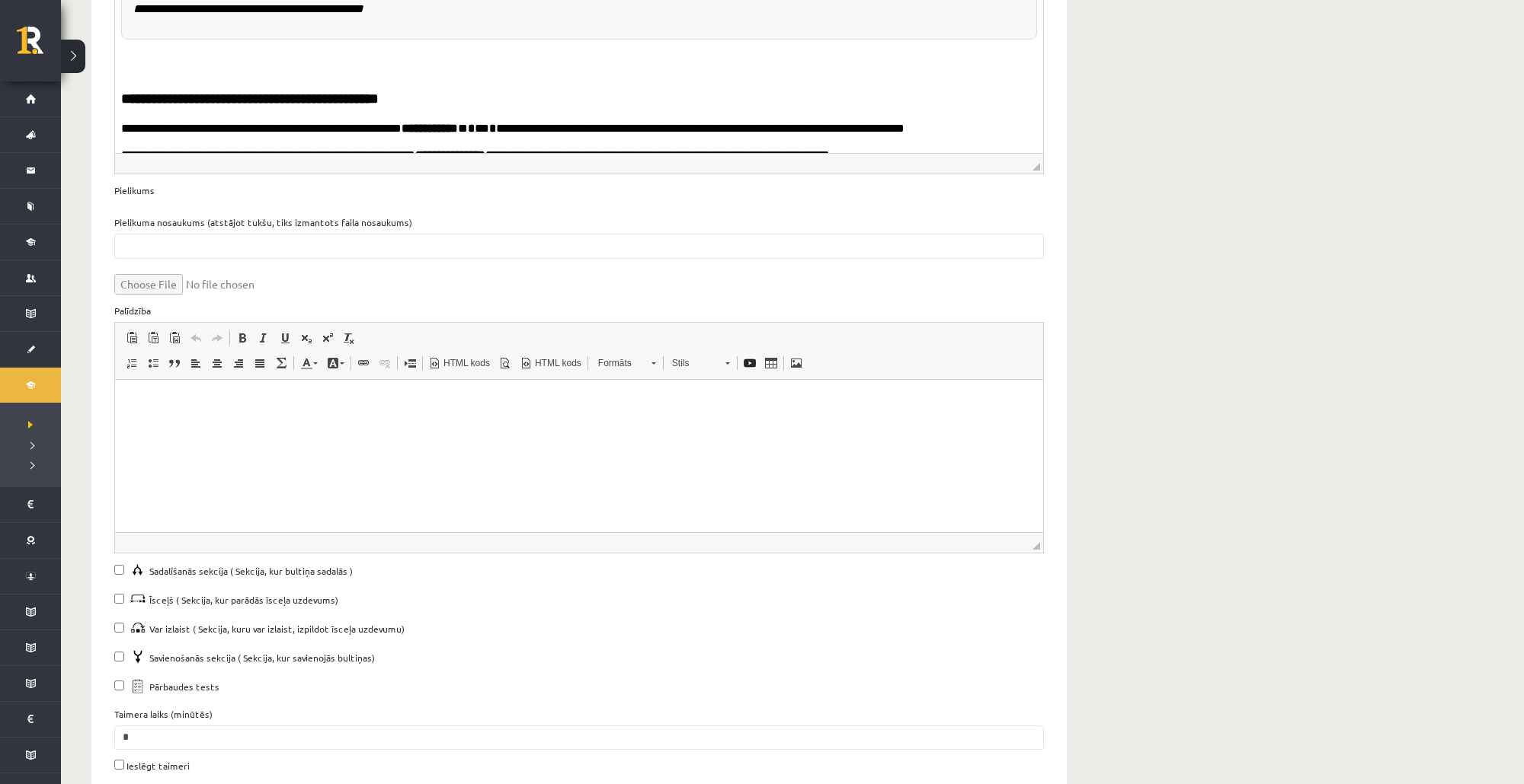
scroll to position [1180, 0]
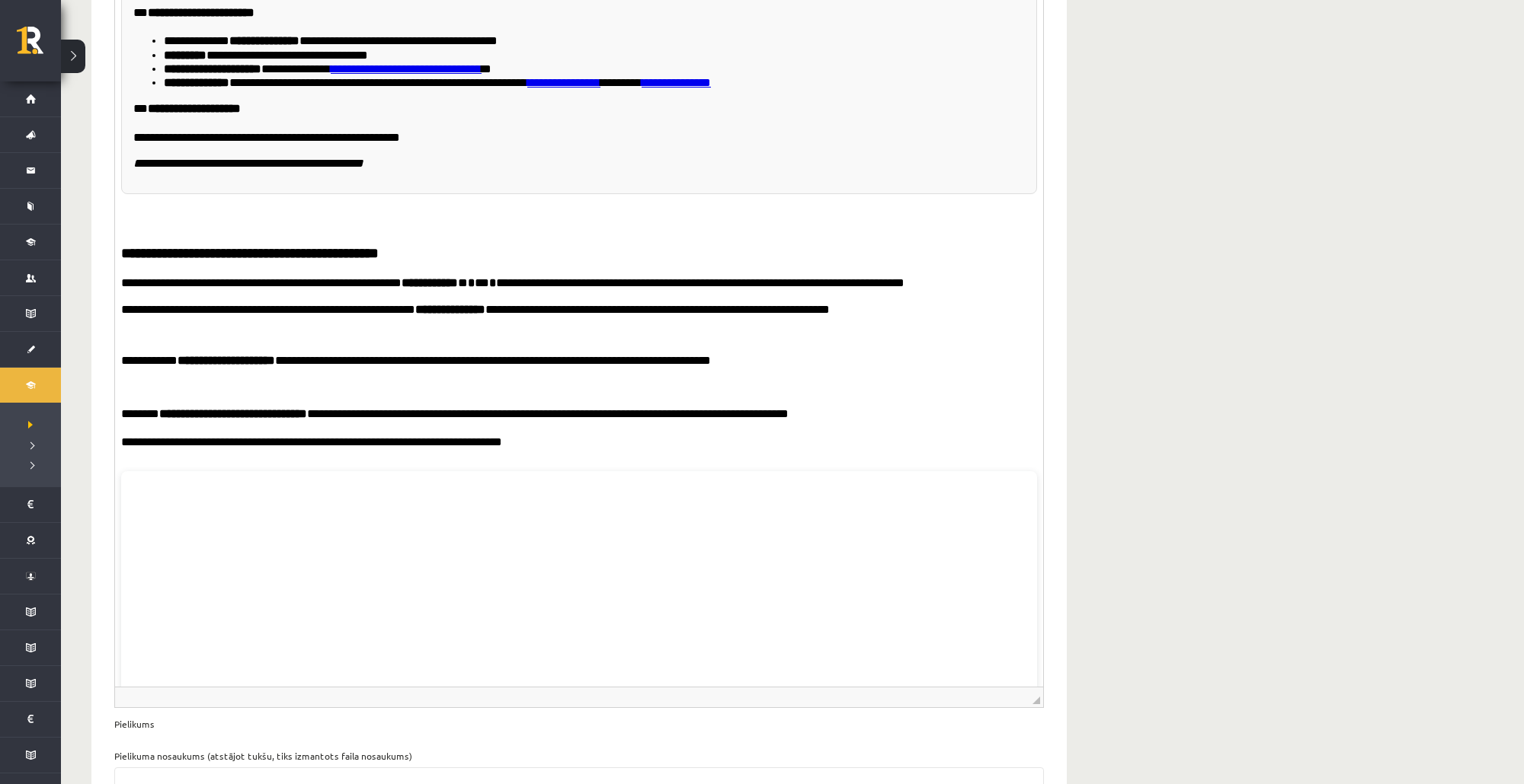
drag, startPoint x: 1036, startPoint y: 294, endPoint x: 1010, endPoint y: 733, distance: 439.8
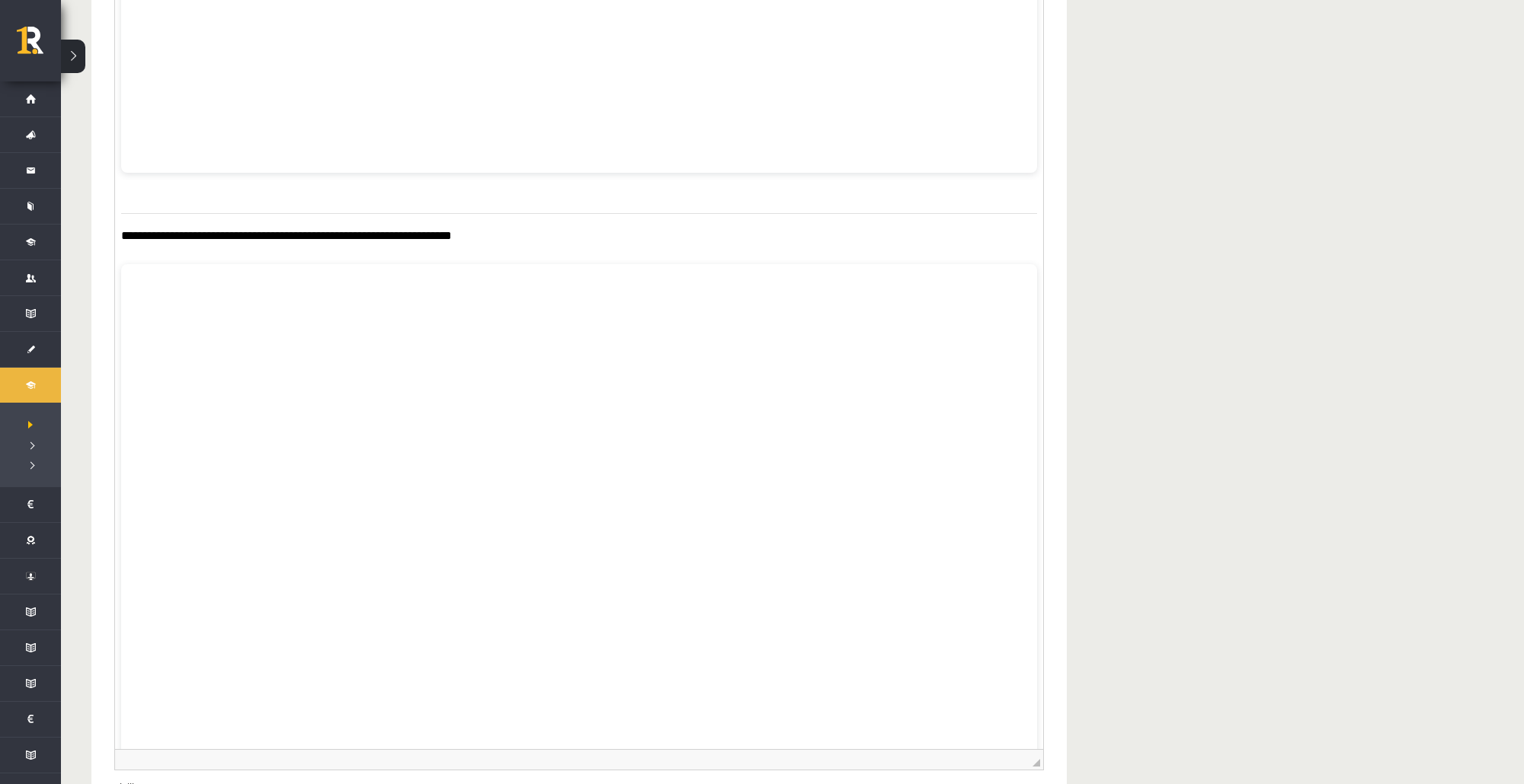
scroll to position [2700, 0]
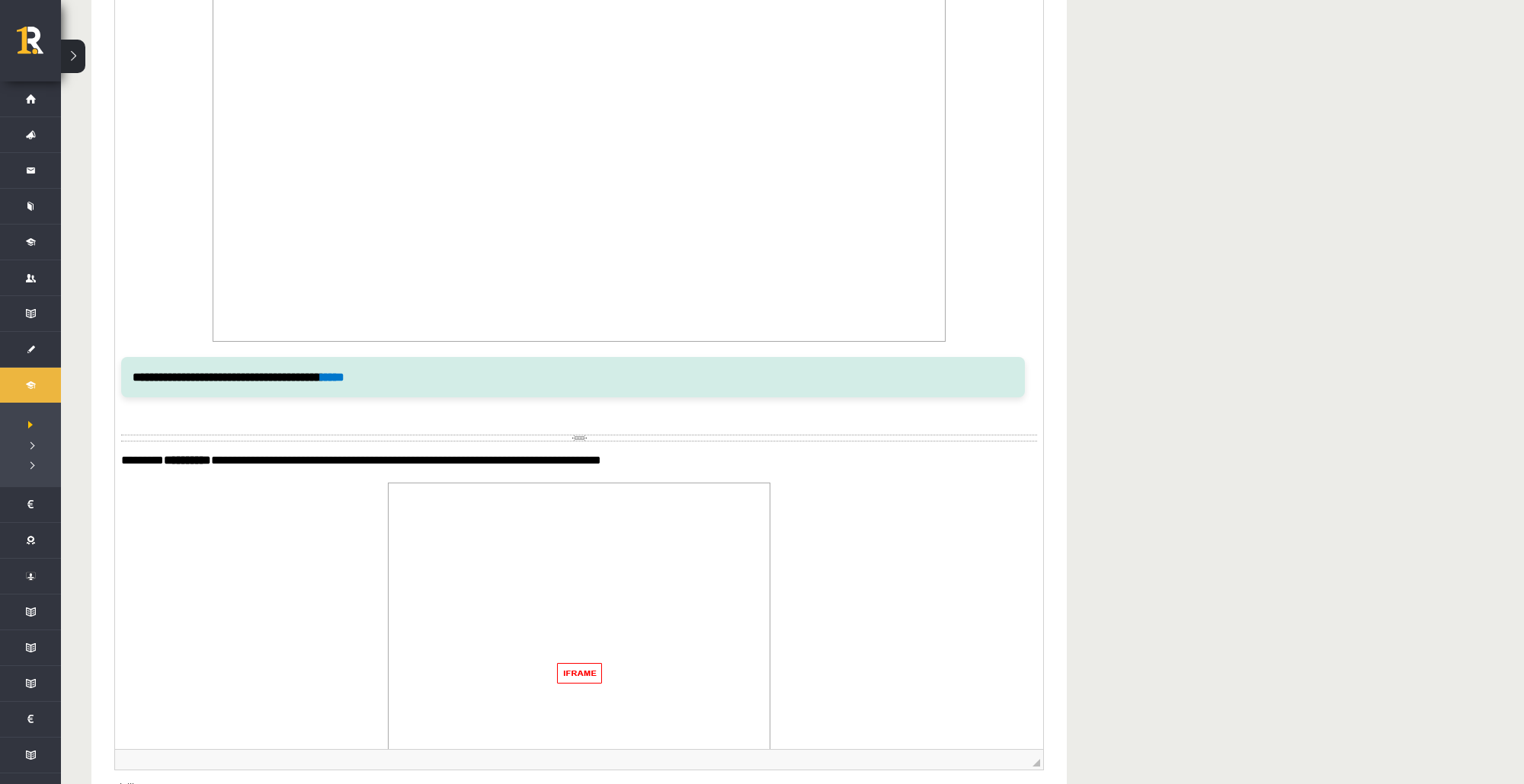
click at [358, 365] on div "**********" at bounding box center [572, 377] width 903 height 41
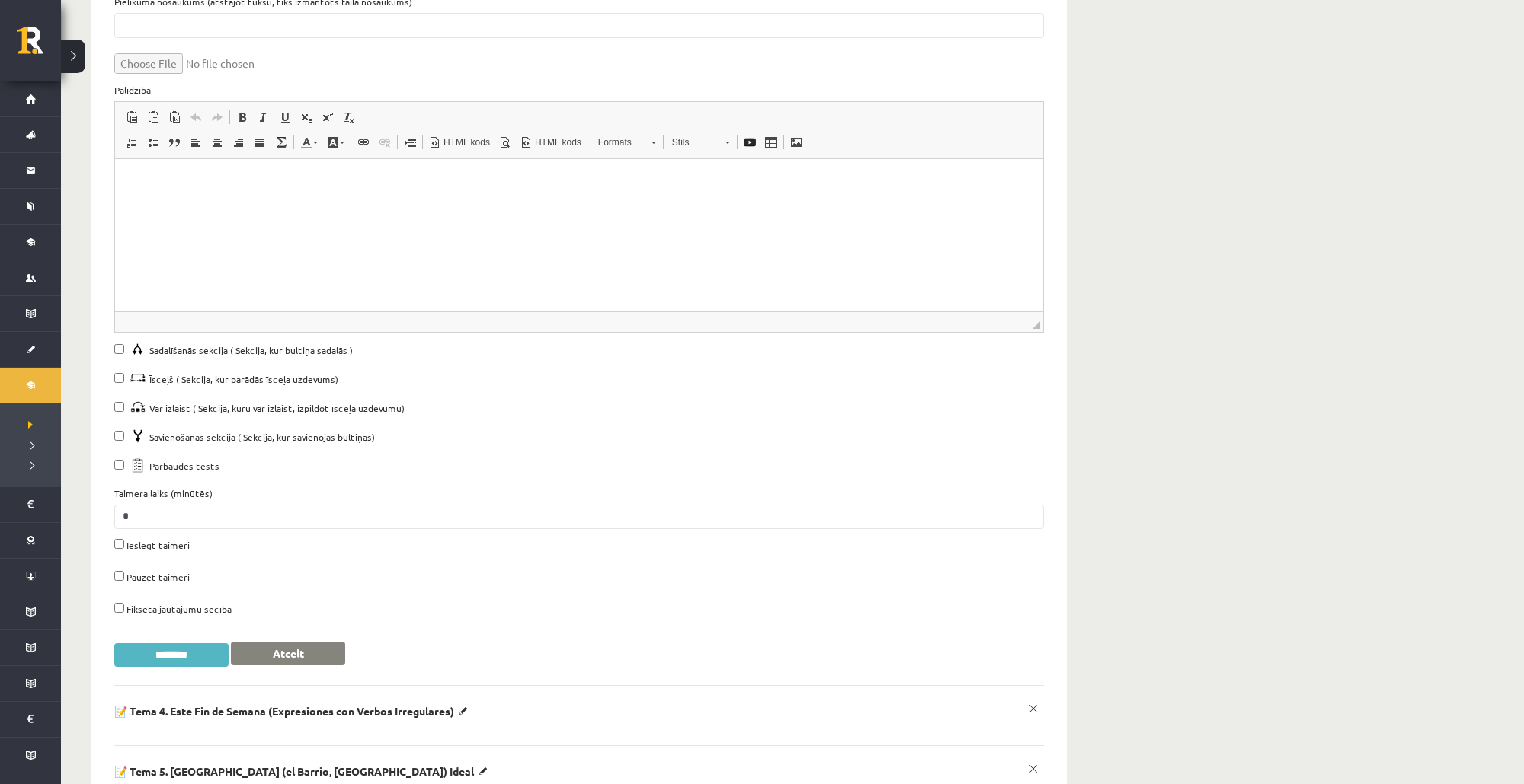
click at [180, 643] on input "********" at bounding box center [172, 655] width 115 height 24
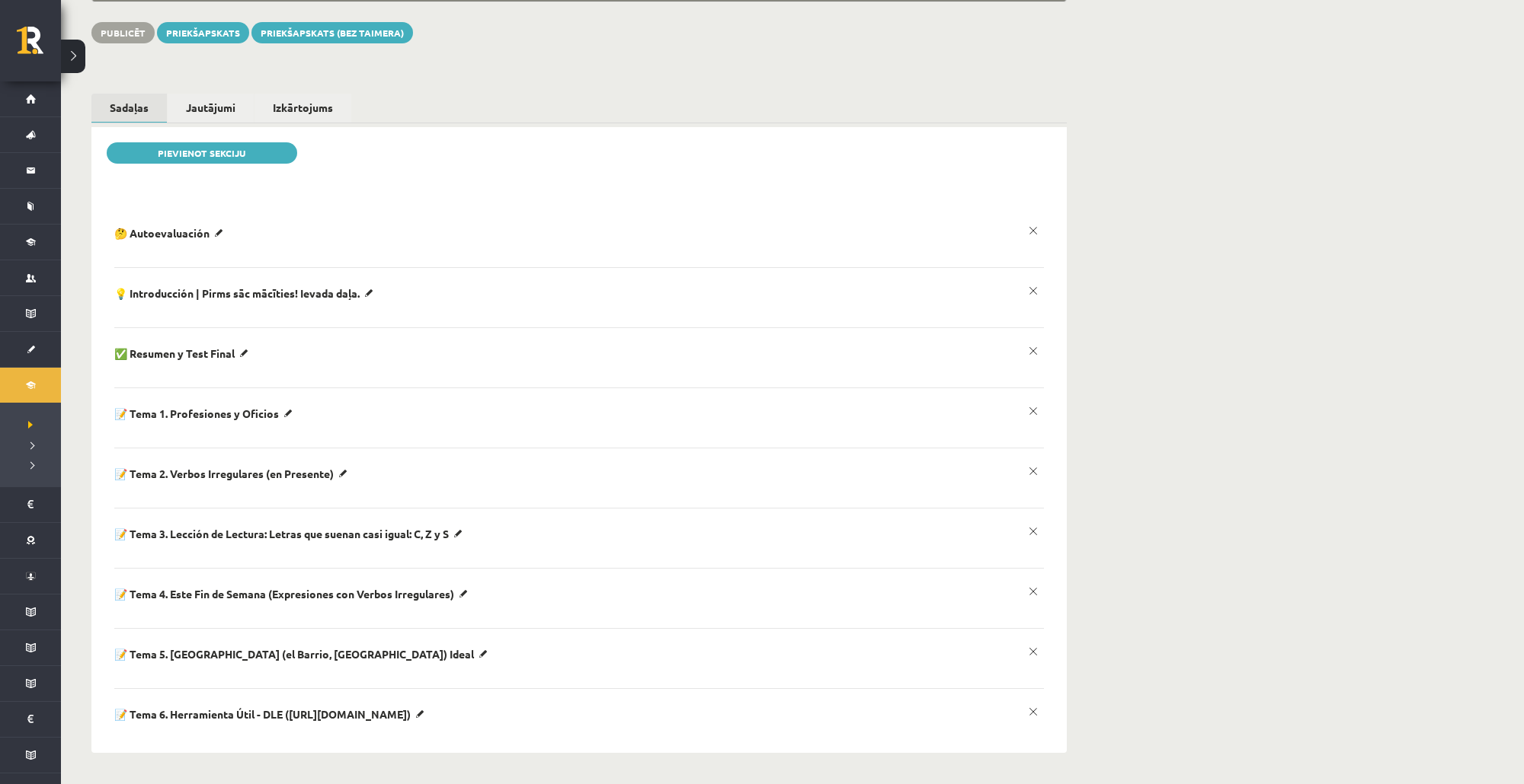
scroll to position [166, 0]
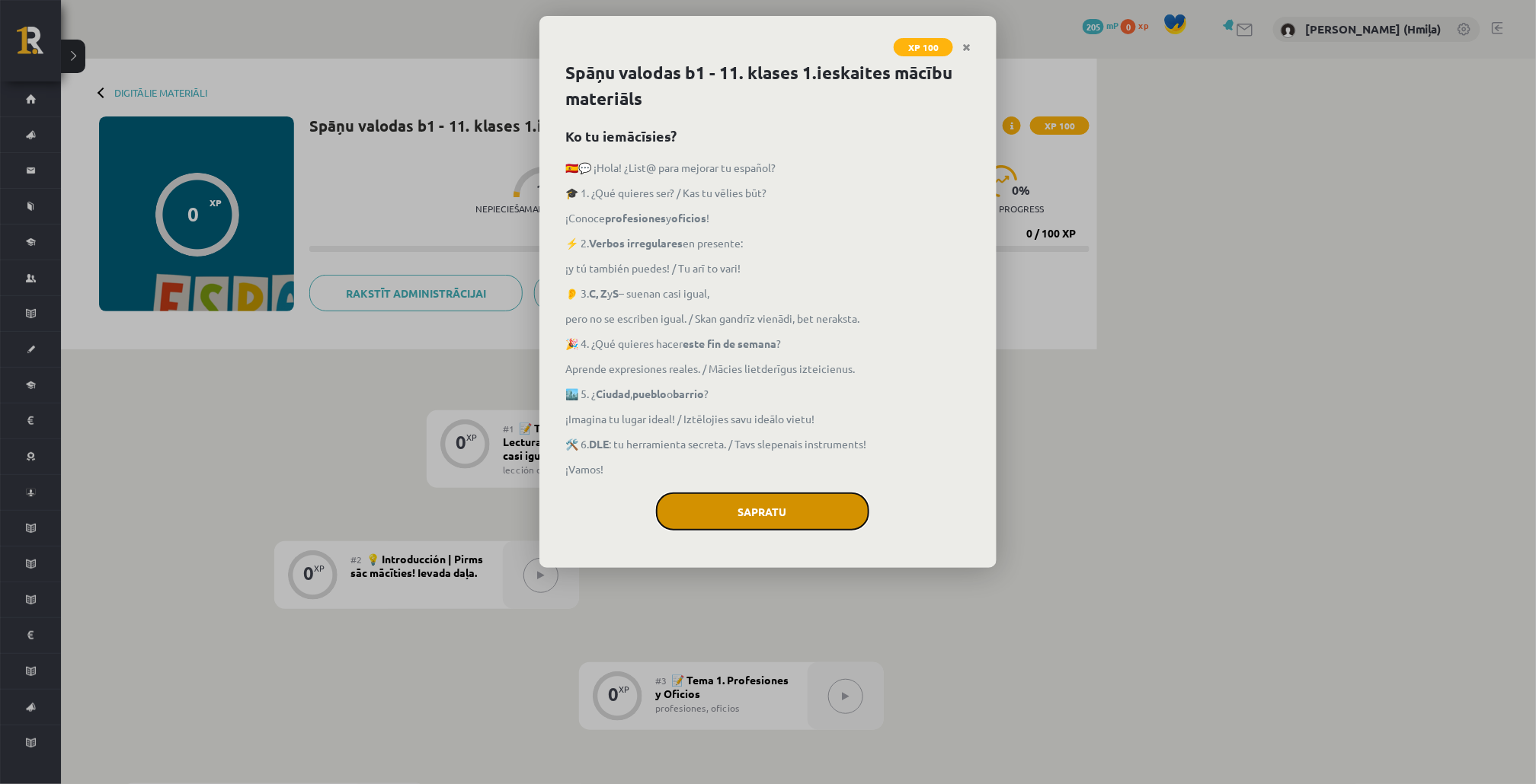
click at [844, 511] on button "Sapratu" at bounding box center [763, 512] width 214 height 38
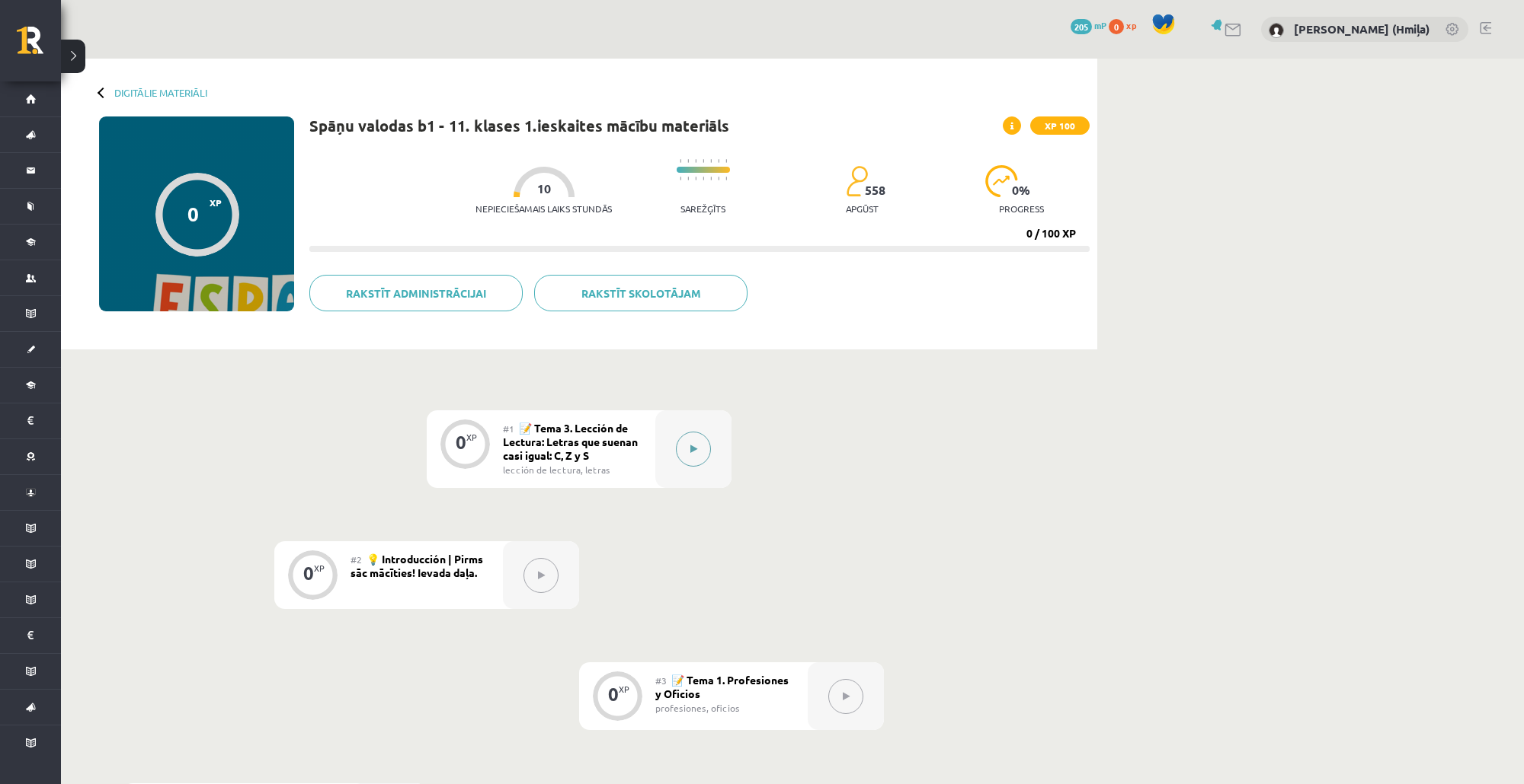
click at [701, 440] on button at bounding box center [693, 449] width 35 height 35
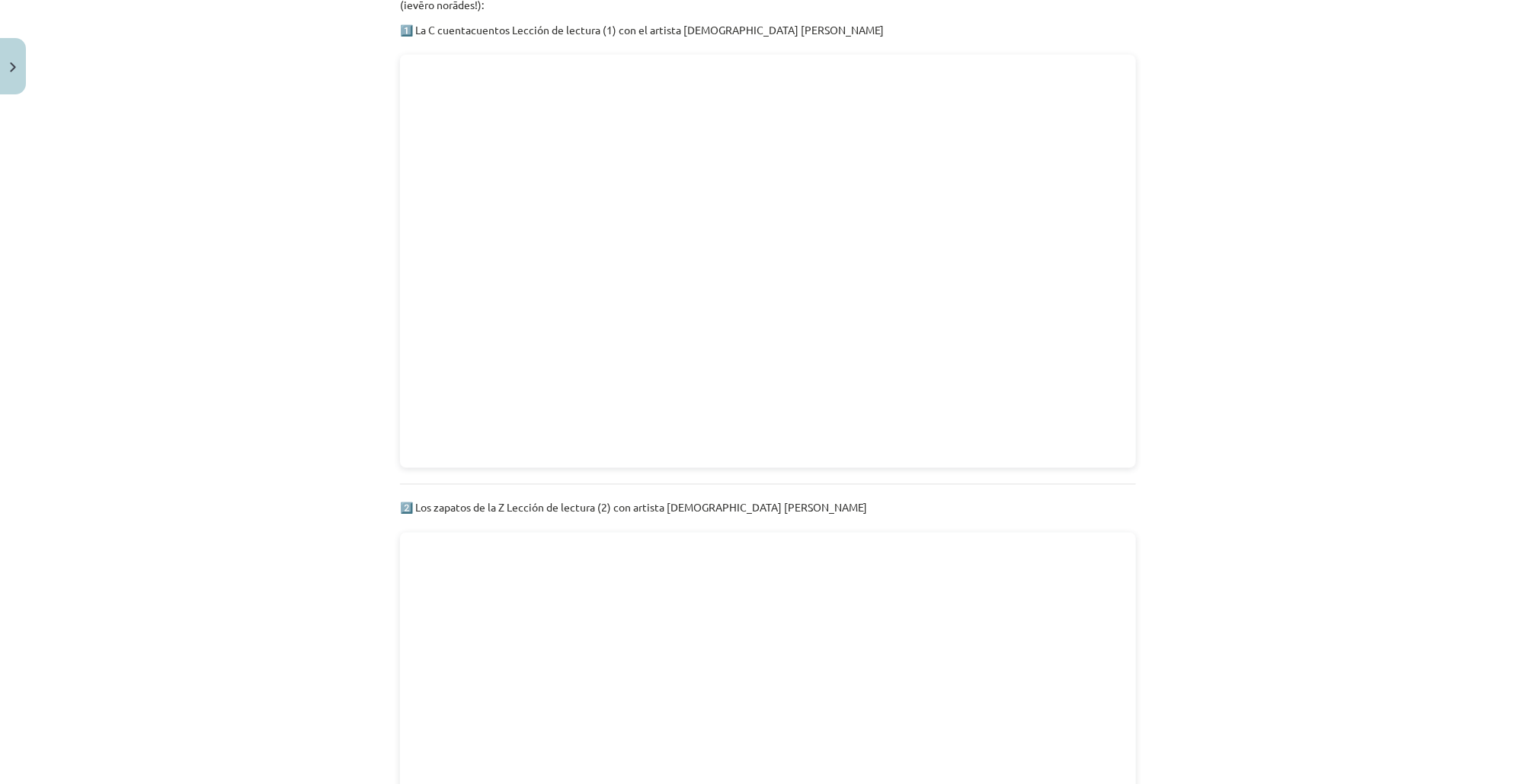
scroll to position [861, 0]
click at [410, 501] on p "2️⃣ Los zapatos de la Z Lección de lectura (2) con artista [DEMOGRAPHIC_DATA] […" at bounding box center [768, 509] width 736 height 16
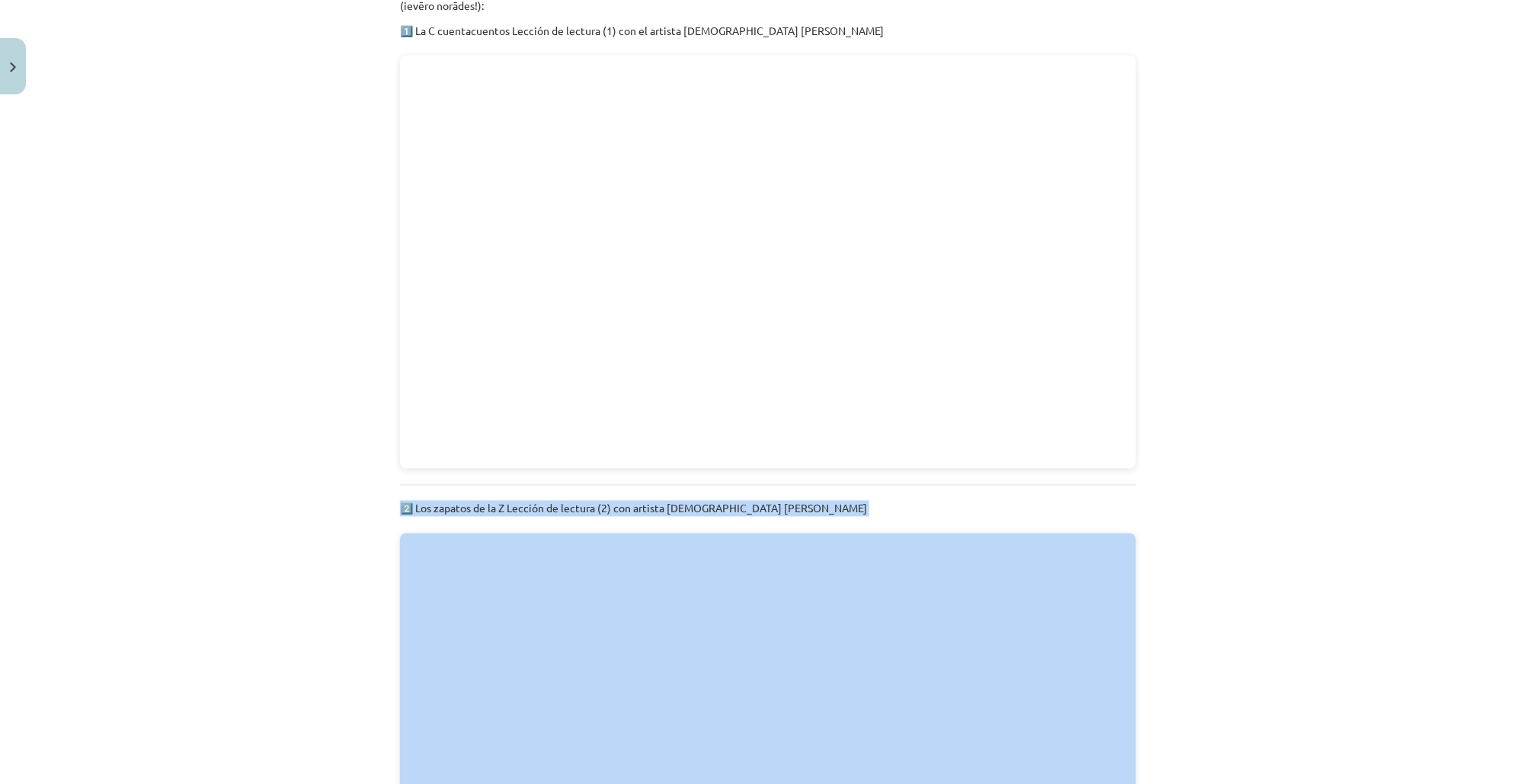
click at [410, 501] on p "2️⃣ Los zapatos de la Z Lección de lectura (2) con artista [DEMOGRAPHIC_DATA] […" at bounding box center [768, 509] width 736 height 16
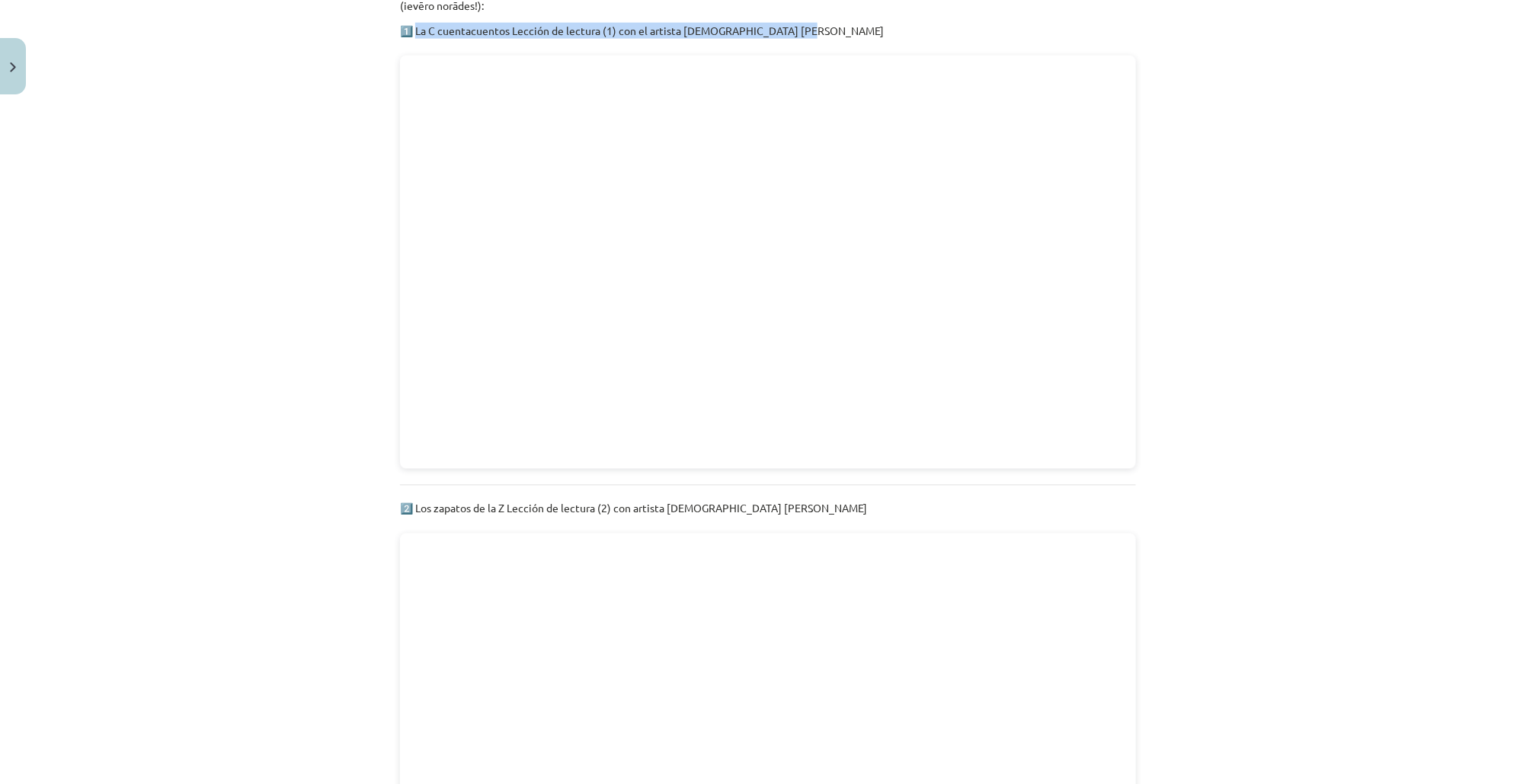
drag, startPoint x: 782, startPoint y: 11, endPoint x: 420, endPoint y: 37, distance: 362.9
click at [407, 23] on p "1️⃣ La C cuentacuentos Lección de lectura (1) con el artista [DEMOGRAPHIC_DATA]…" at bounding box center [768, 31] width 736 height 16
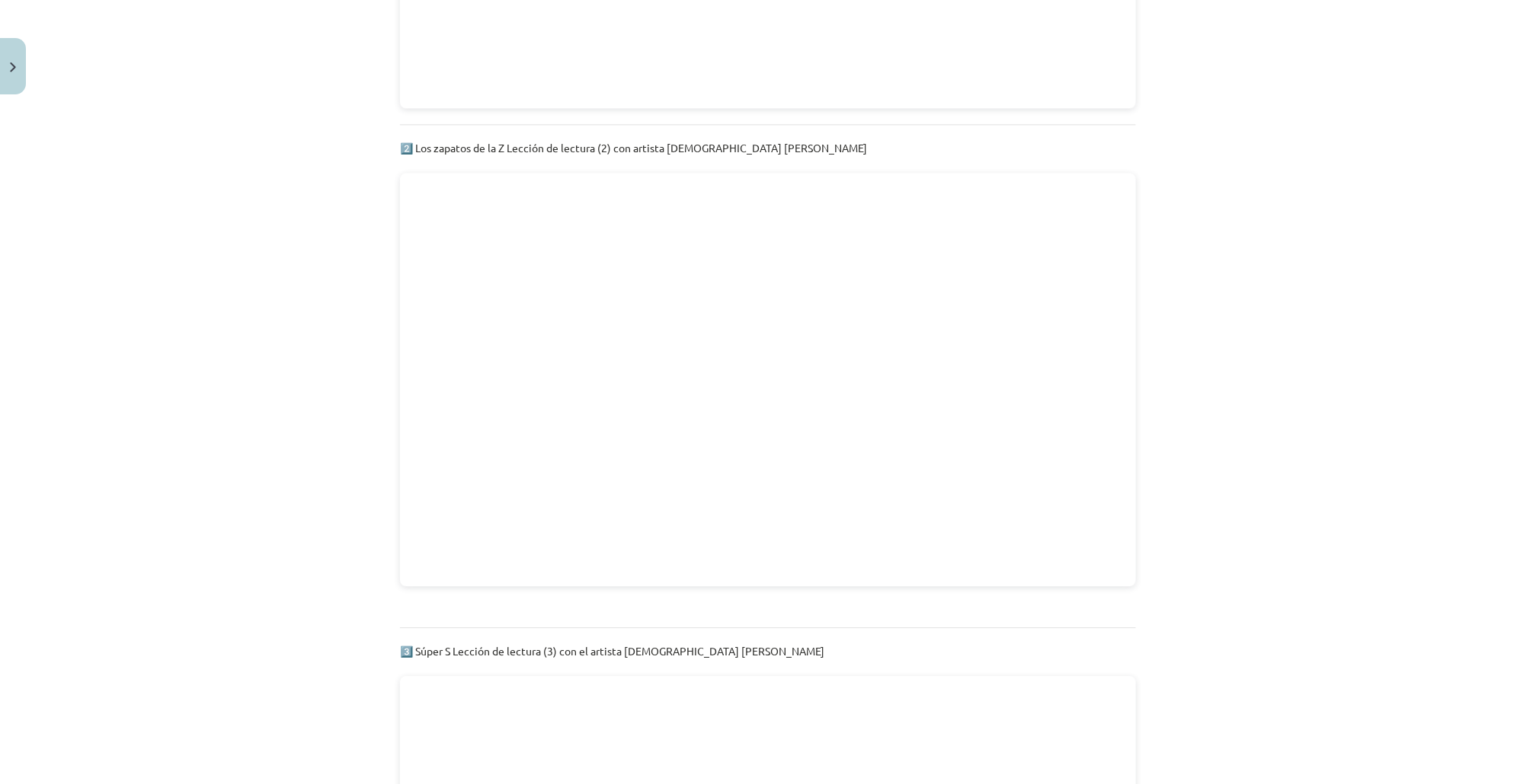
scroll to position [1366, 0]
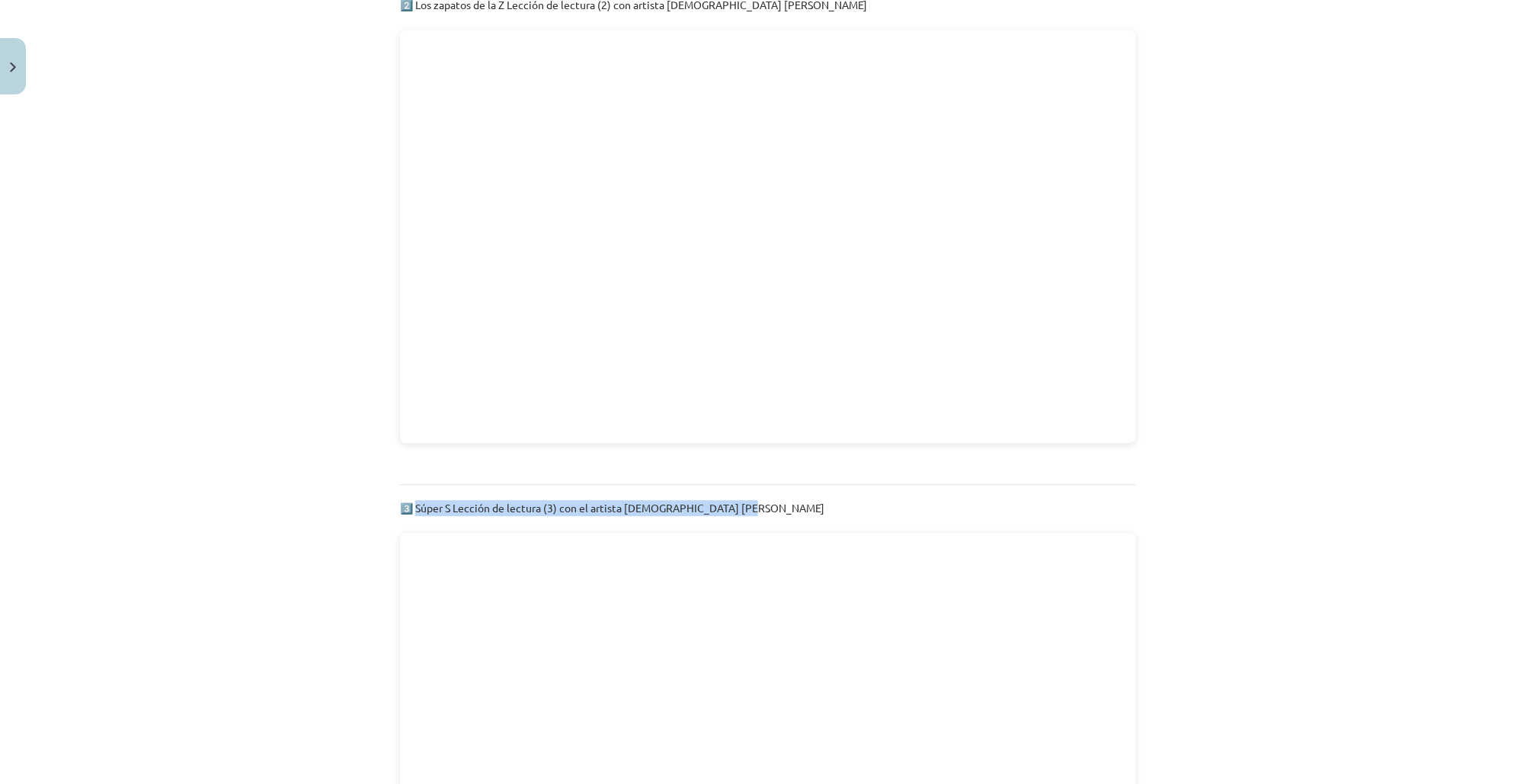
copy p "Súper S Lección de lectura (3) con el artista español Miquel Barceló"
drag, startPoint x: 407, startPoint y: 485, endPoint x: 783, endPoint y: 484, distance: 376.0
click at [783, 501] on p "3️⃣ Súper S Lección de lectura (3) con el artista [DEMOGRAPHIC_DATA] [PERSON_NA…" at bounding box center [768, 509] width 736 height 16
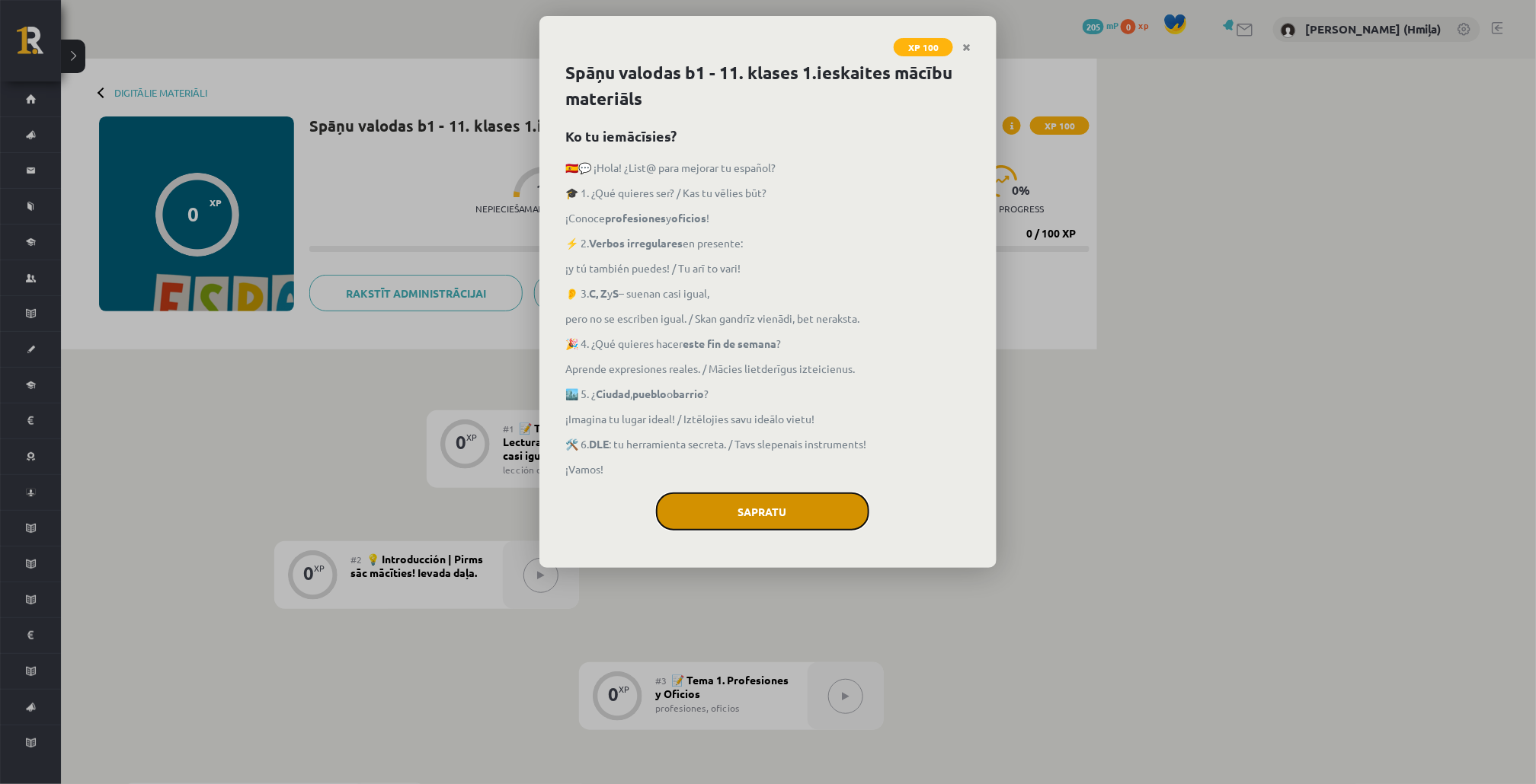
click at [782, 514] on button "Sapratu" at bounding box center [763, 512] width 214 height 38
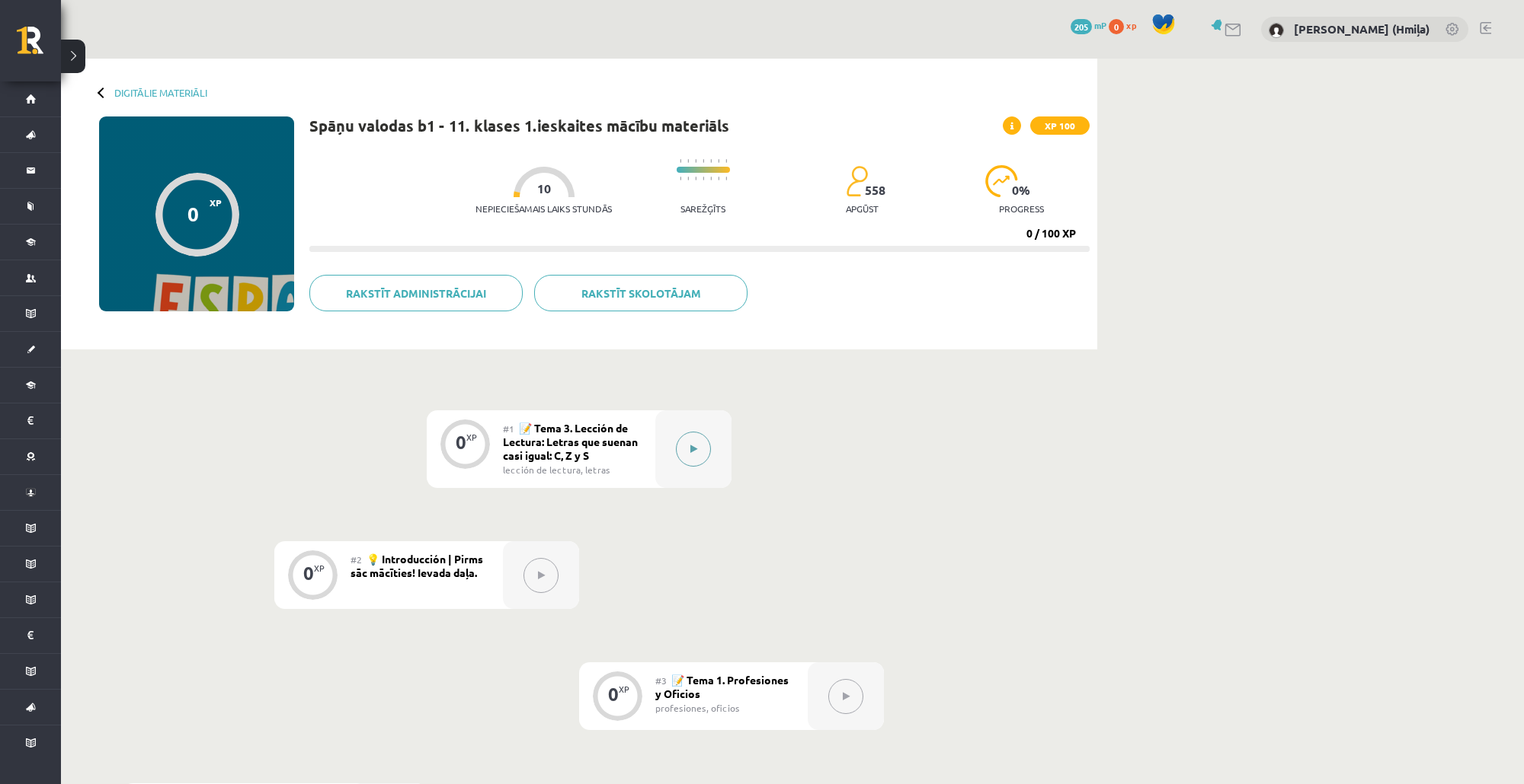
click at [702, 446] on button at bounding box center [693, 449] width 35 height 35
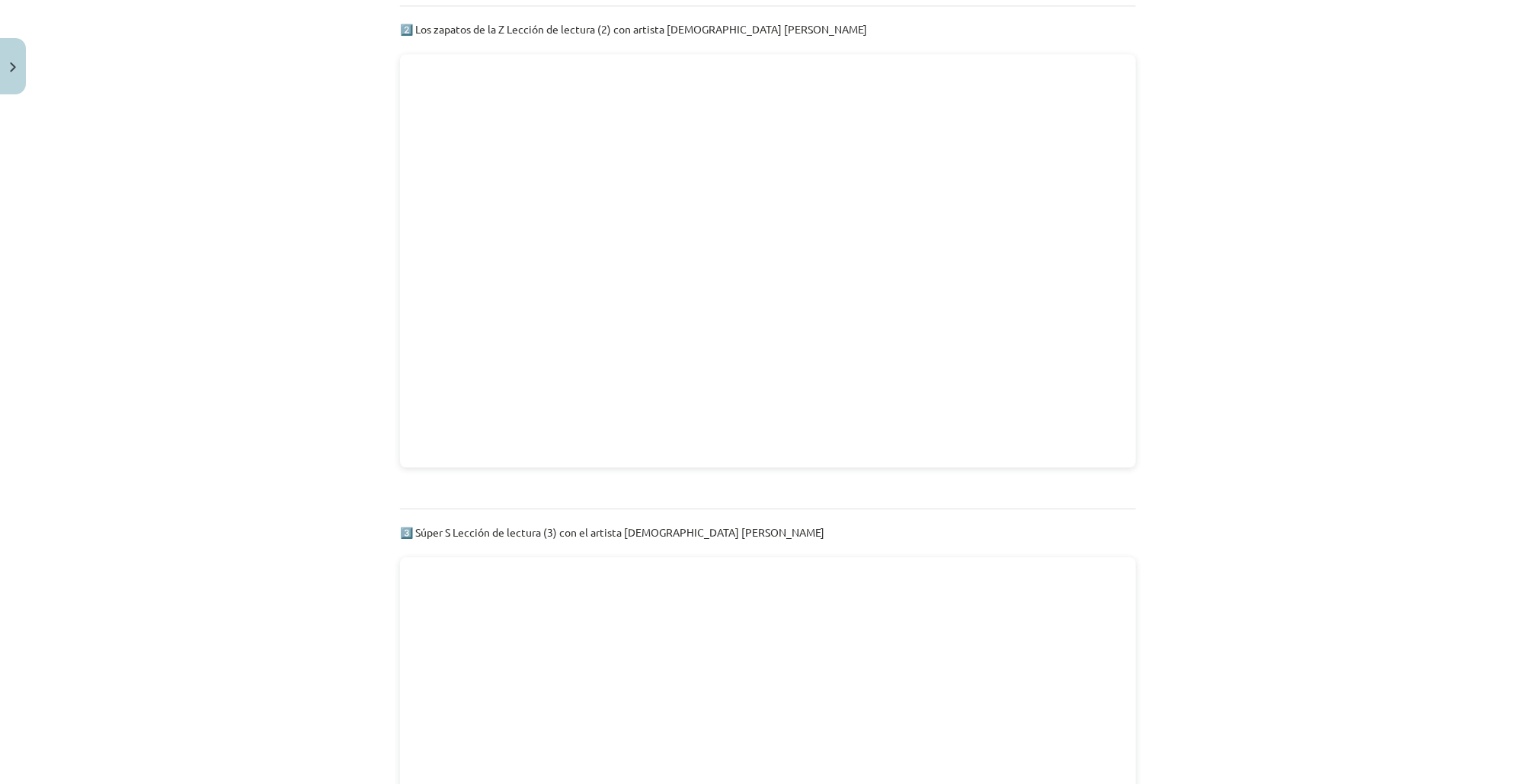
scroll to position [1386, 0]
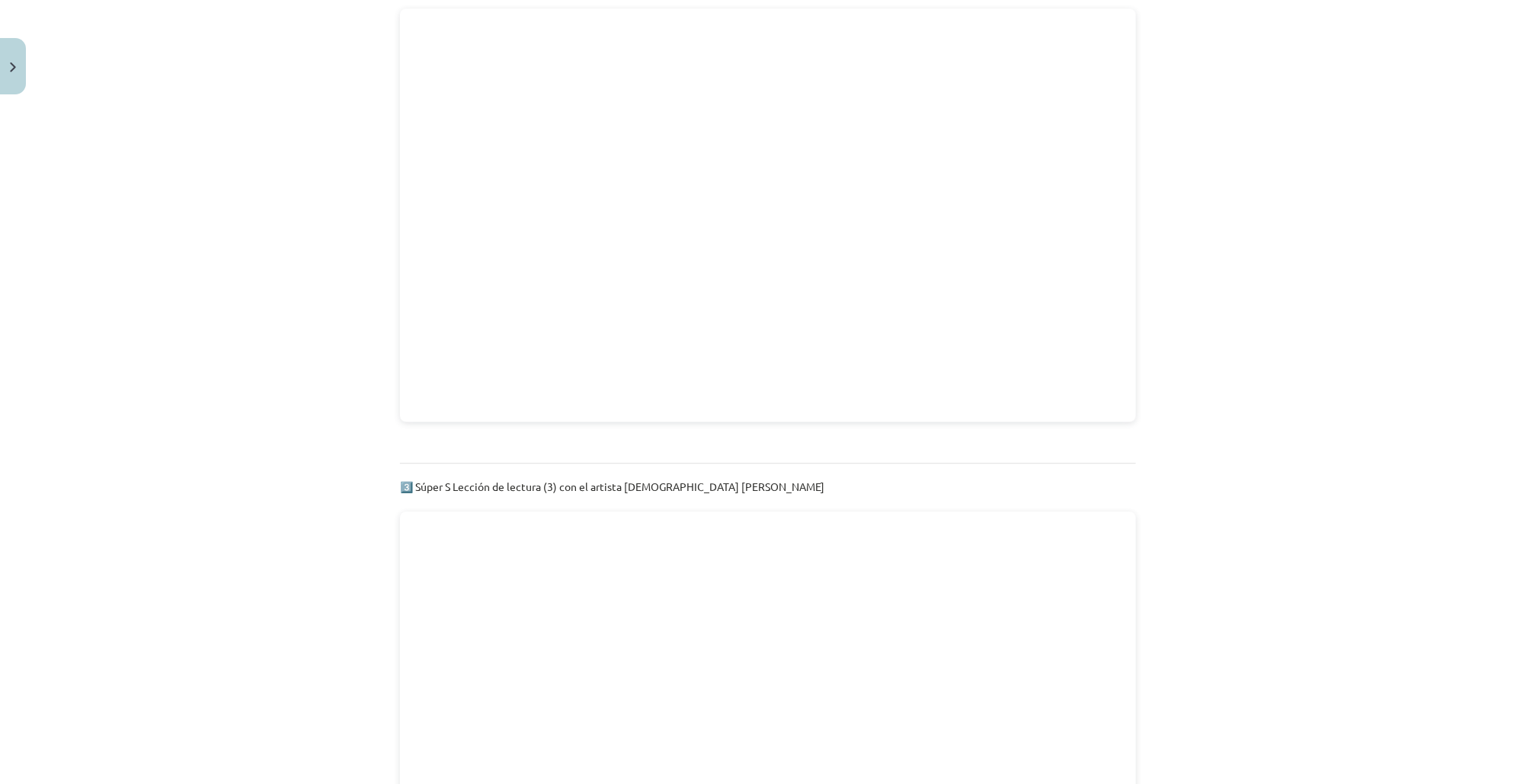
click at [1334, 414] on div "Mācību tēma: Spāņu valodas b1 - 11. klases 1.ieskaites mācību materiāls #1 📝 Te…" at bounding box center [768, 392] width 1536 height 784
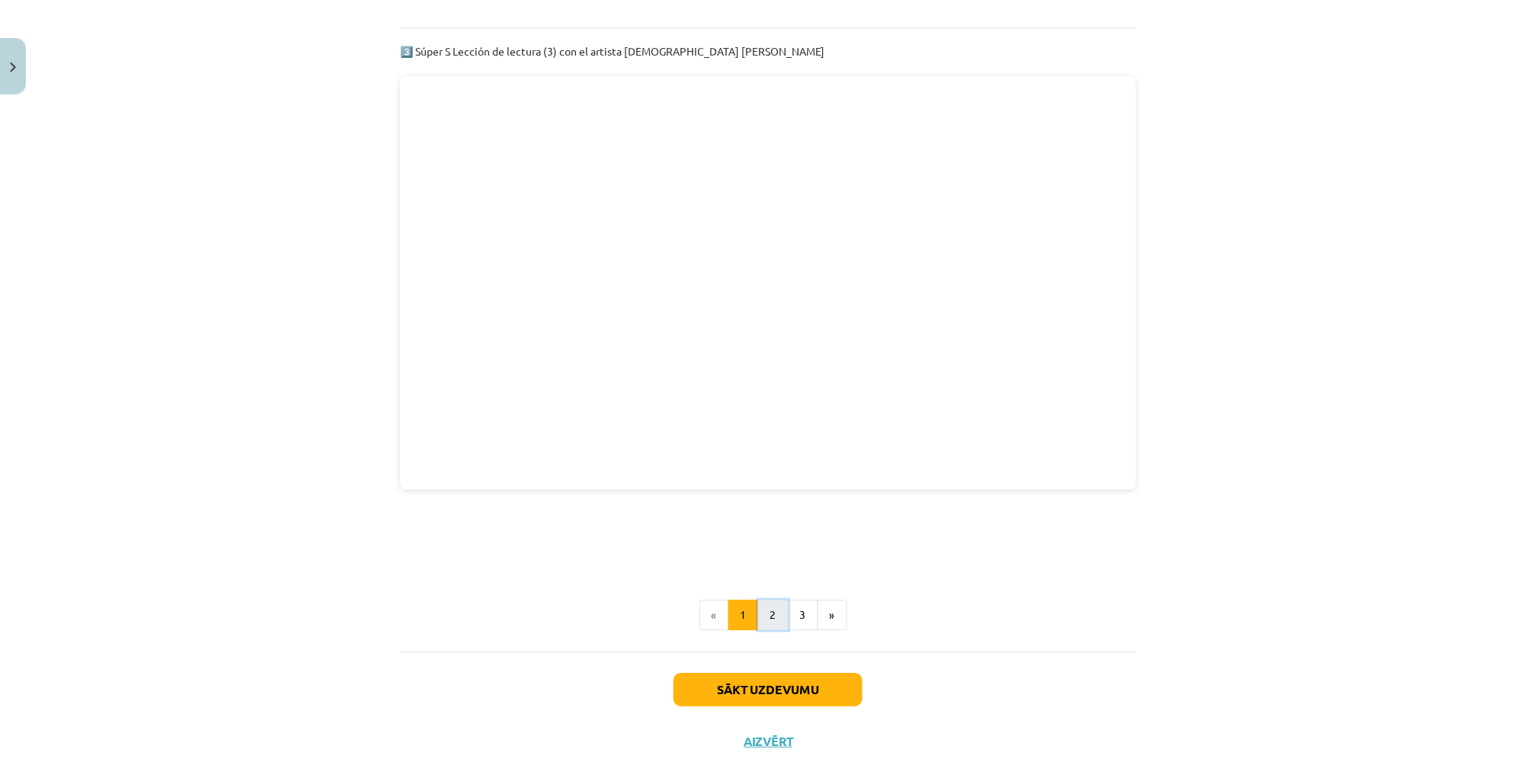
click at [759, 600] on button "2" at bounding box center [773, 615] width 31 height 31
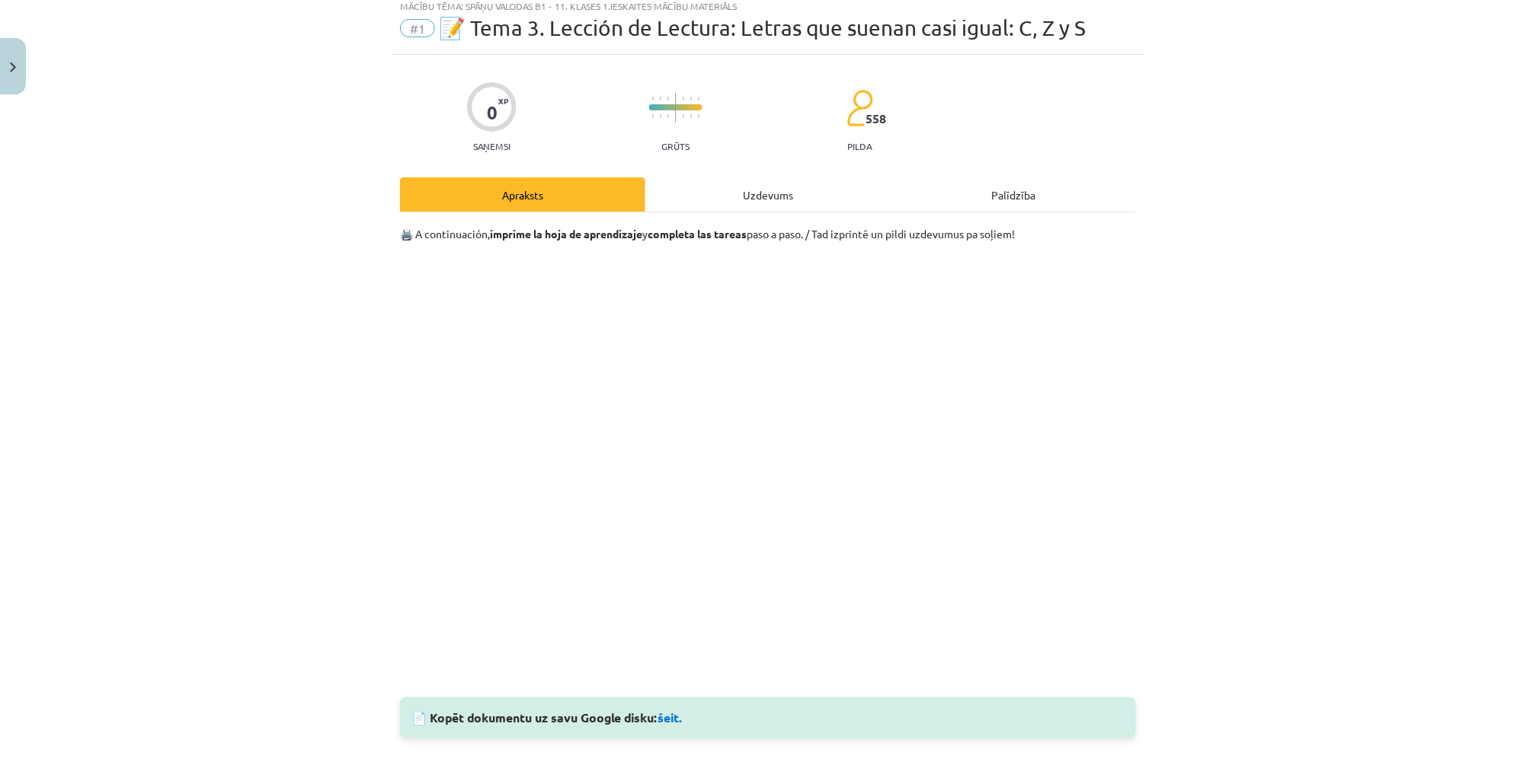
scroll to position [262, 0]
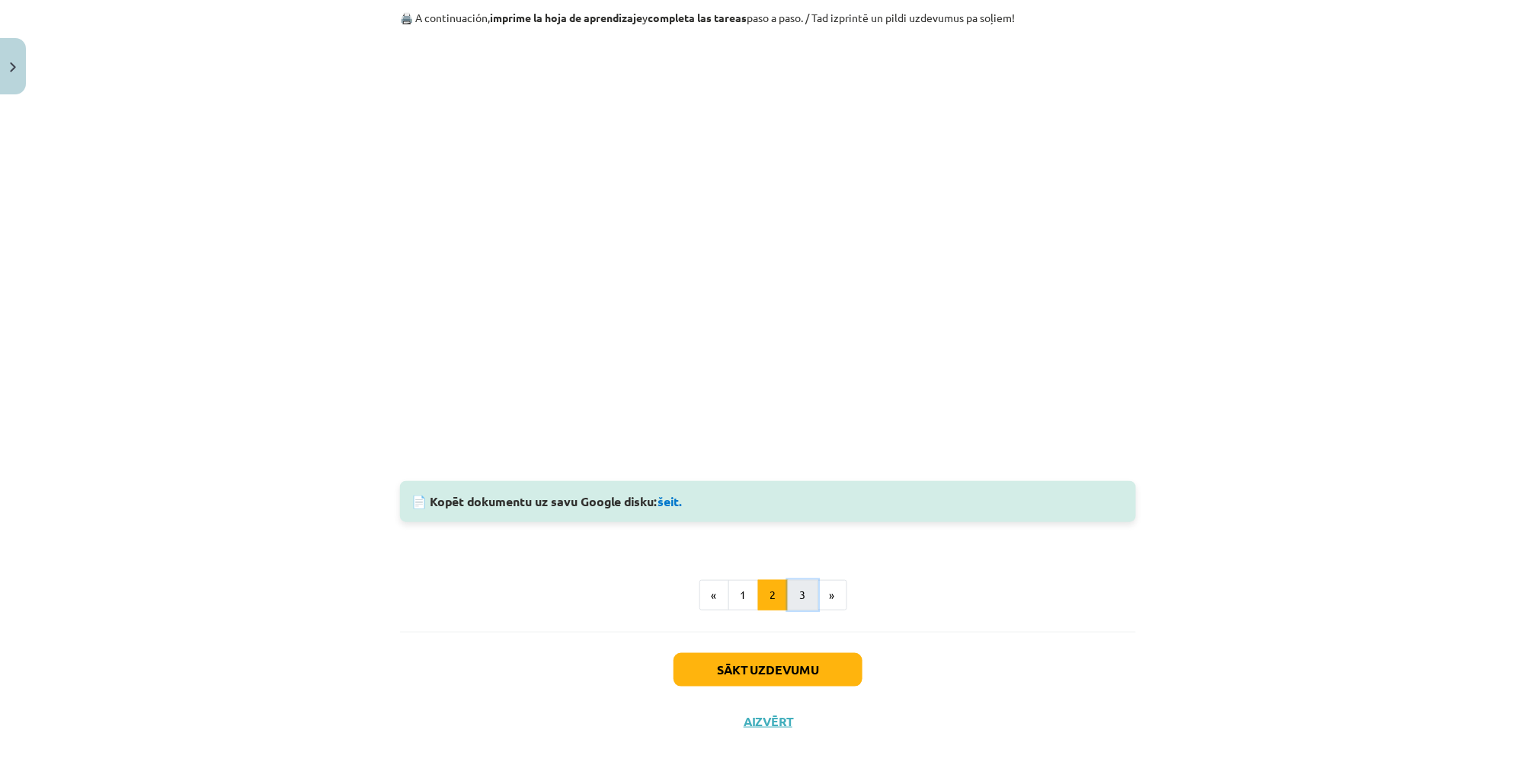
click at [804, 597] on button "3" at bounding box center [802, 595] width 31 height 31
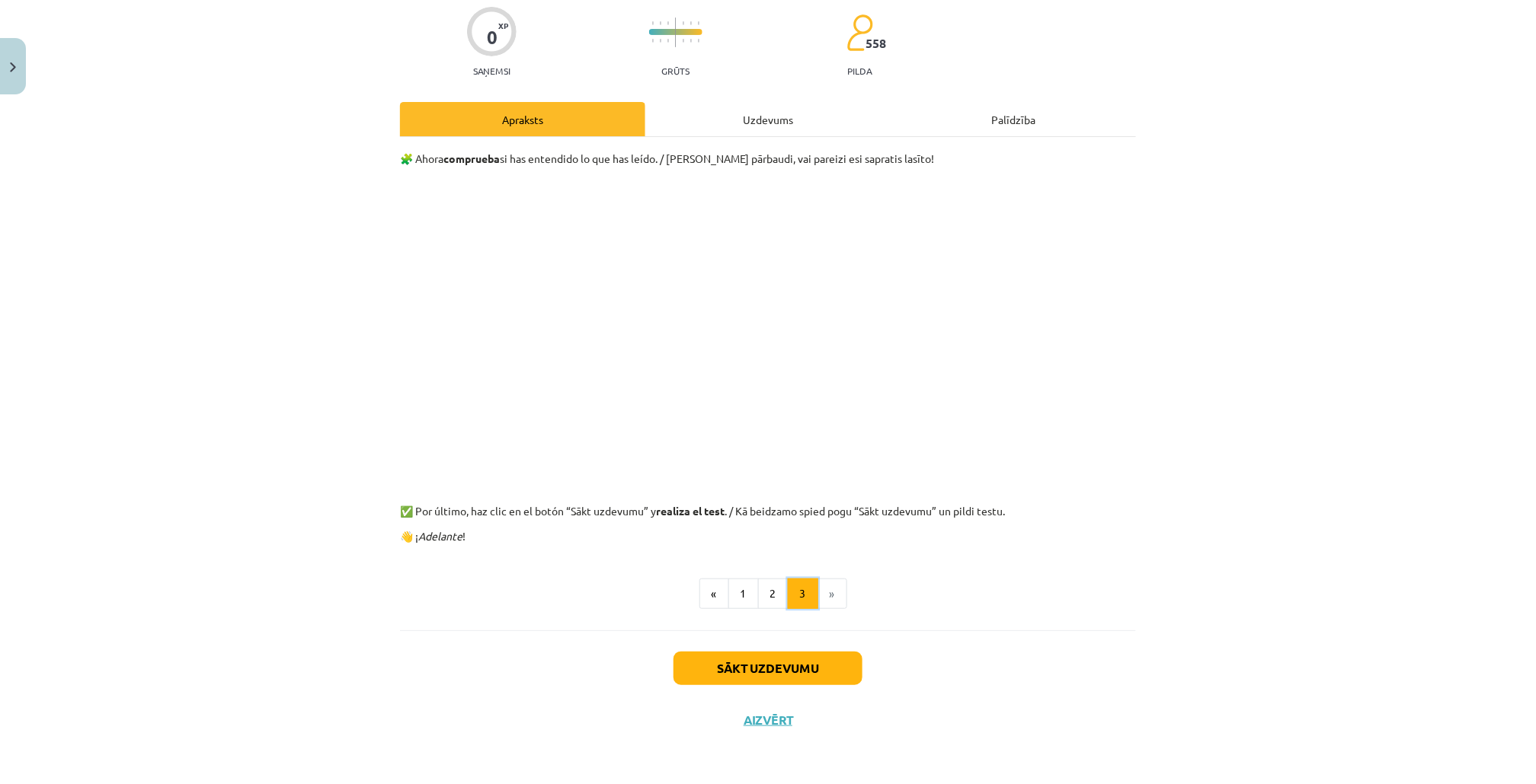
scroll to position [121, 0]
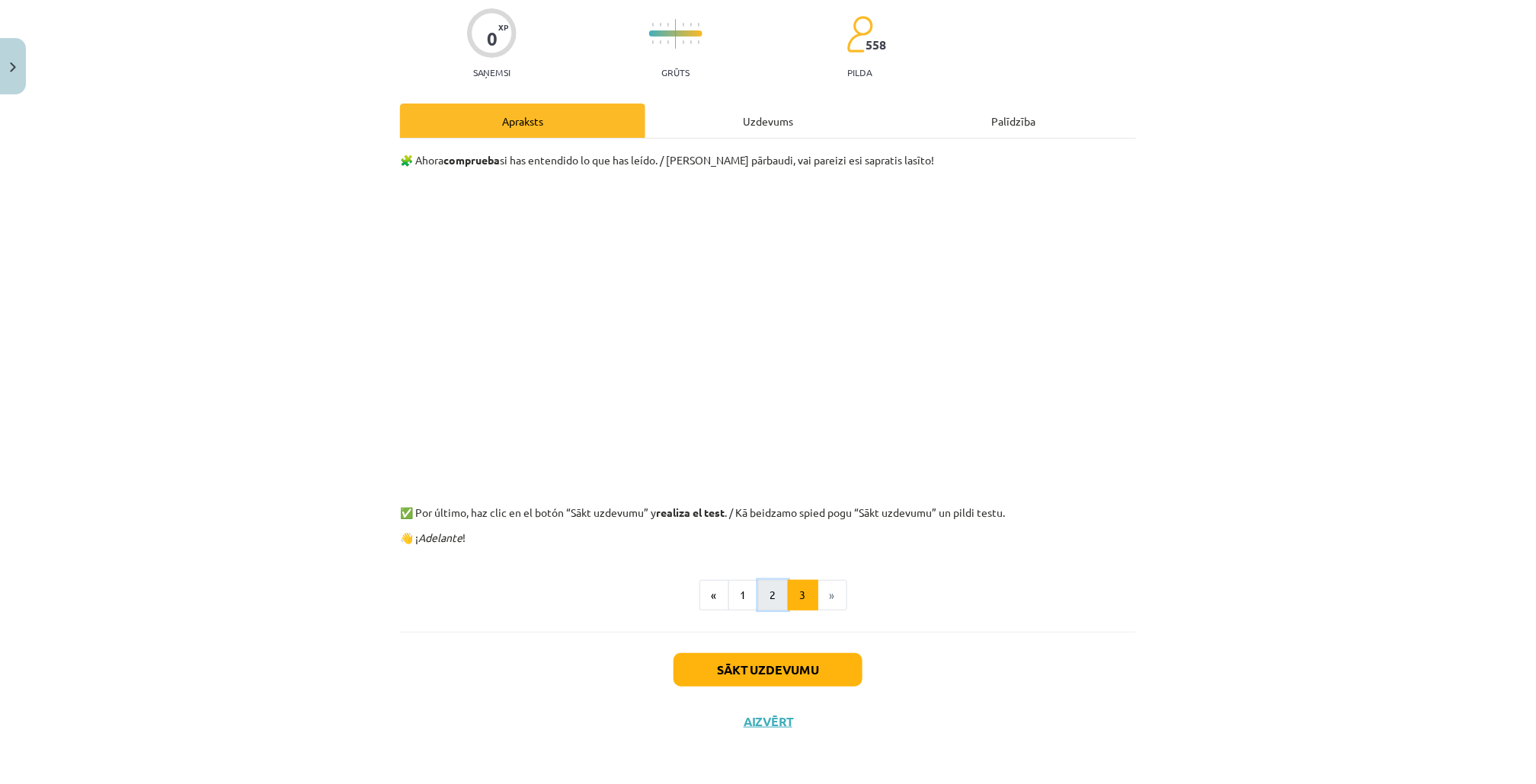
click at [766, 594] on button "2" at bounding box center [773, 595] width 31 height 31
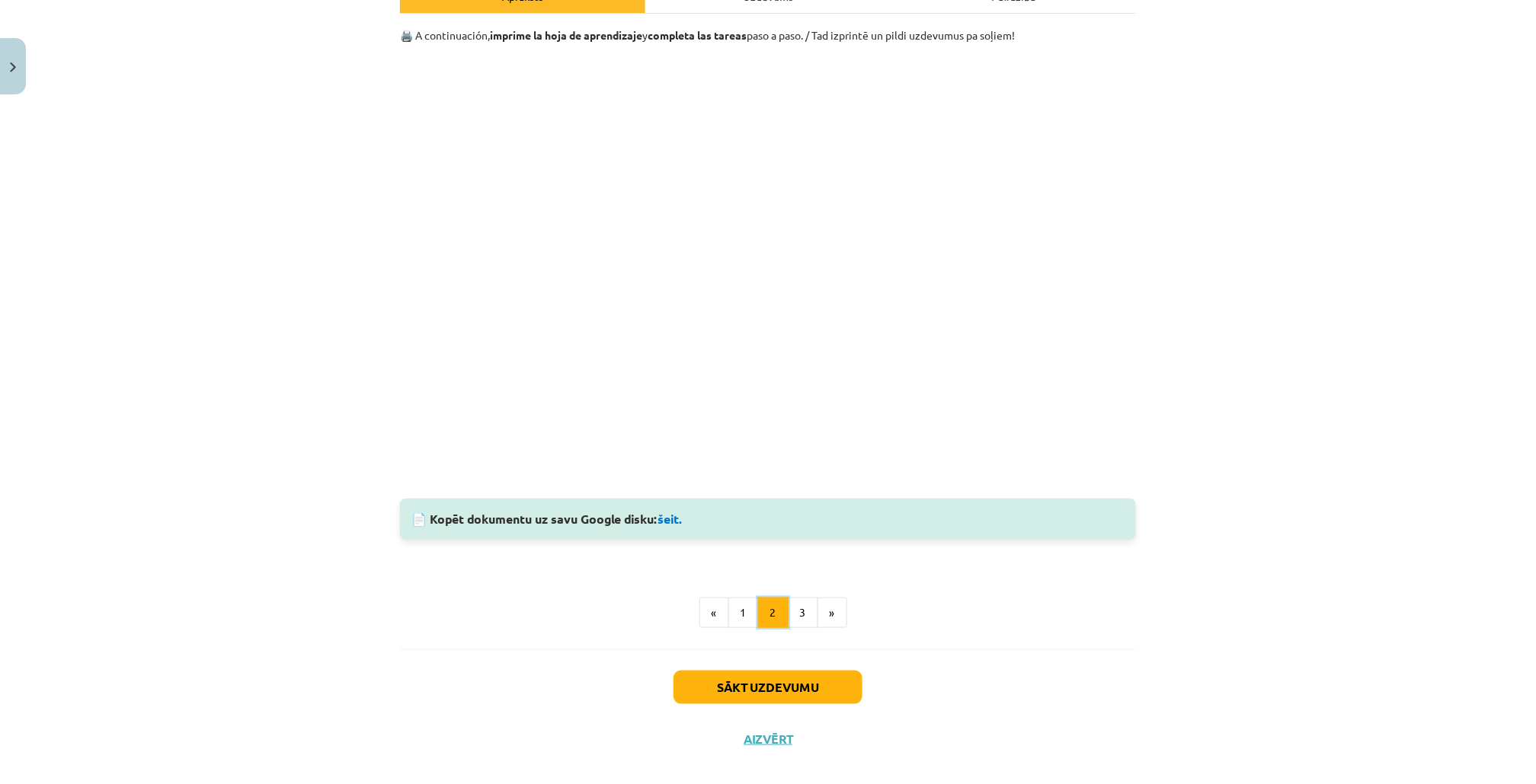
scroll to position [262, 0]
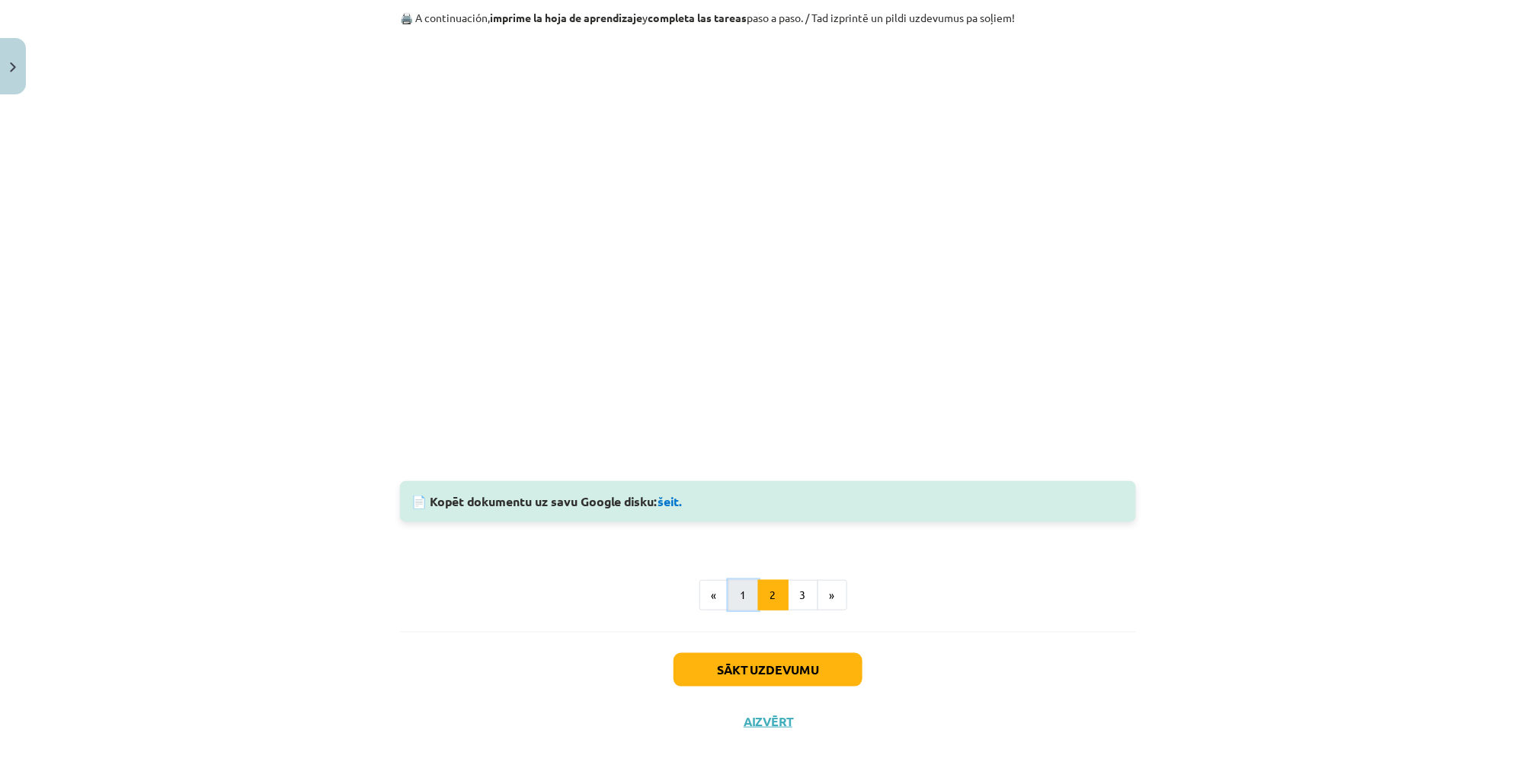
click at [743, 584] on button "1" at bounding box center [744, 595] width 31 height 31
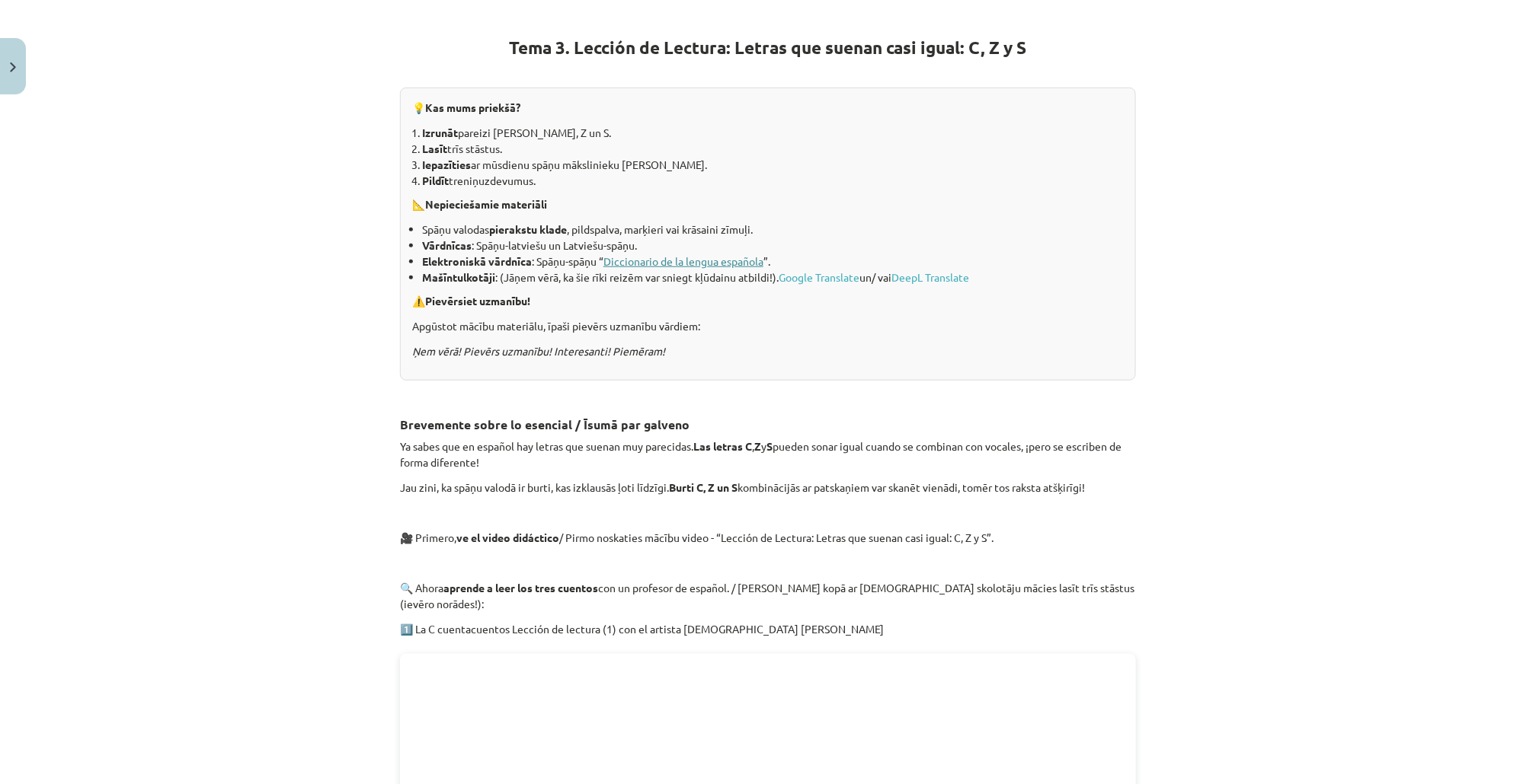
click at [739, 262] on link "Diccionario de la lengua española" at bounding box center [684, 261] width 160 height 14
